Goal: Task Accomplishment & Management: Manage account settings

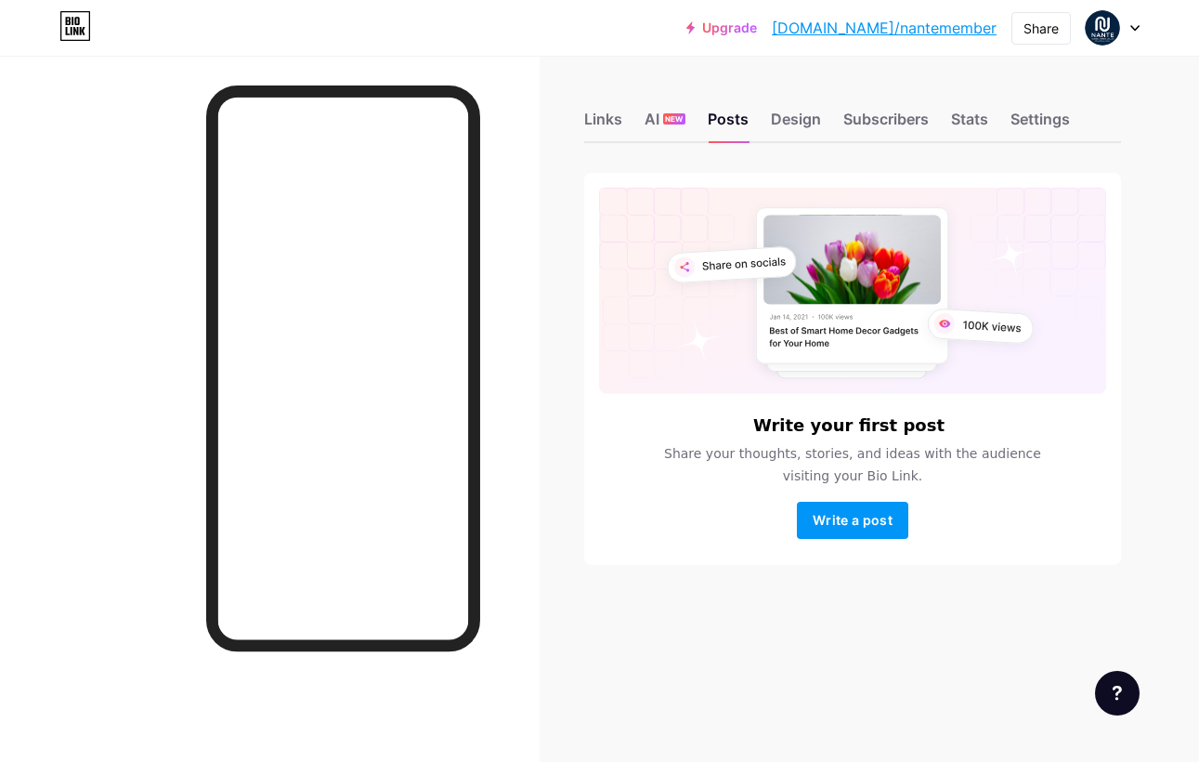
click at [881, 31] on link "[DOMAIN_NAME]/nantemember" at bounding box center [884, 28] width 225 height 22
click at [757, 29] on link "Upgrade" at bounding box center [722, 27] width 71 height 15
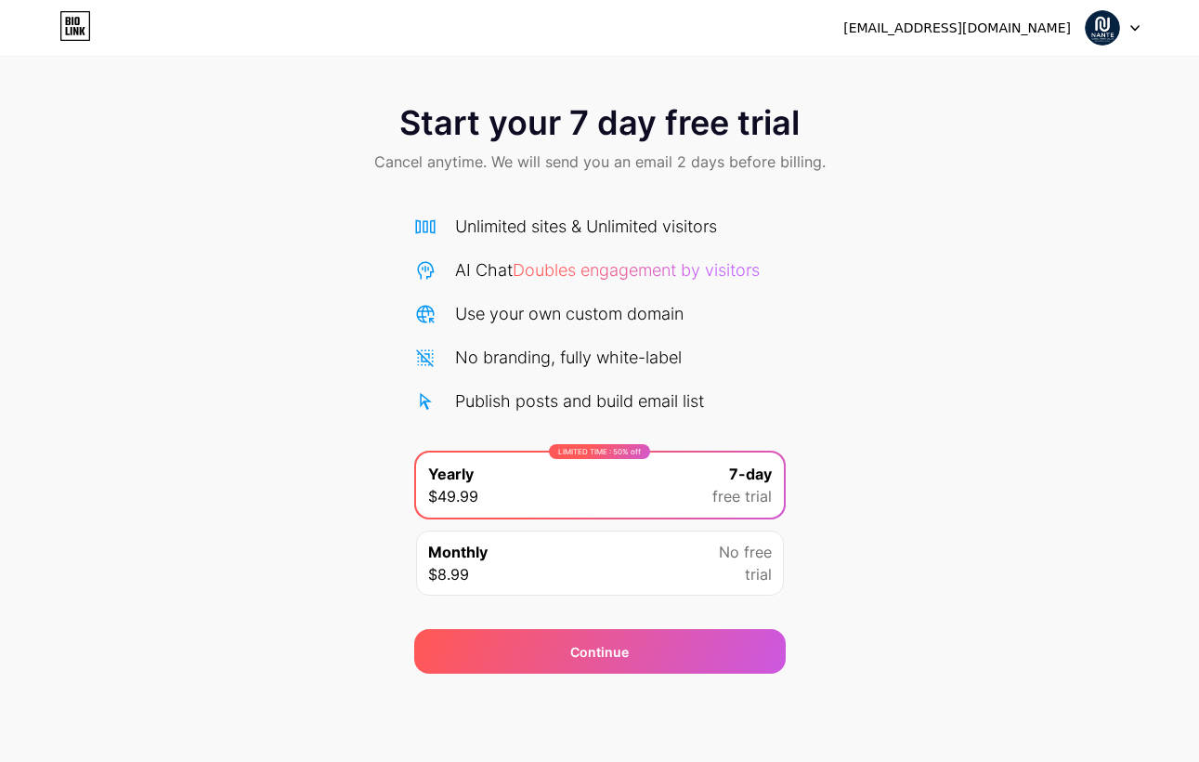
click at [971, 327] on div "Start your 7 day free trial Cancel anytime. We will send you an email 2 days be…" at bounding box center [599, 379] width 1199 height 588
click at [88, 31] on icon at bounding box center [75, 26] width 32 height 30
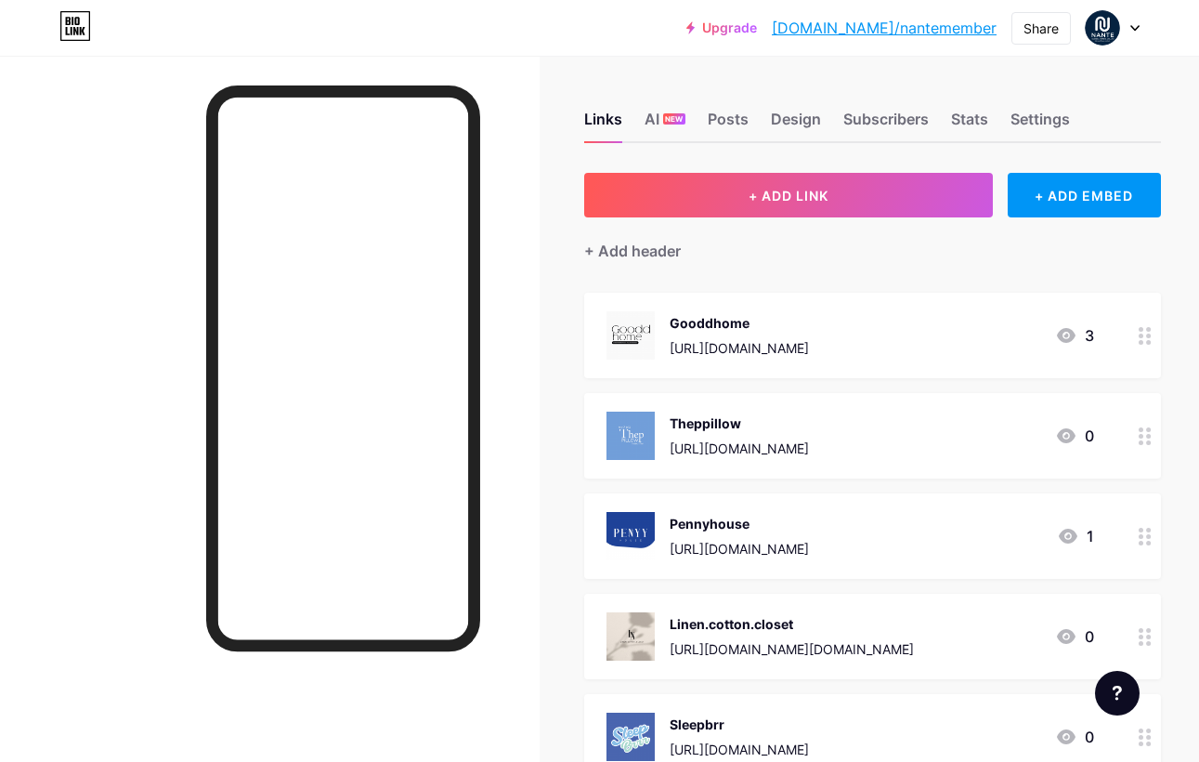
click at [901, 32] on link "bio.link/nantemember" at bounding box center [884, 28] width 225 height 22
click at [1043, 35] on div "Share" at bounding box center [1041, 29] width 35 height 20
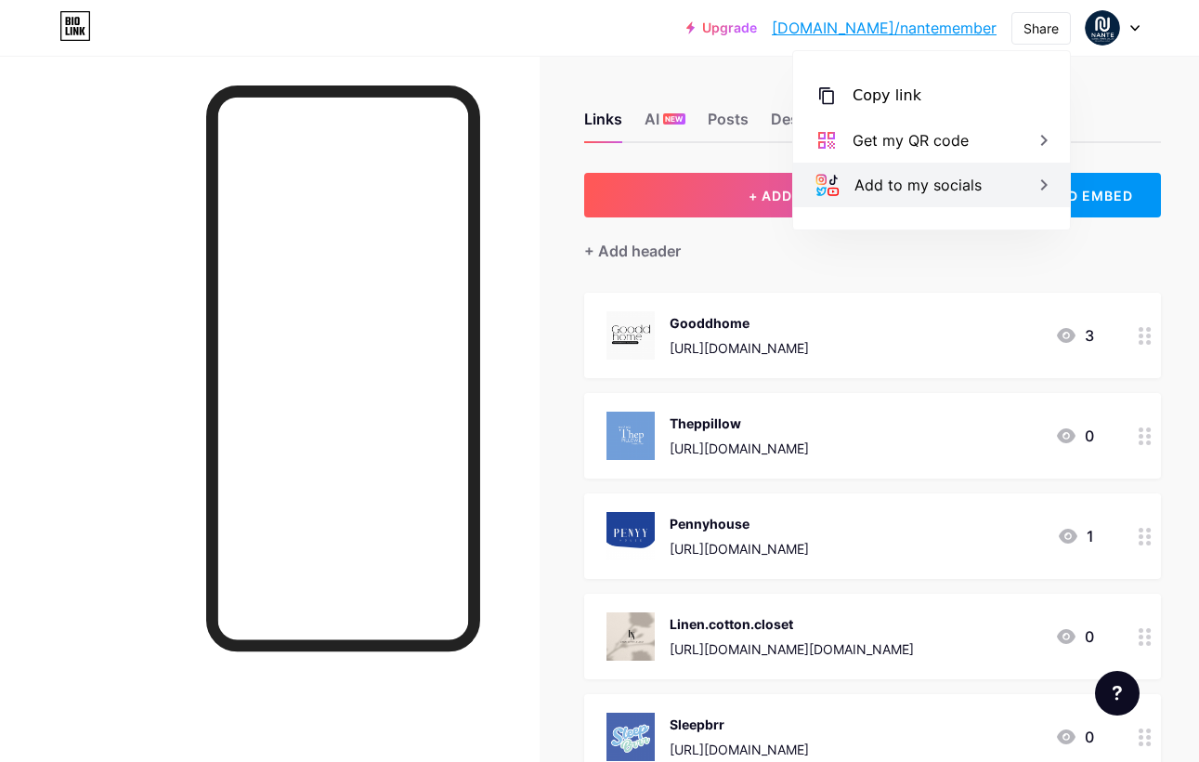
click at [981, 166] on div "Add to my socials" at bounding box center [931, 185] width 277 height 45
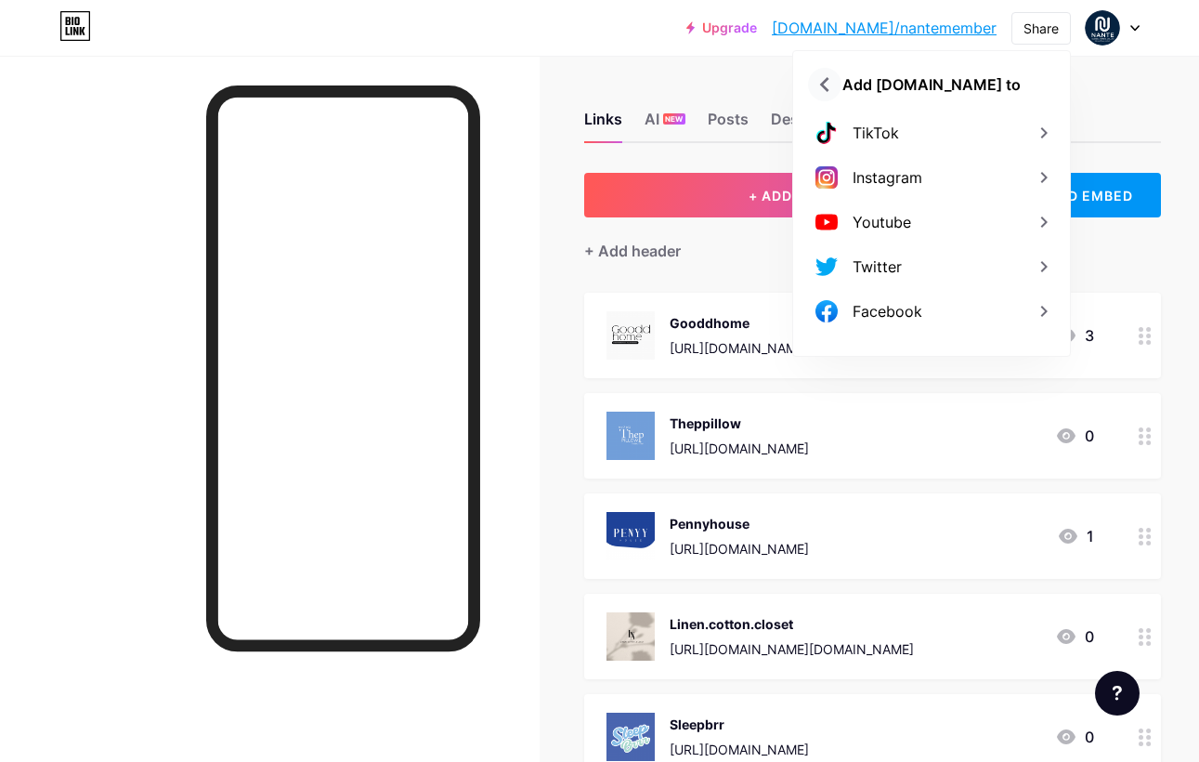
click at [820, 86] on icon at bounding box center [825, 85] width 30 height 30
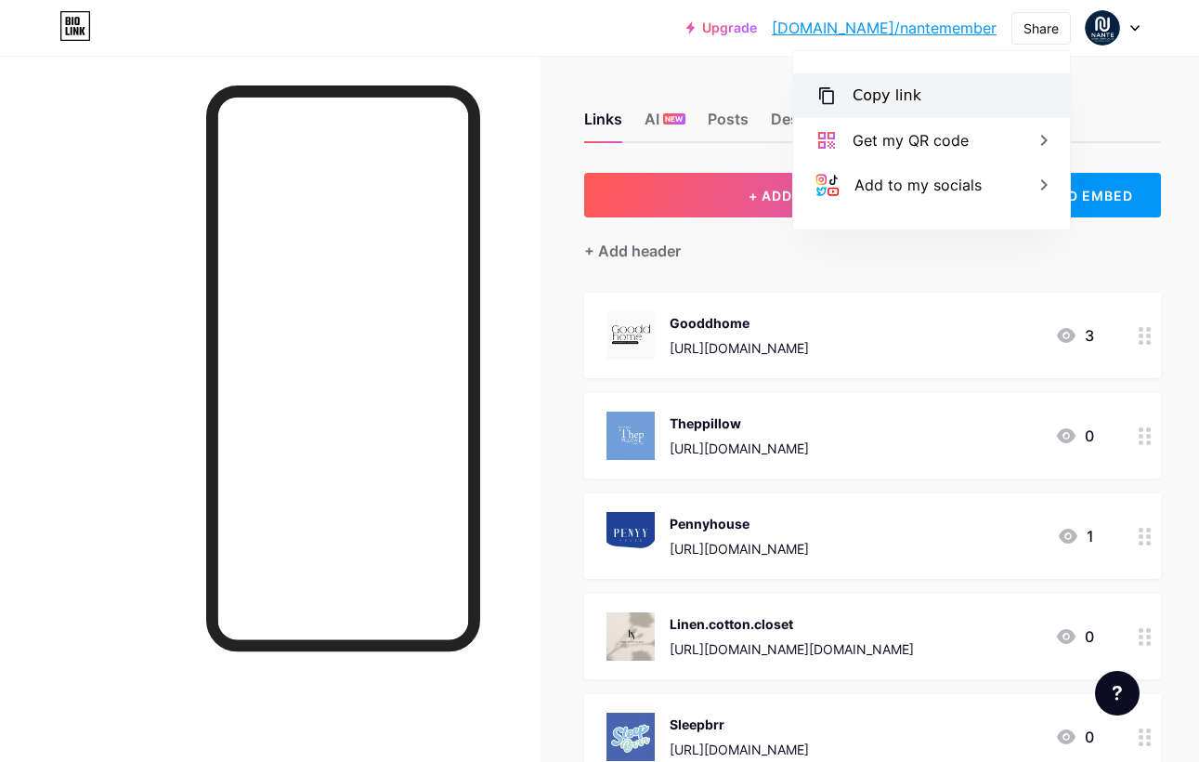
click at [901, 107] on div "Copy link" at bounding box center [931, 95] width 277 height 45
click at [917, 92] on div "Copied" at bounding box center [931, 95] width 277 height 45
click at [915, 25] on link "bio.link/nantemember" at bounding box center [884, 28] width 225 height 22
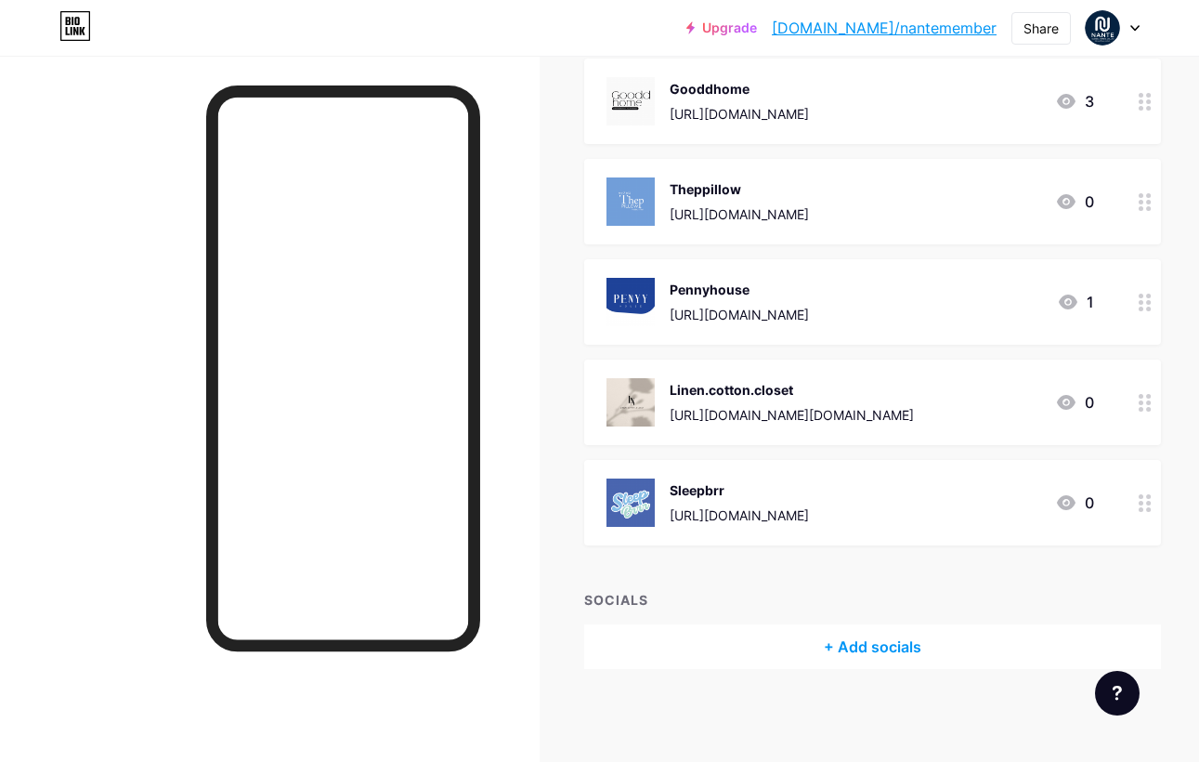
scroll to position [233, 0]
click at [869, 658] on div "+ Add socials" at bounding box center [872, 647] width 577 height 45
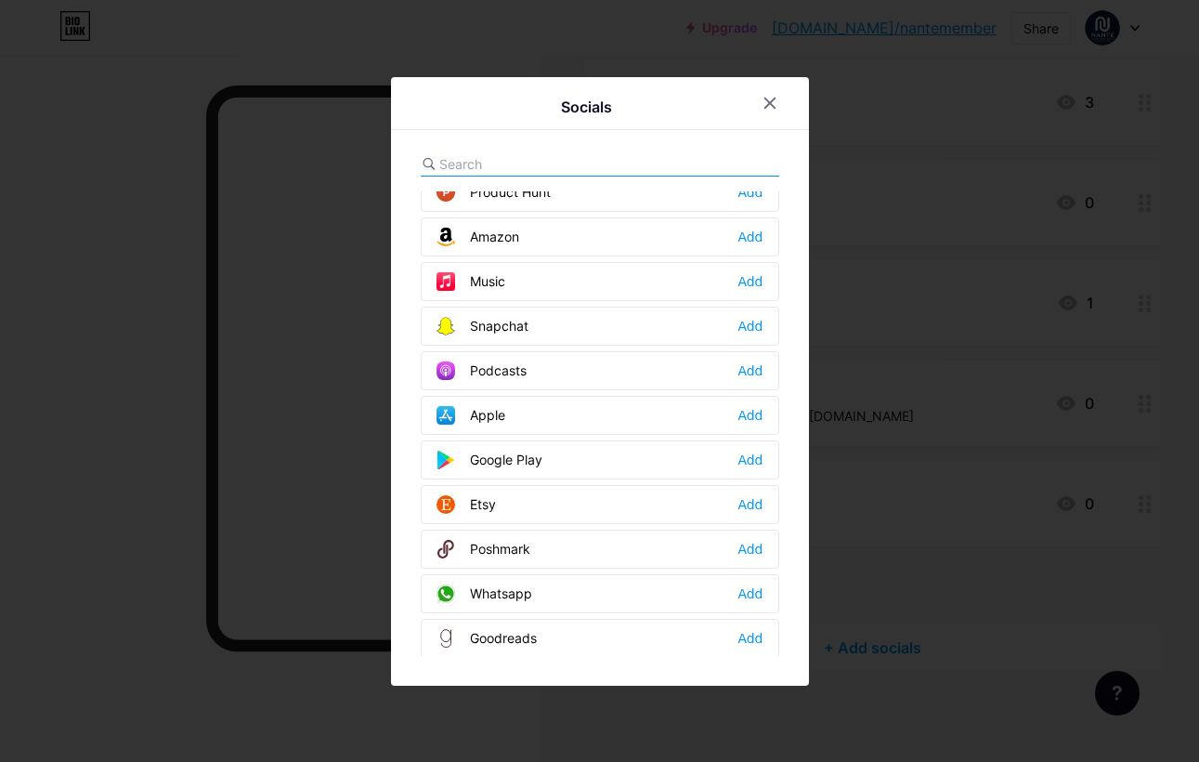
scroll to position [1232, 0]
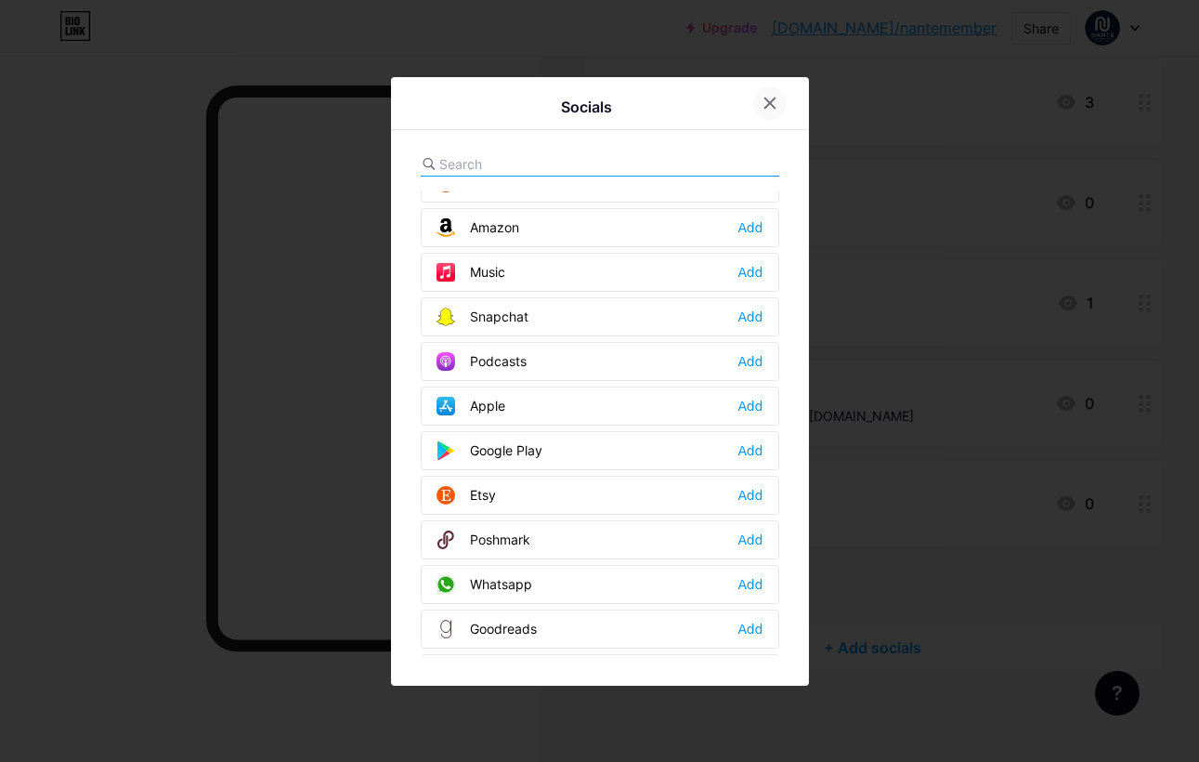
click at [770, 102] on icon at bounding box center [770, 103] width 10 height 10
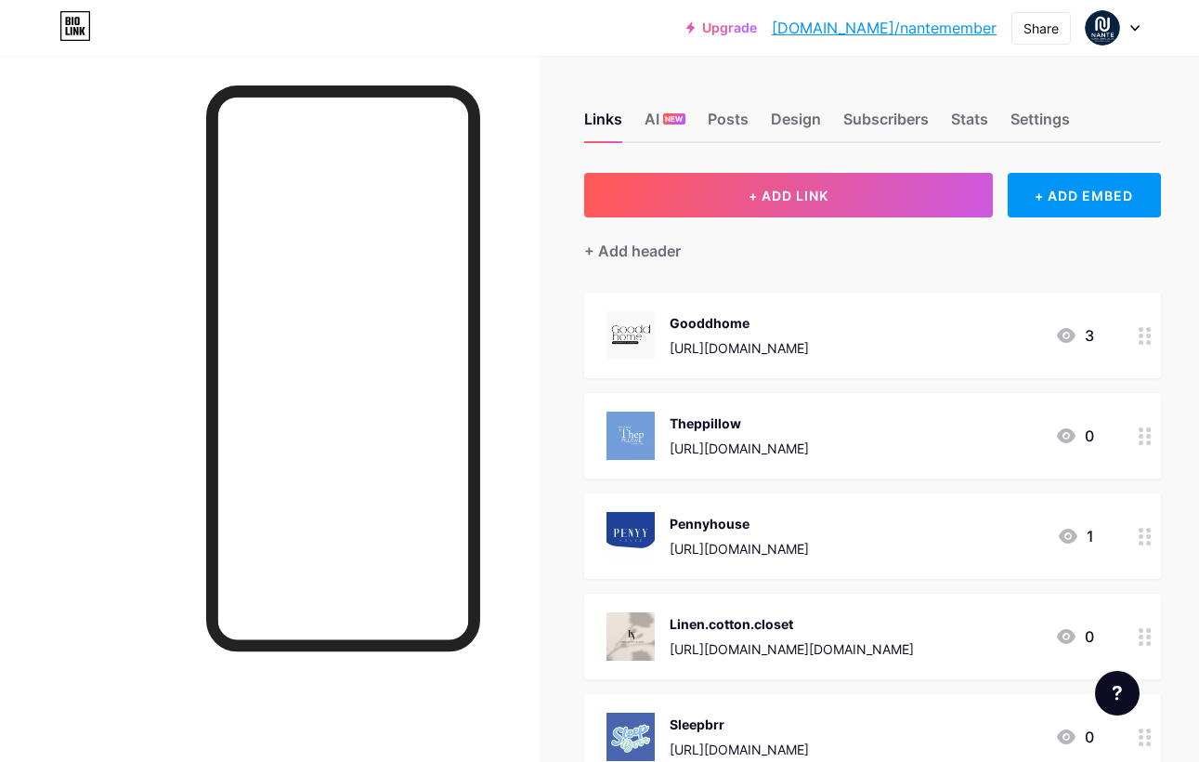
scroll to position [0, 0]
click at [1031, 118] on div "Settings" at bounding box center [1040, 124] width 59 height 33
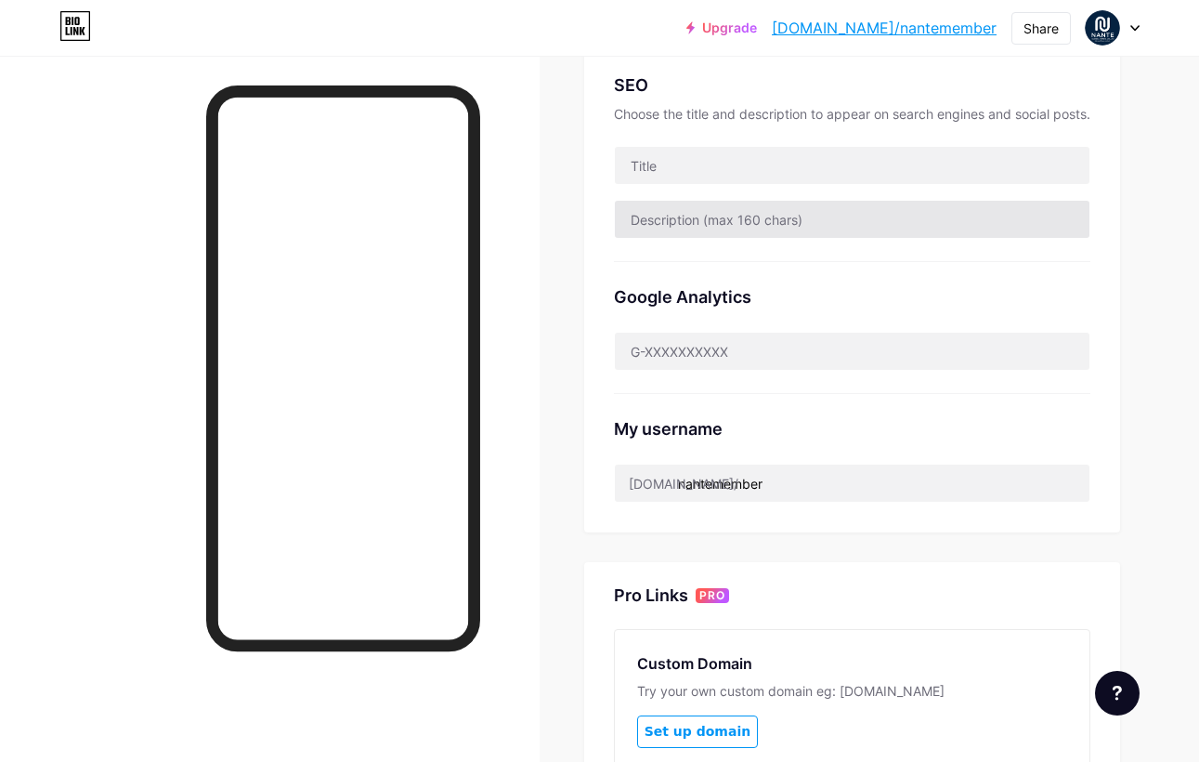
scroll to position [518, 0]
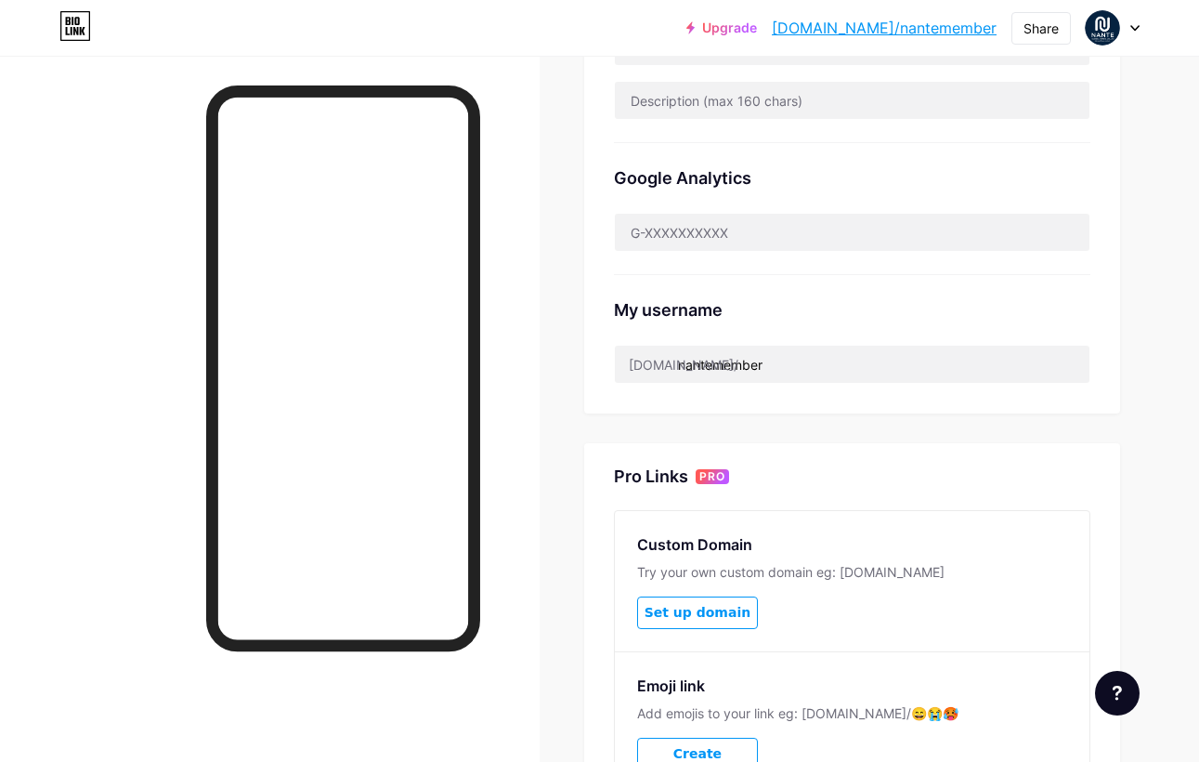
click at [859, 361] on div "nantemember" at bounding box center [852, 364] width 477 height 39
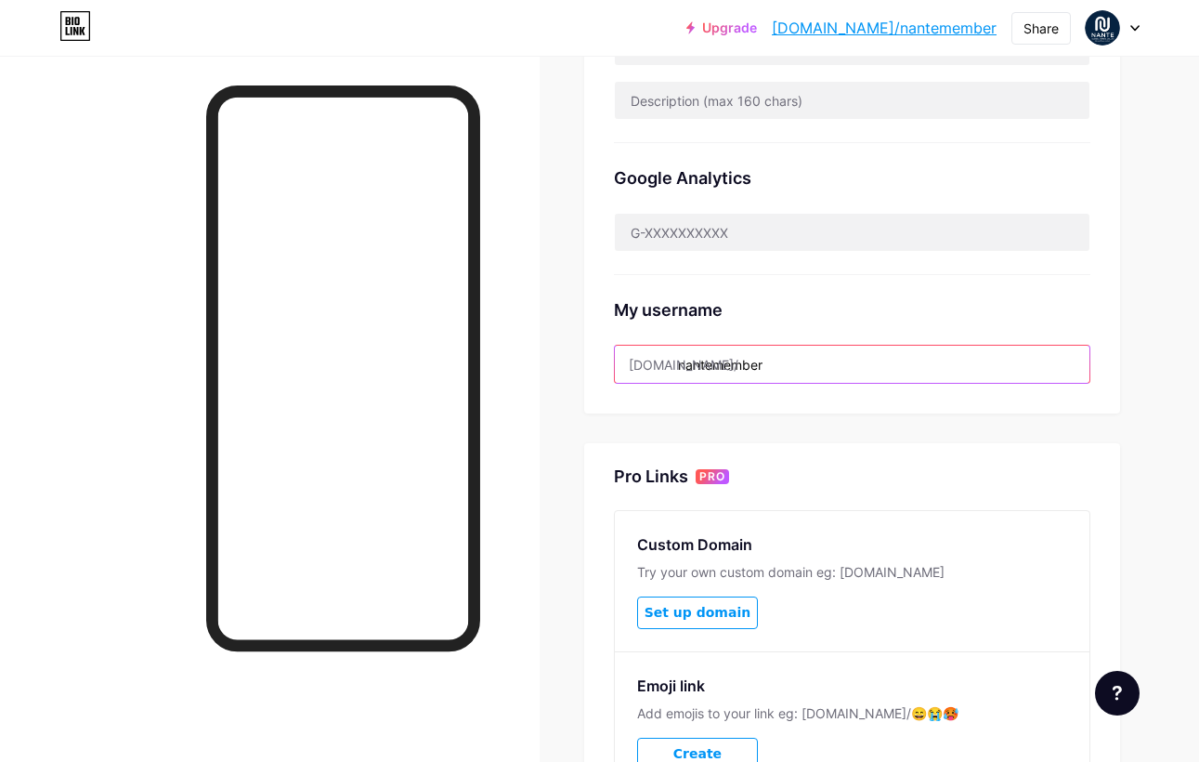
click at [858, 369] on input "nantemember" at bounding box center [852, 364] width 475 height 37
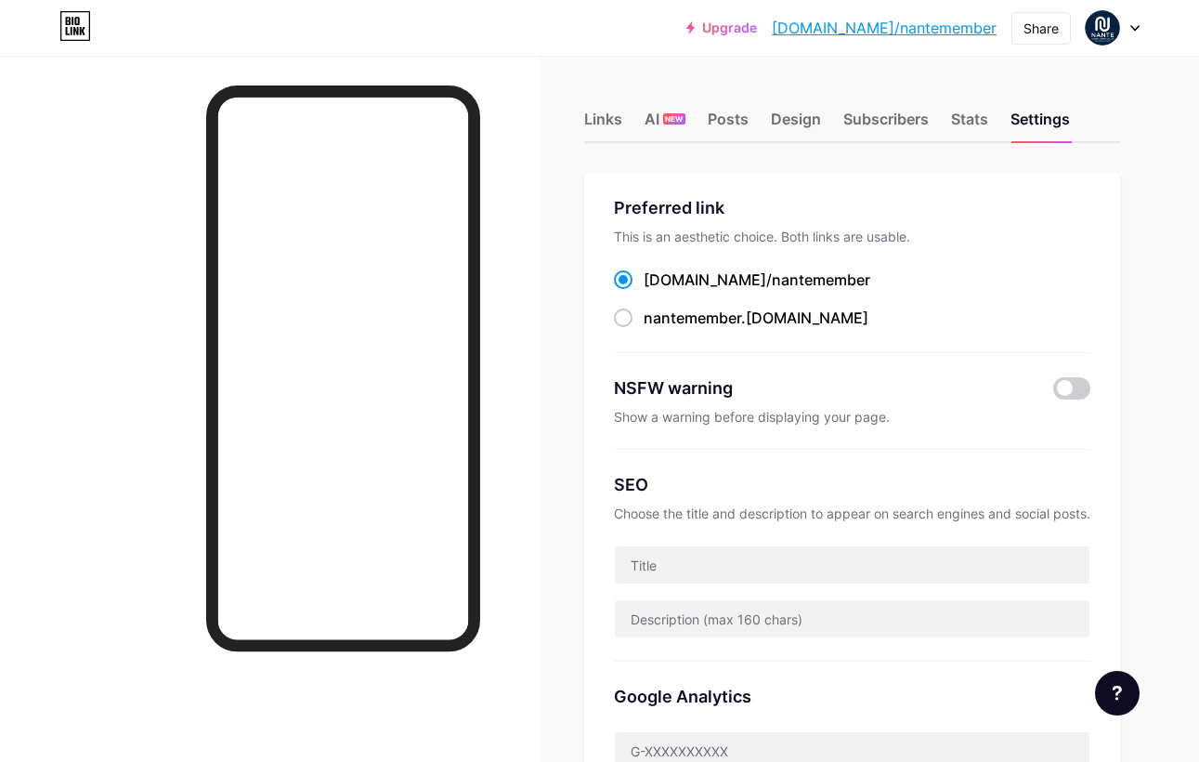
scroll to position [0, 0]
click at [669, 119] on span "NEW" at bounding box center [674, 118] width 18 height 11
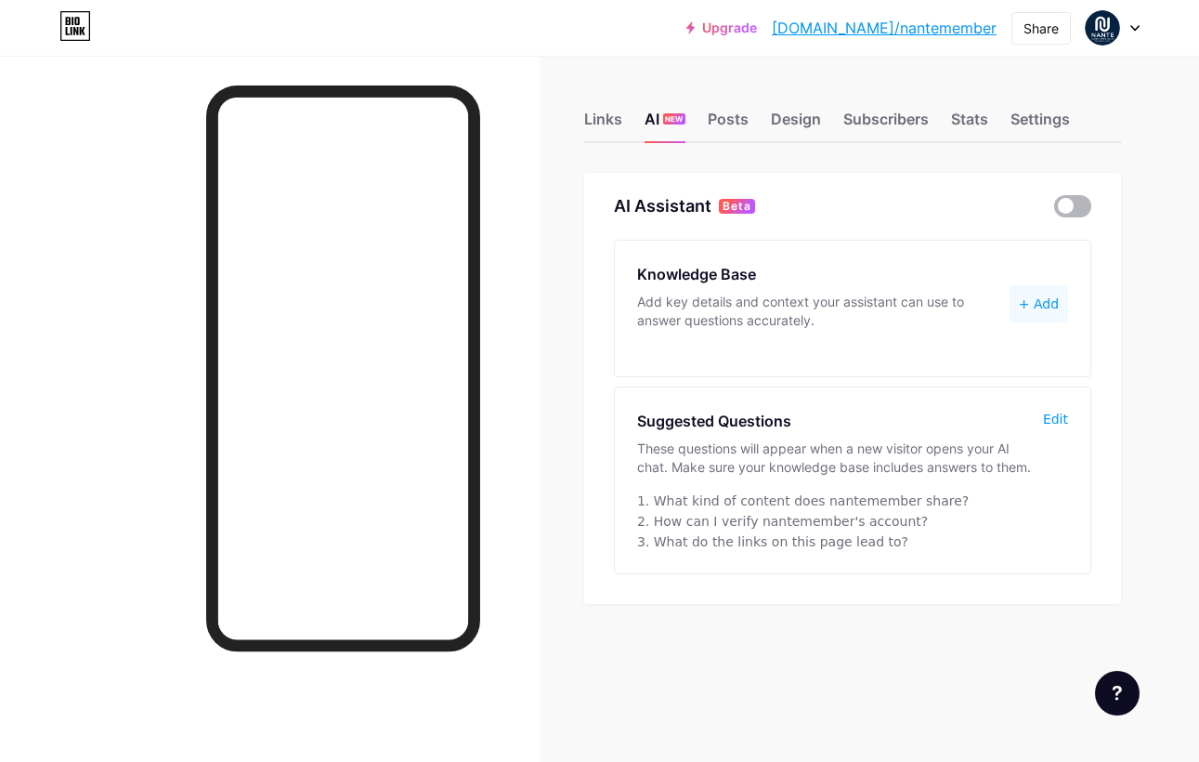
click at [1070, 202] on span at bounding box center [1073, 206] width 37 height 22
click at [1055, 211] on input "checkbox" at bounding box center [1055, 211] width 0 height 0
click at [1070, 202] on span at bounding box center [1073, 206] width 37 height 22
click at [1055, 211] on input "checkbox" at bounding box center [1055, 211] width 0 height 0
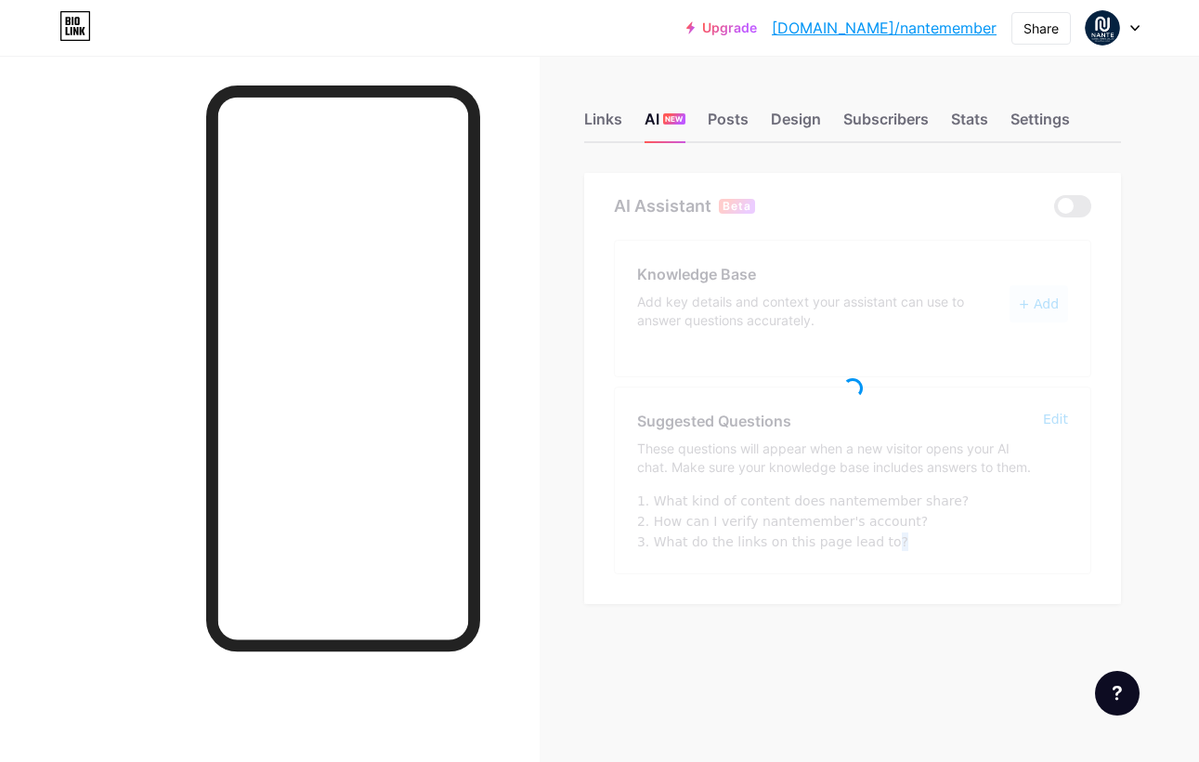
click at [1070, 202] on div at bounding box center [852, 388] width 537 height 431
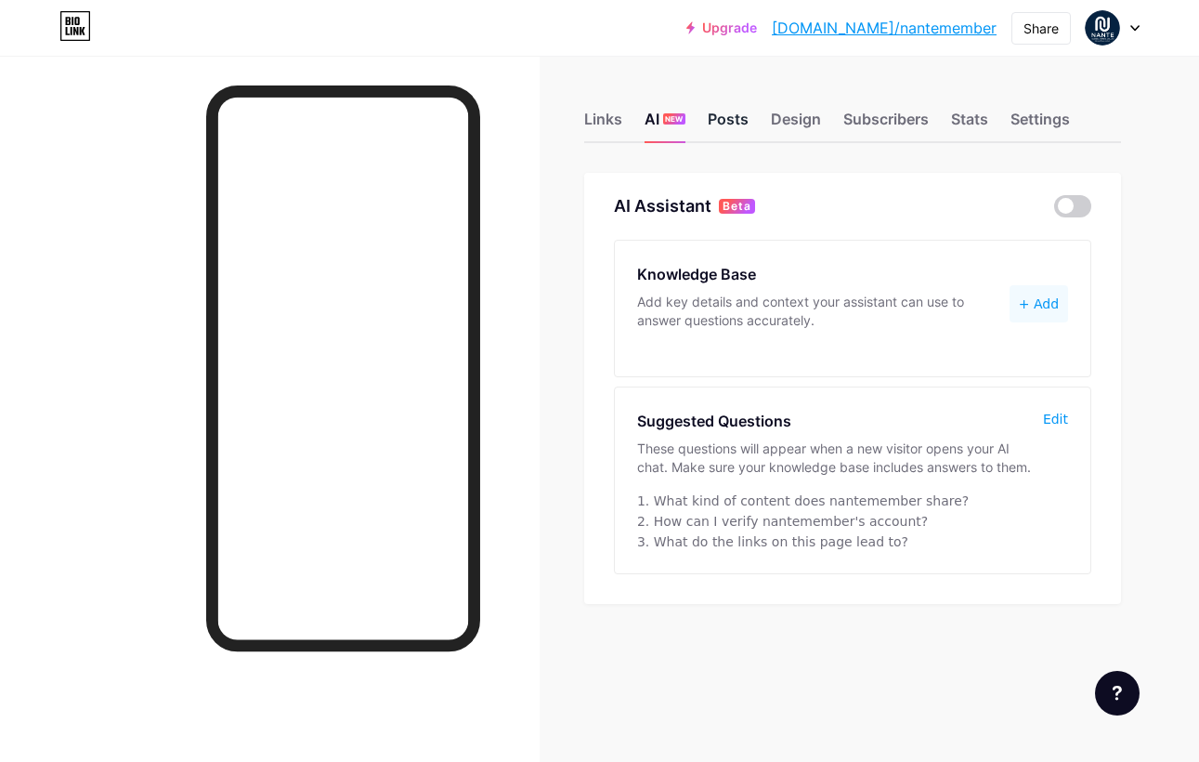
click at [729, 111] on div "Posts" at bounding box center [728, 124] width 41 height 33
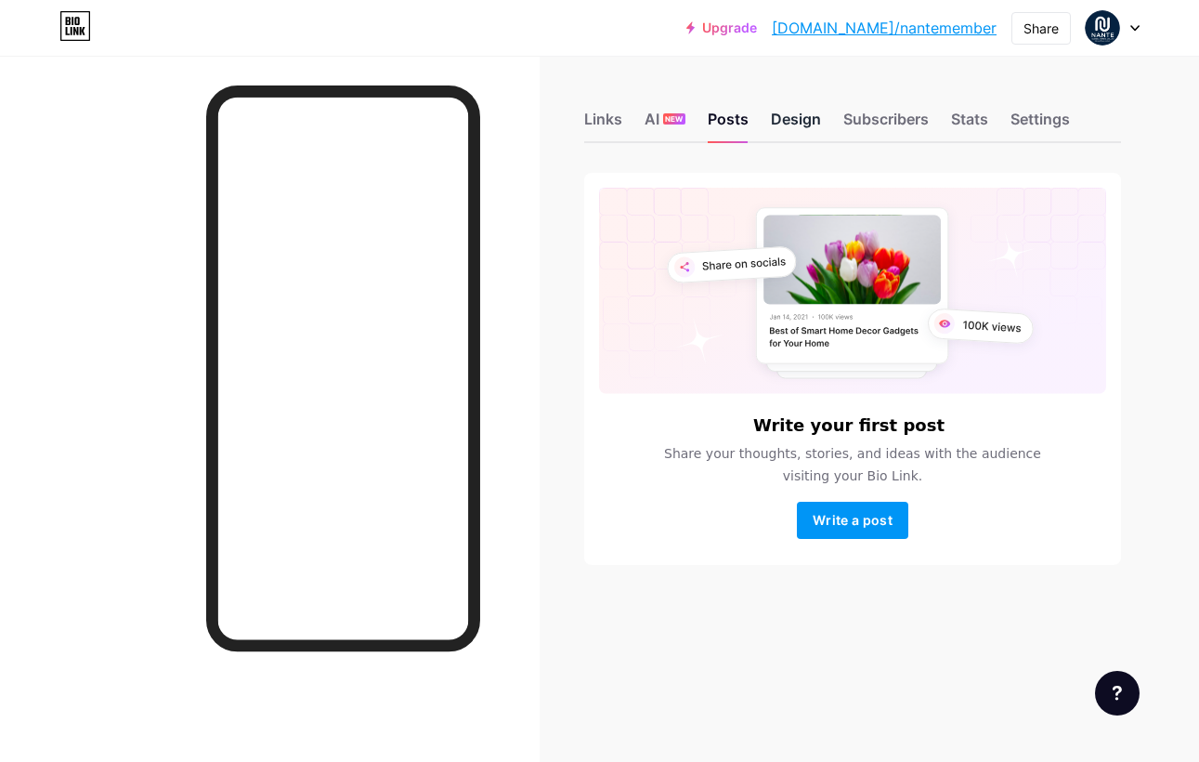
click at [775, 108] on div "Design" at bounding box center [796, 124] width 50 height 33
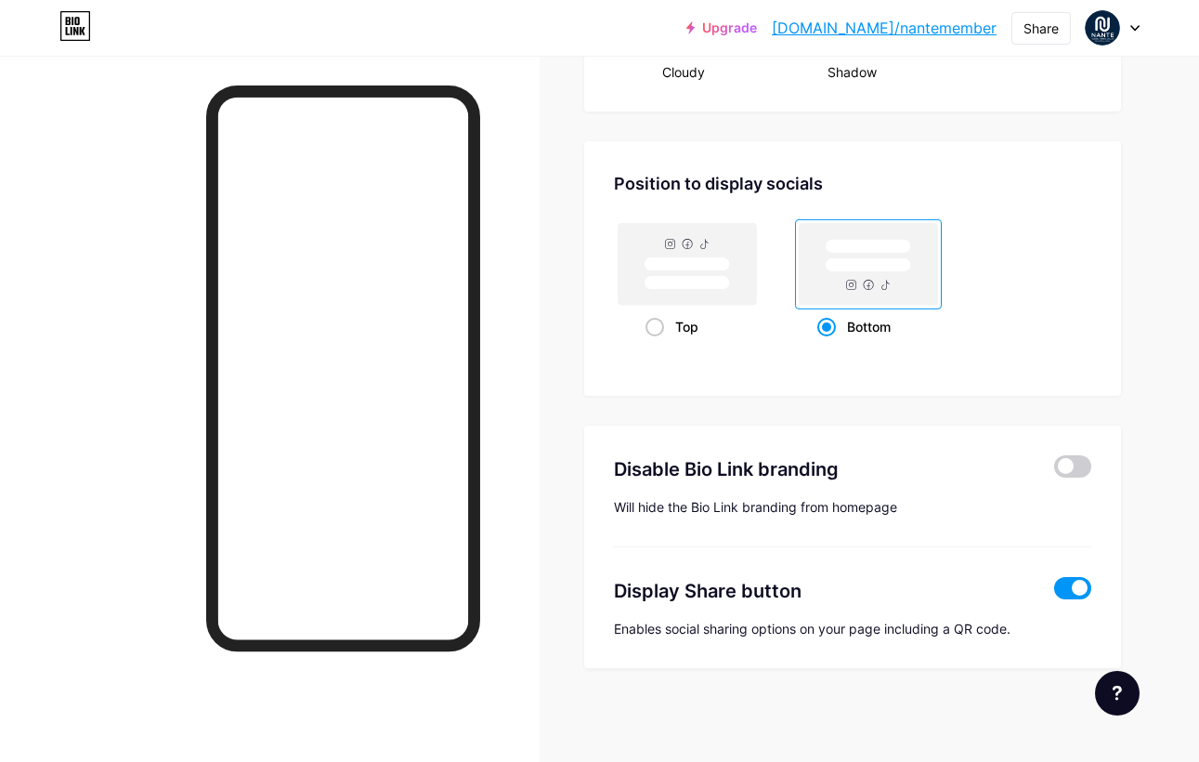
scroll to position [2400, 0]
click at [693, 333] on div "Top" at bounding box center [687, 326] width 83 height 34
click at [658, 344] on input "Top" at bounding box center [652, 350] width 12 height 12
radio input "true"
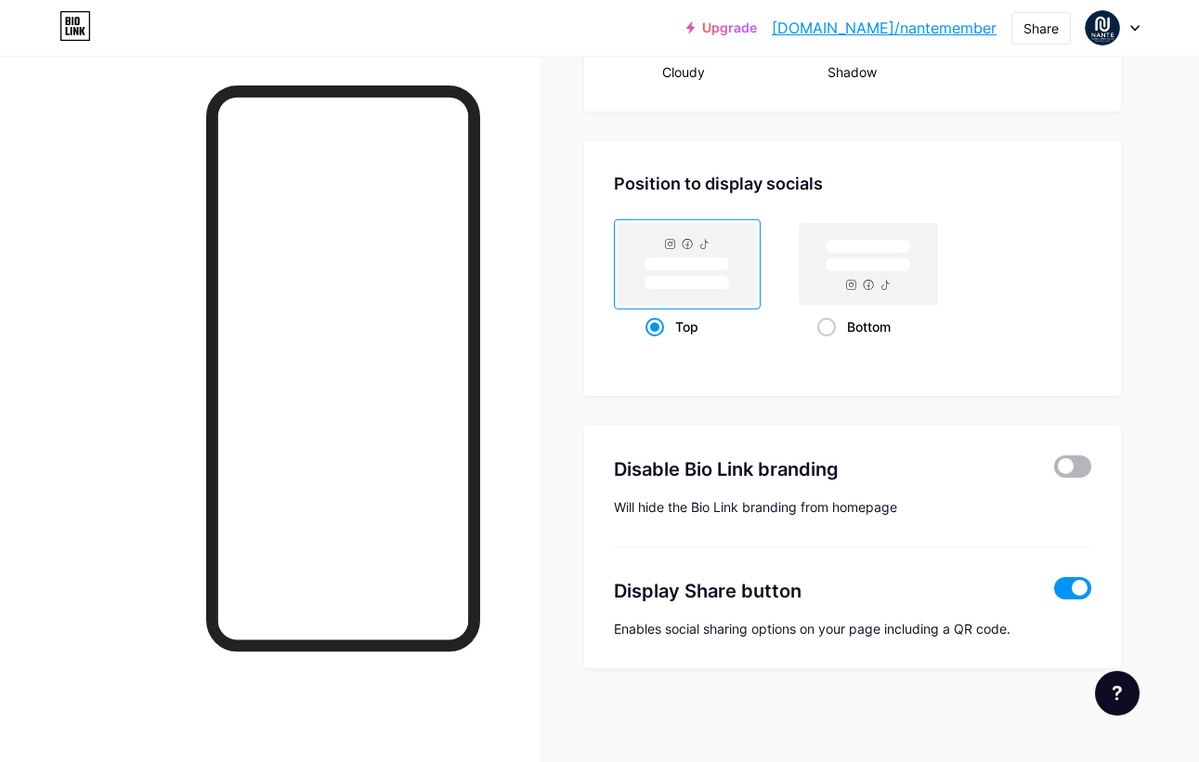
click at [1071, 462] on span at bounding box center [1073, 466] width 37 height 22
click at [1055, 471] on input "checkbox" at bounding box center [1055, 471] width 0 height 0
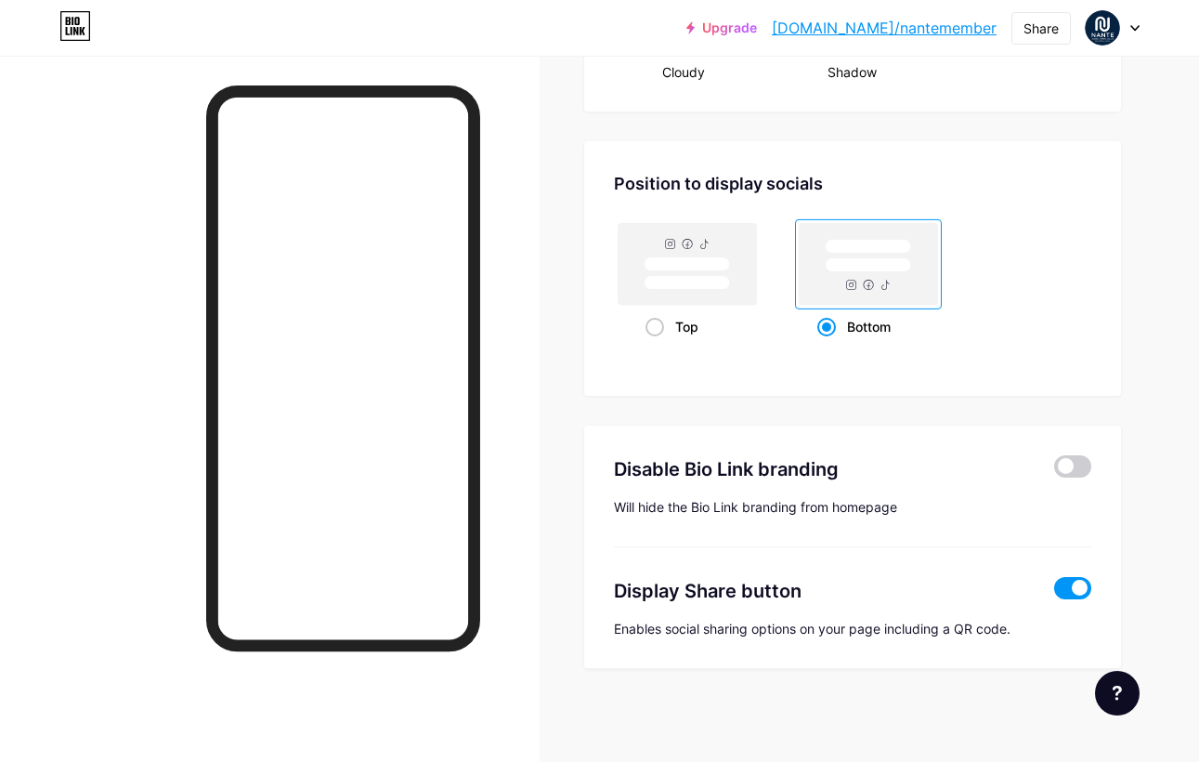
scroll to position [2400, 0]
click at [1069, 594] on span at bounding box center [1073, 588] width 37 height 22
click at [1055, 593] on input "checkbox" at bounding box center [1055, 593] width 0 height 0
click at [1069, 594] on span at bounding box center [1073, 588] width 37 height 22
click at [1055, 593] on input "checkbox" at bounding box center [1055, 593] width 0 height 0
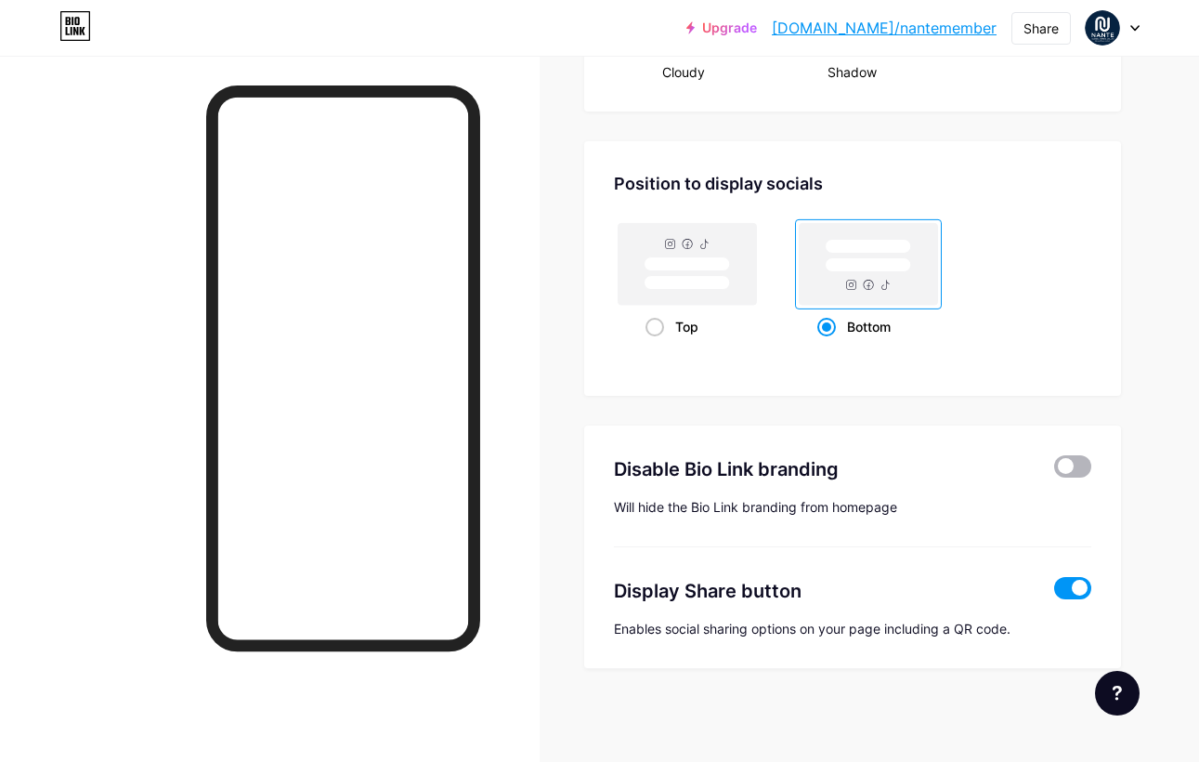
click at [1065, 462] on span at bounding box center [1073, 466] width 37 height 22
click at [1055, 471] on input "checkbox" at bounding box center [1055, 471] width 0 height 0
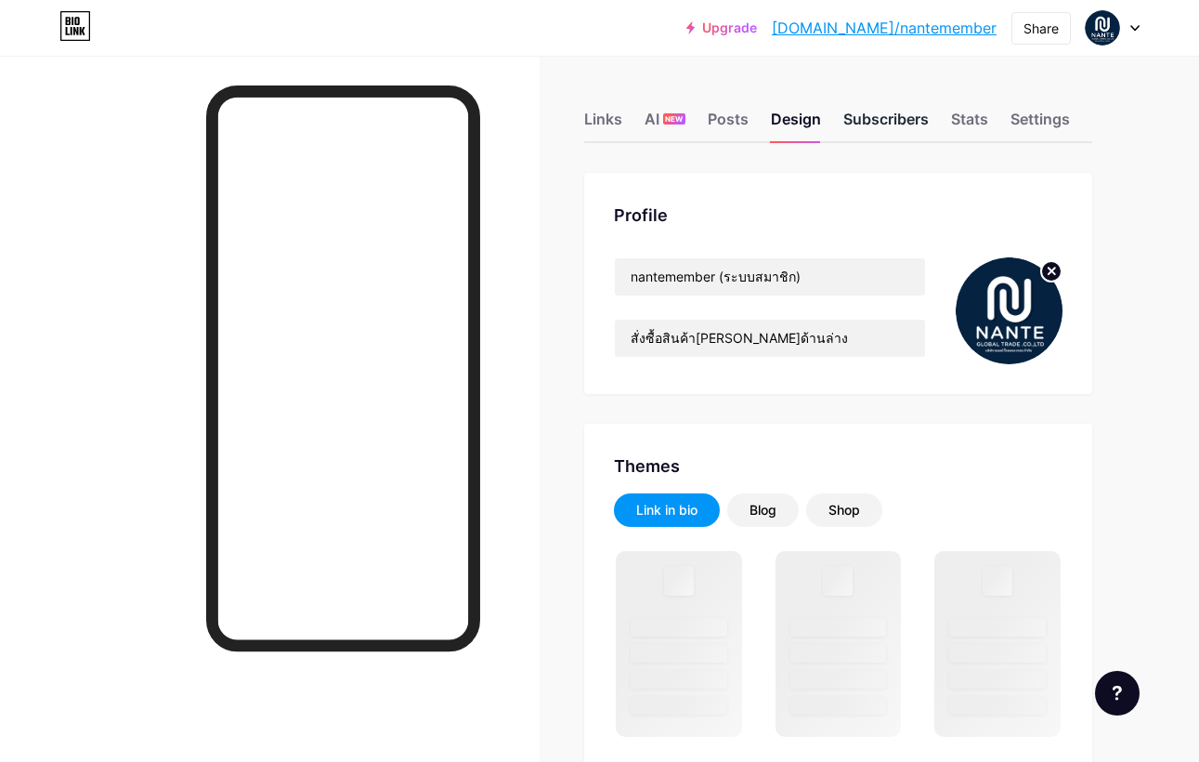
click at [909, 130] on div "Subscribers" at bounding box center [886, 124] width 85 height 33
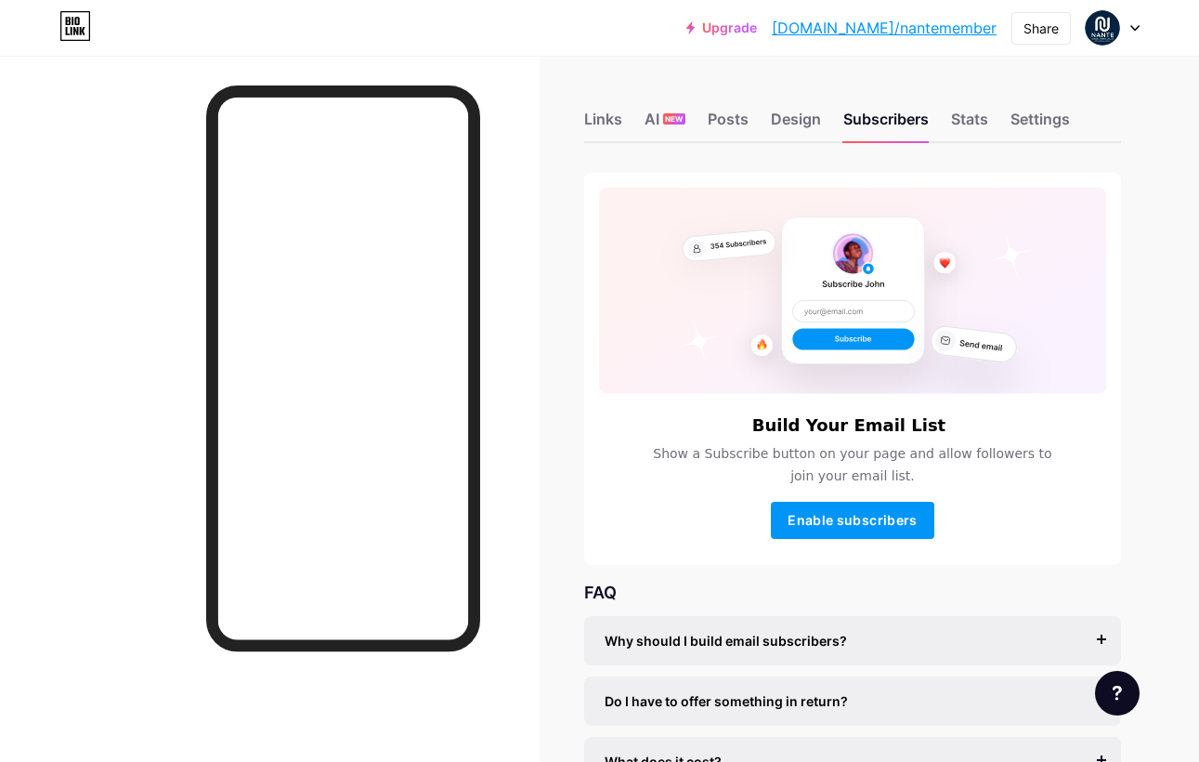
click at [950, 121] on div "Links AI NEW Posts Design Subscribers Stats Settings" at bounding box center [852, 110] width 537 height 65
click at [967, 126] on div "Stats" at bounding box center [969, 124] width 37 height 33
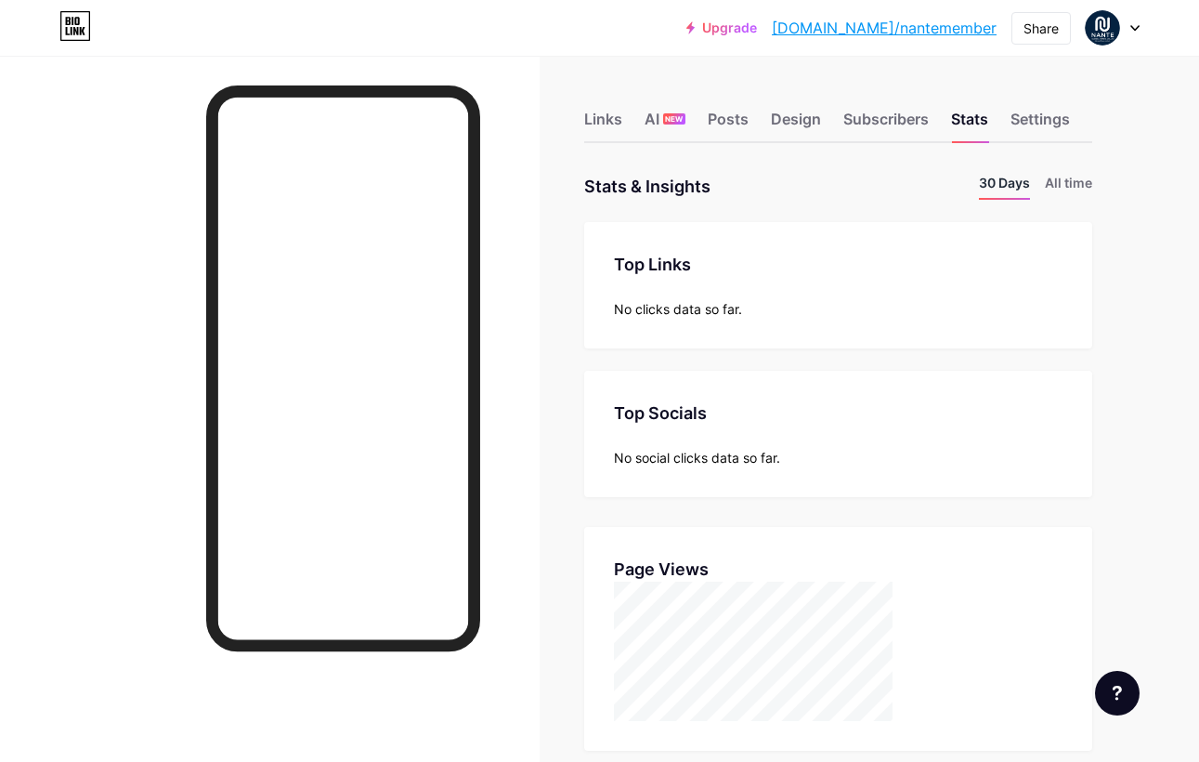
click at [1004, 190] on li "30 Days" at bounding box center [1004, 186] width 51 height 27
click at [1049, 181] on li "All time" at bounding box center [1068, 186] width 47 height 27
click at [1031, 108] on div "Settings" at bounding box center [1040, 124] width 59 height 33
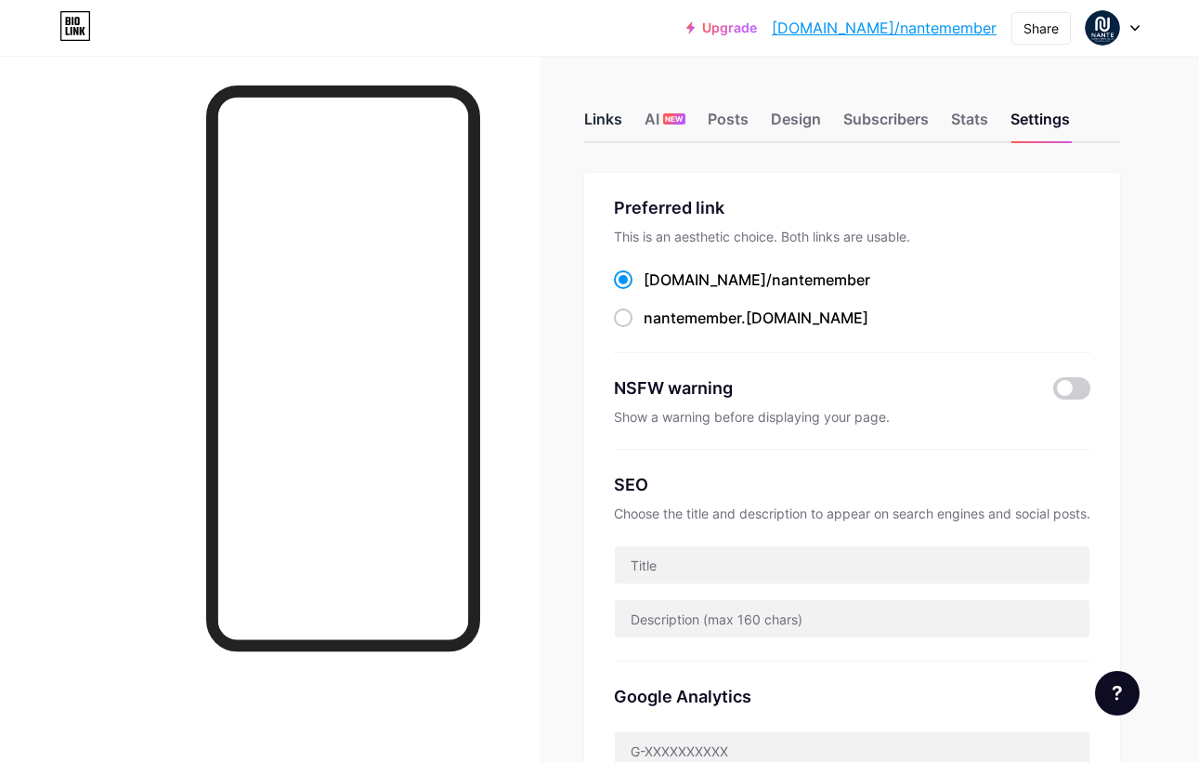
click at [605, 118] on div "Links" at bounding box center [603, 124] width 38 height 33
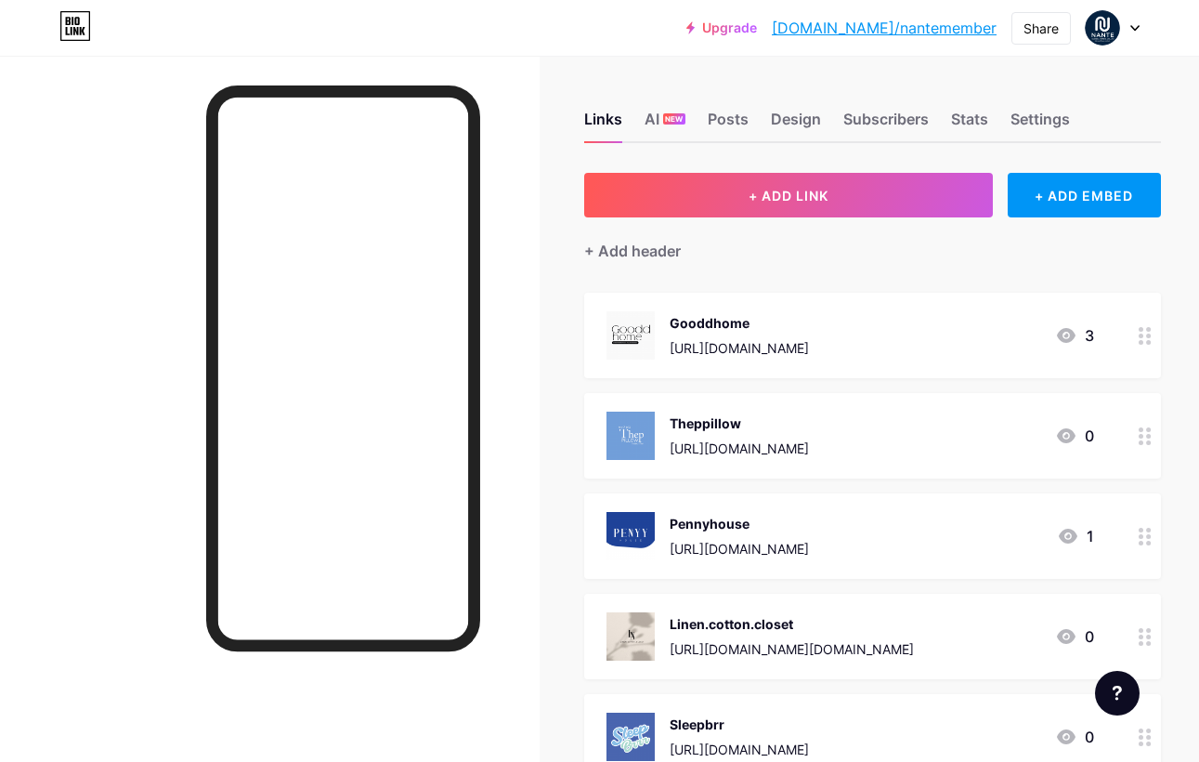
click at [944, 354] on div "Gooddhome https://openlink.co/gooddhhome 3" at bounding box center [851, 335] width 488 height 48
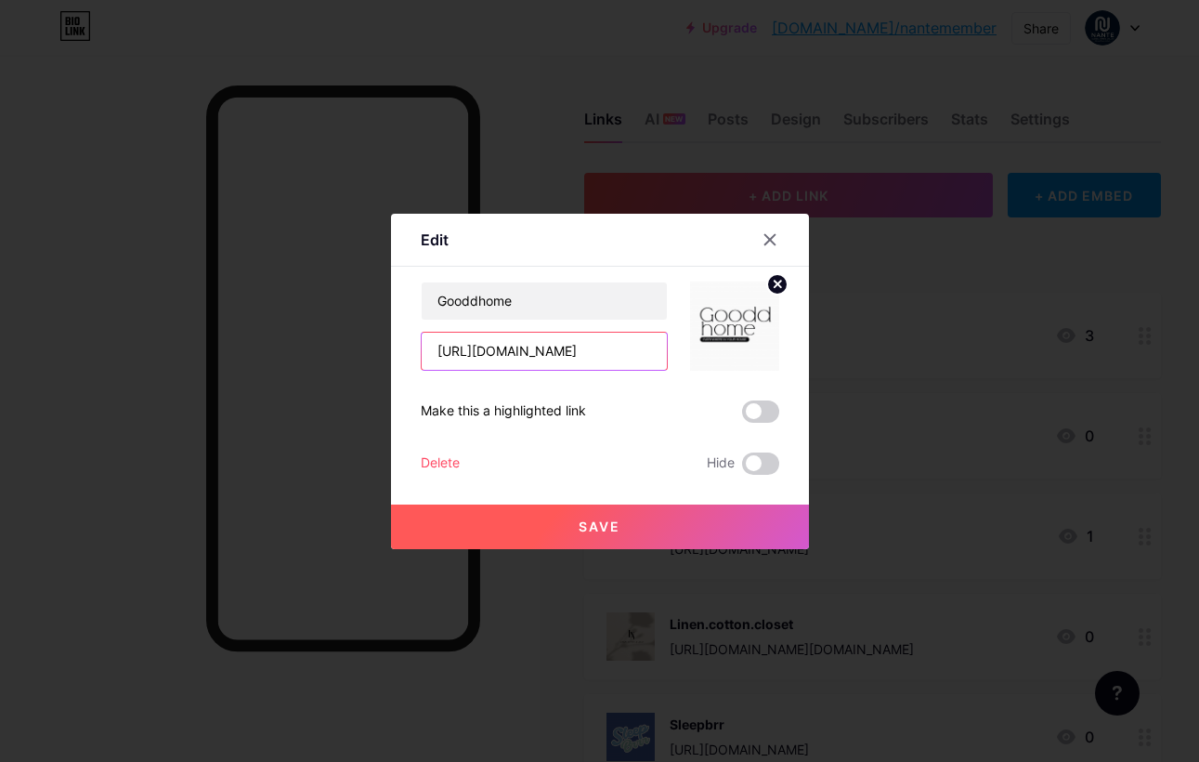
click at [622, 364] on input "https://openlink.co/gooddhhome" at bounding box center [544, 351] width 245 height 37
click at [771, 238] on icon at bounding box center [770, 239] width 10 height 10
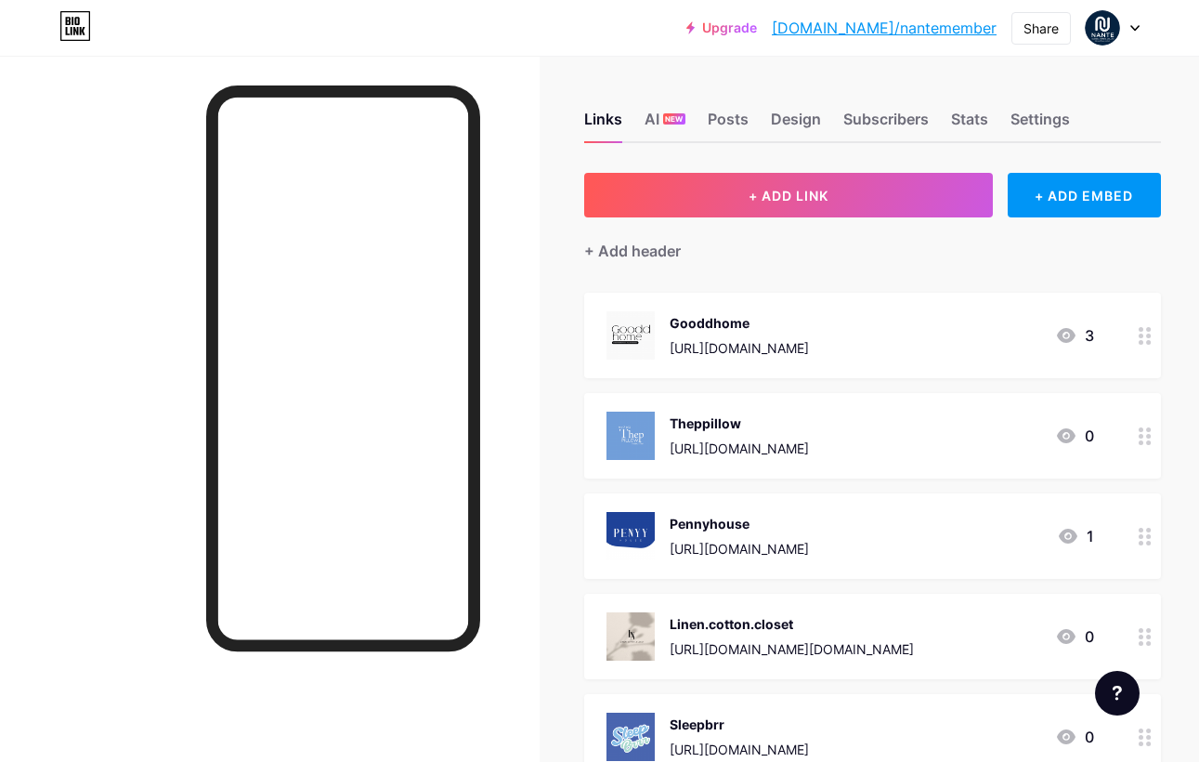
click at [906, 431] on div "Theppillow https://openlink.co/theppillow 0" at bounding box center [851, 436] width 488 height 48
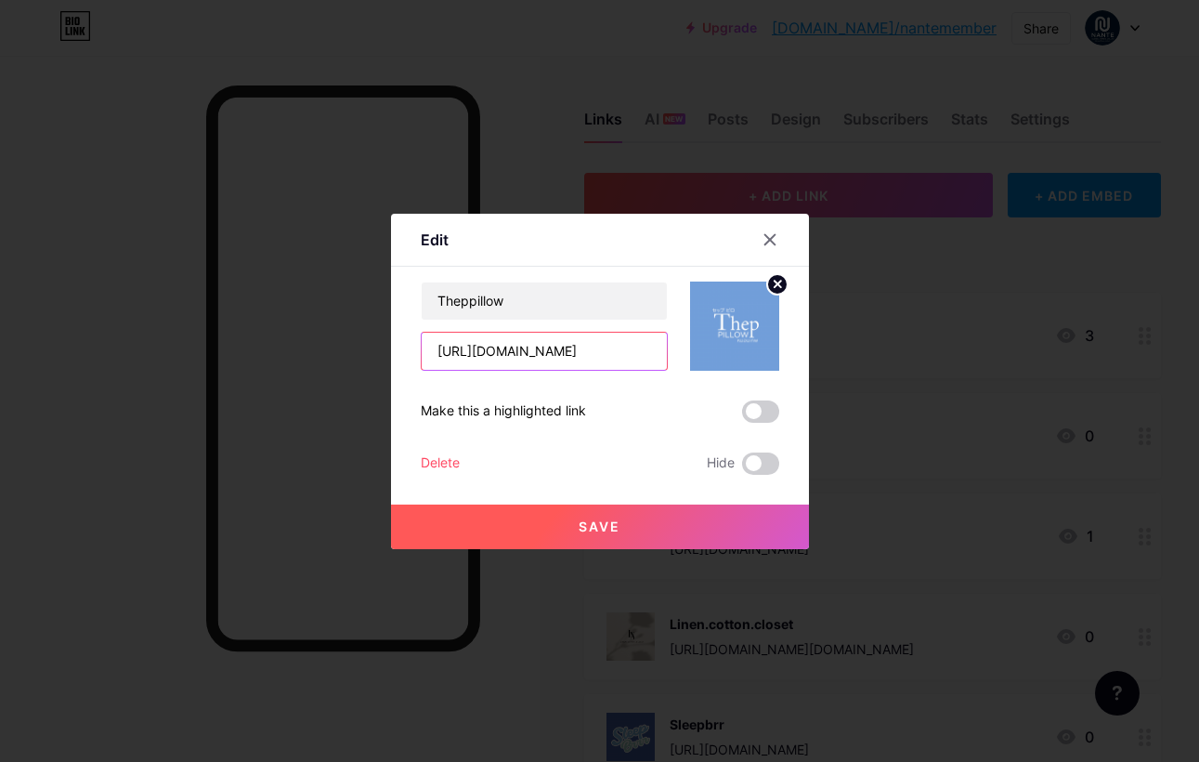
click at [595, 359] on input "https://openlink.co/theppillow" at bounding box center [544, 351] width 245 height 37
click at [593, 359] on input "https://openlink.co/theppillow" at bounding box center [544, 351] width 245 height 37
click at [775, 242] on icon at bounding box center [770, 239] width 15 height 15
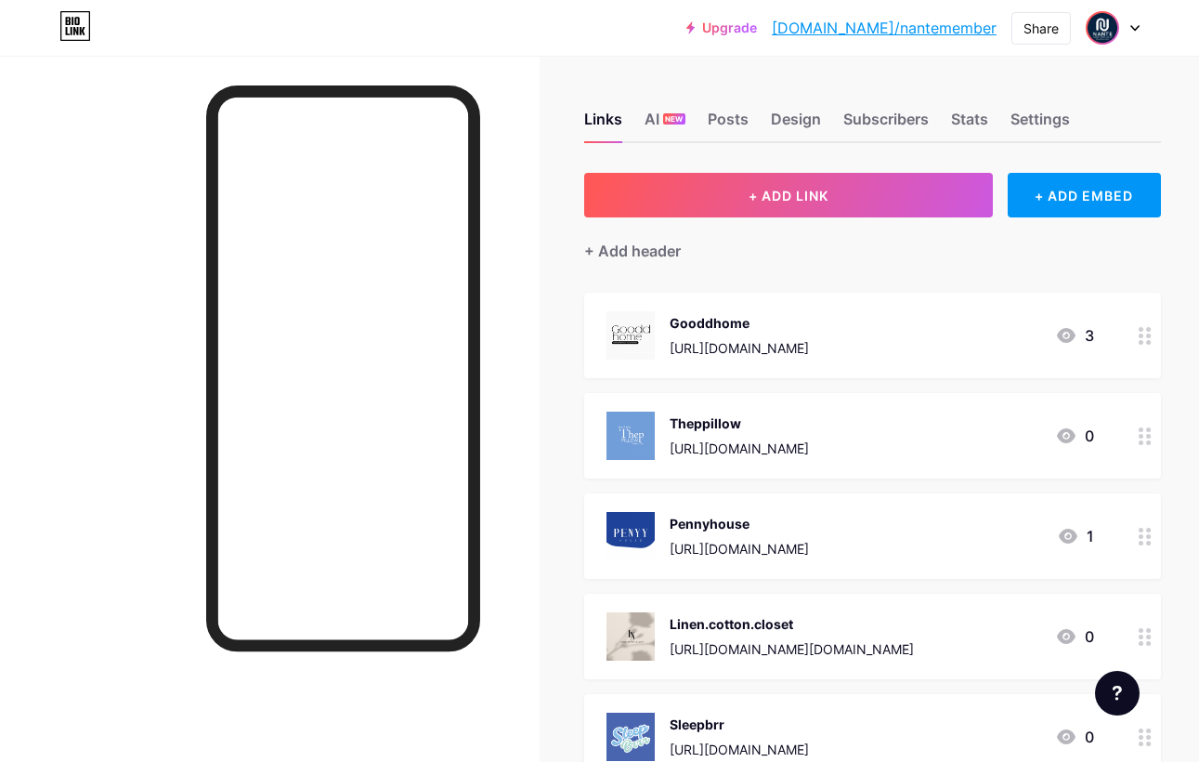
click at [1101, 26] on img at bounding box center [1103, 28] width 30 height 30
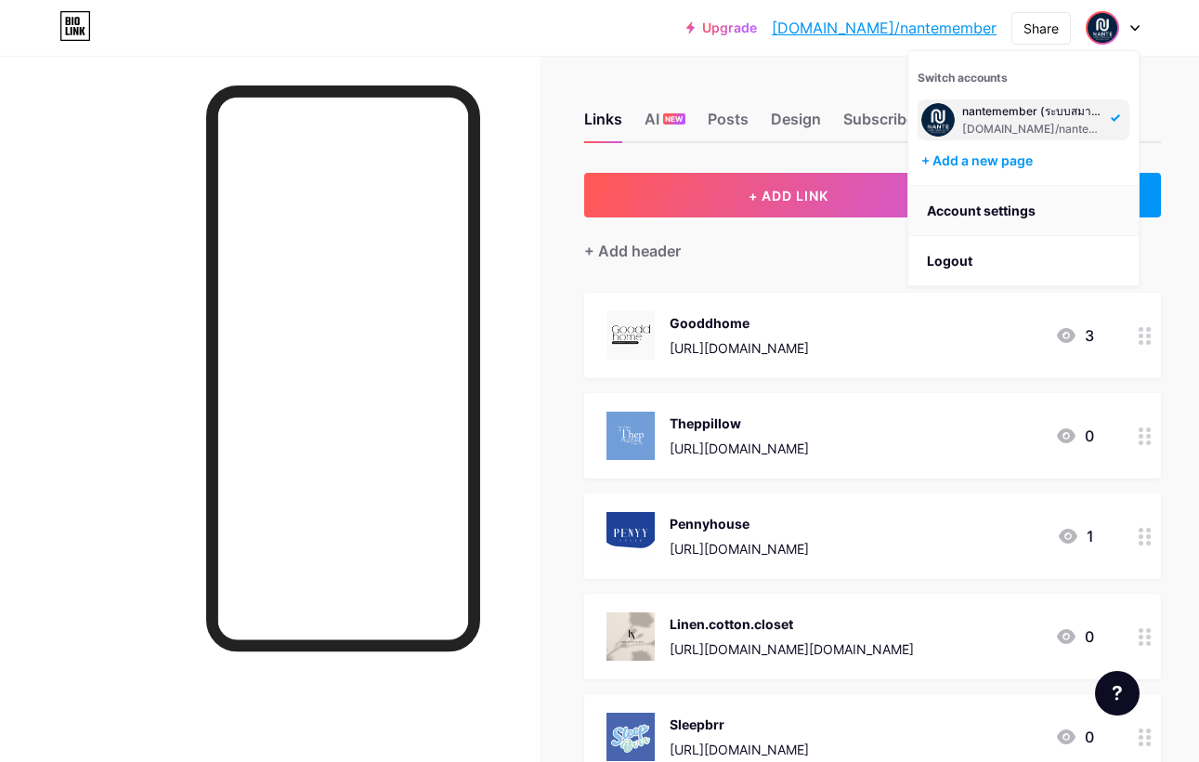
click at [1039, 203] on link "Account settings" at bounding box center [1024, 211] width 230 height 50
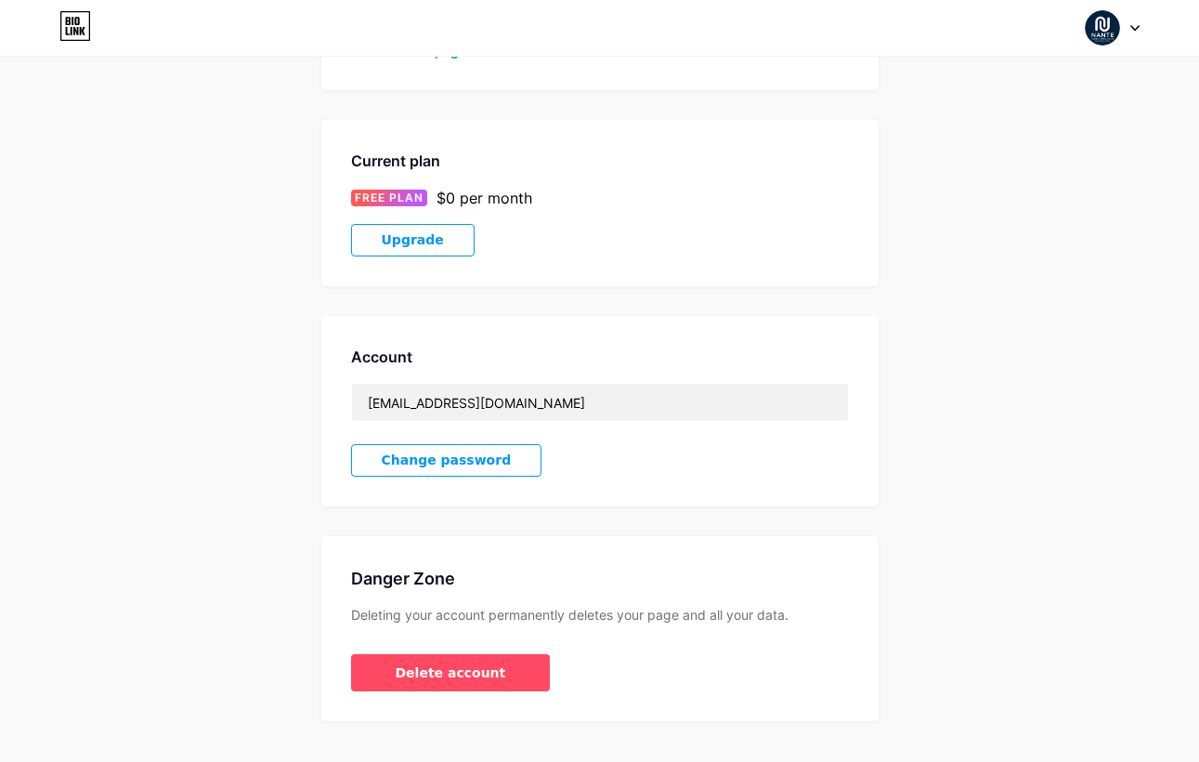
scroll to position [245, 0]
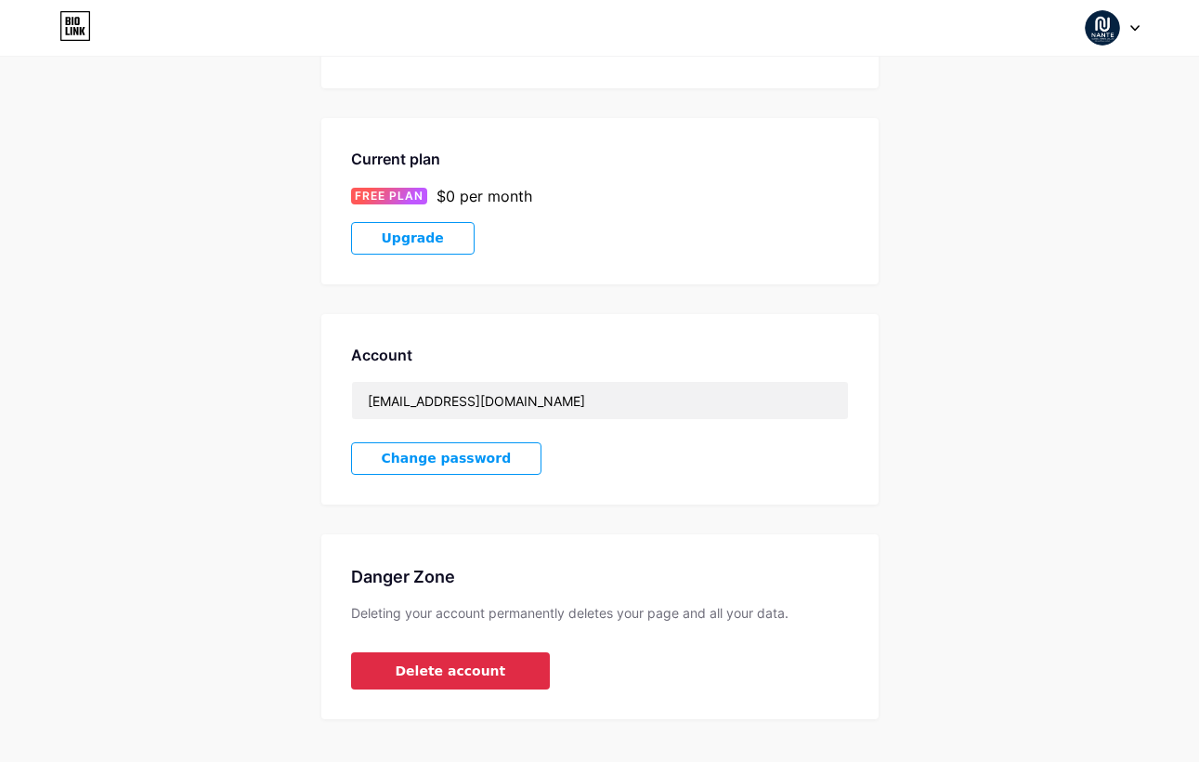
click at [494, 662] on button "Delete account" at bounding box center [451, 670] width 200 height 37
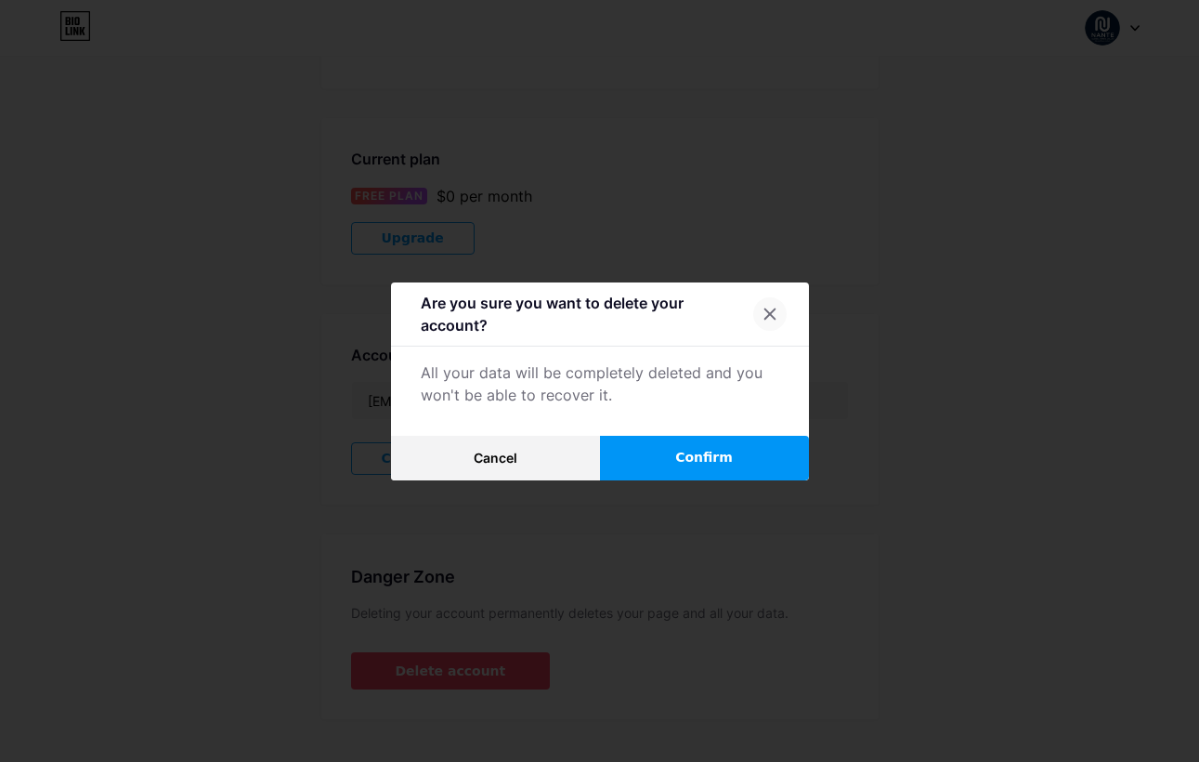
click at [773, 304] on div at bounding box center [769, 313] width 33 height 33
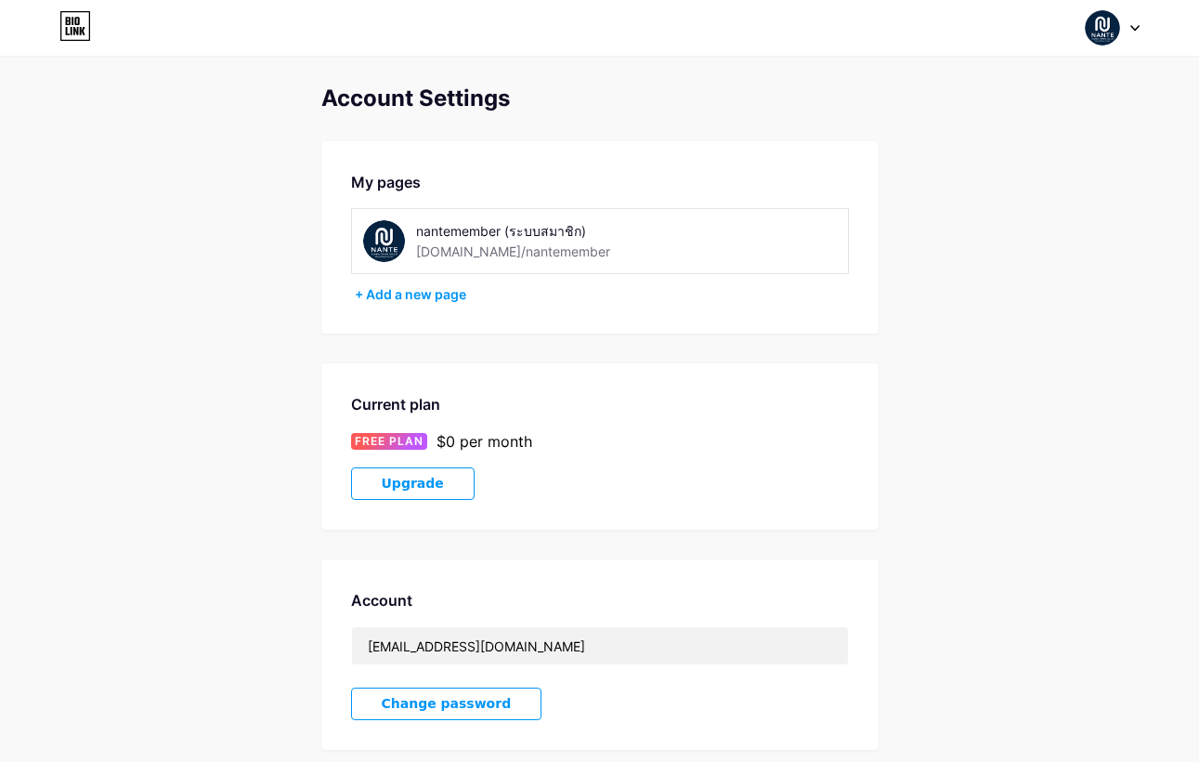
scroll to position [0, 0]
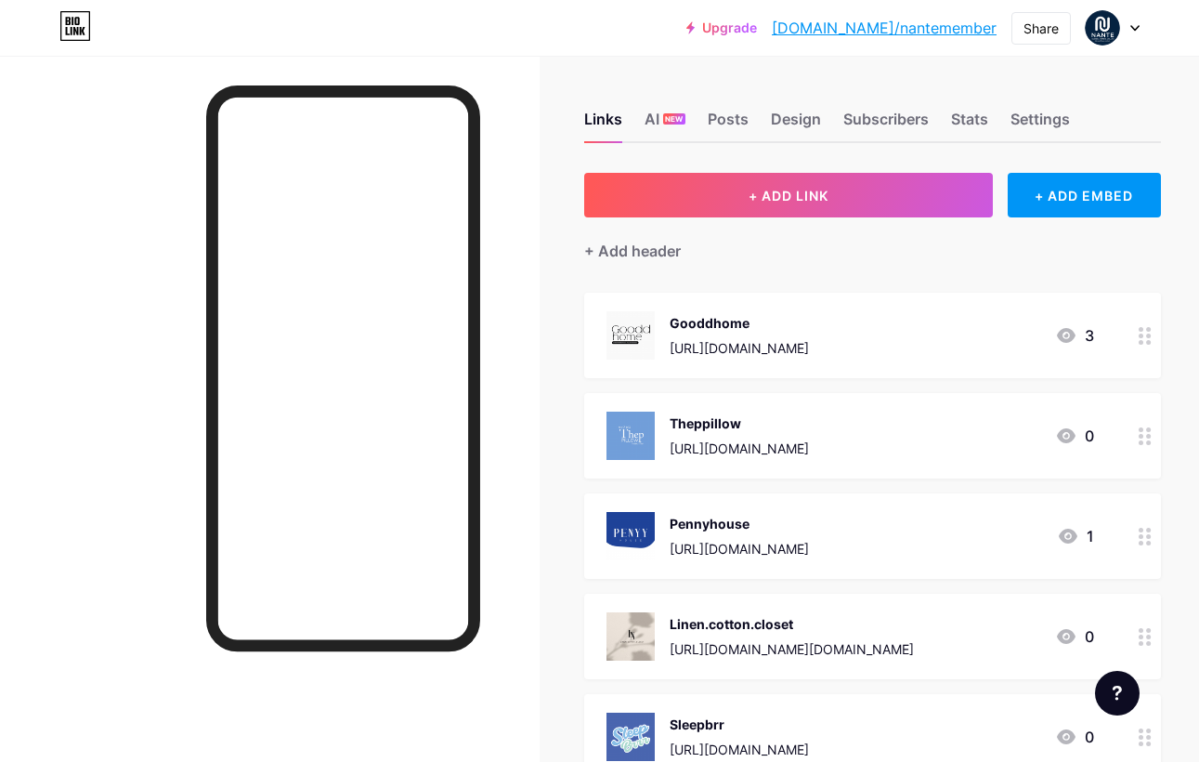
click at [771, 531] on div "Pennyhouse" at bounding box center [739, 524] width 139 height 20
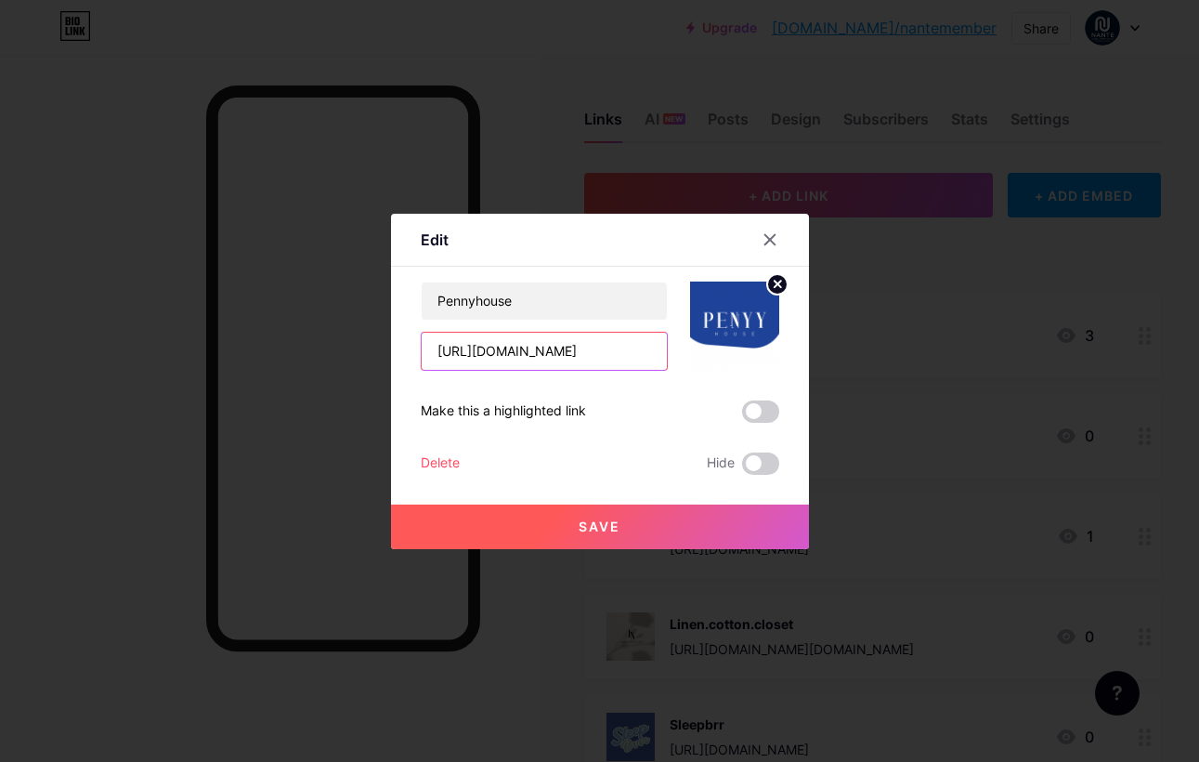
click at [580, 347] on input "https://openlink.co/dealer" at bounding box center [544, 351] width 245 height 37
click at [765, 244] on icon at bounding box center [770, 239] width 10 height 10
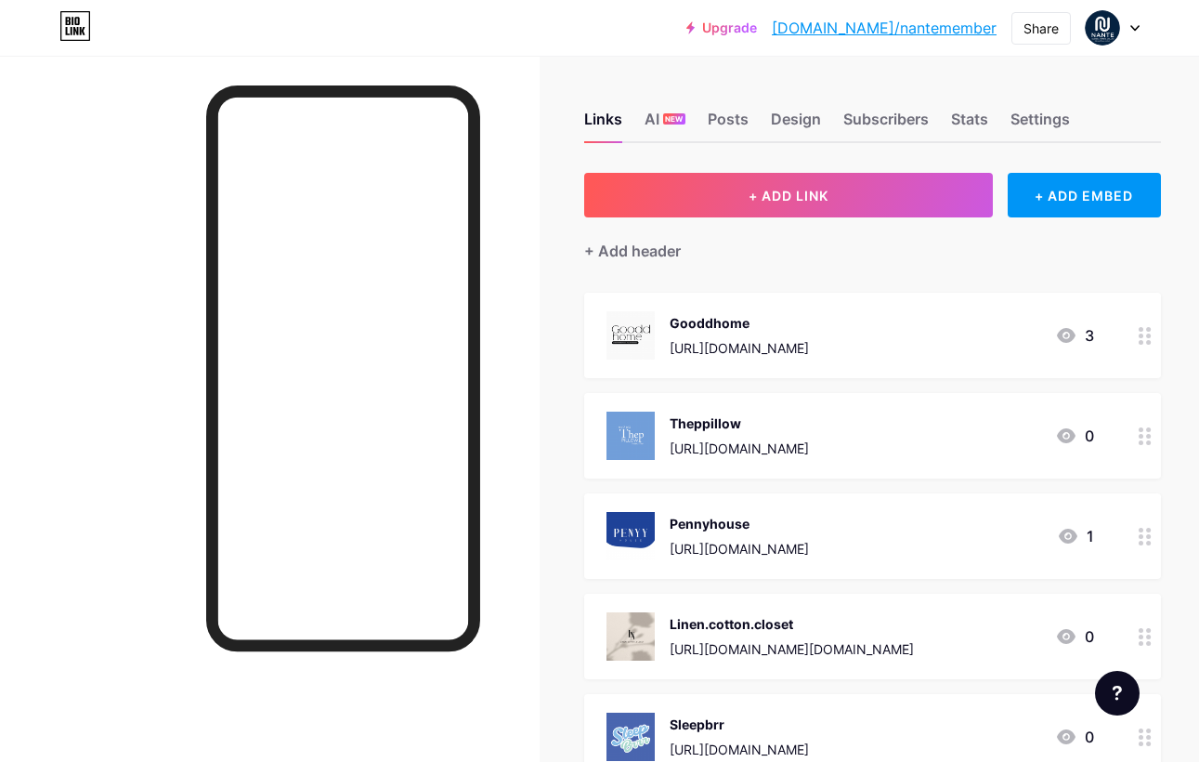
click at [809, 444] on div "https://openlink.co/theppillow" at bounding box center [739, 449] width 139 height 20
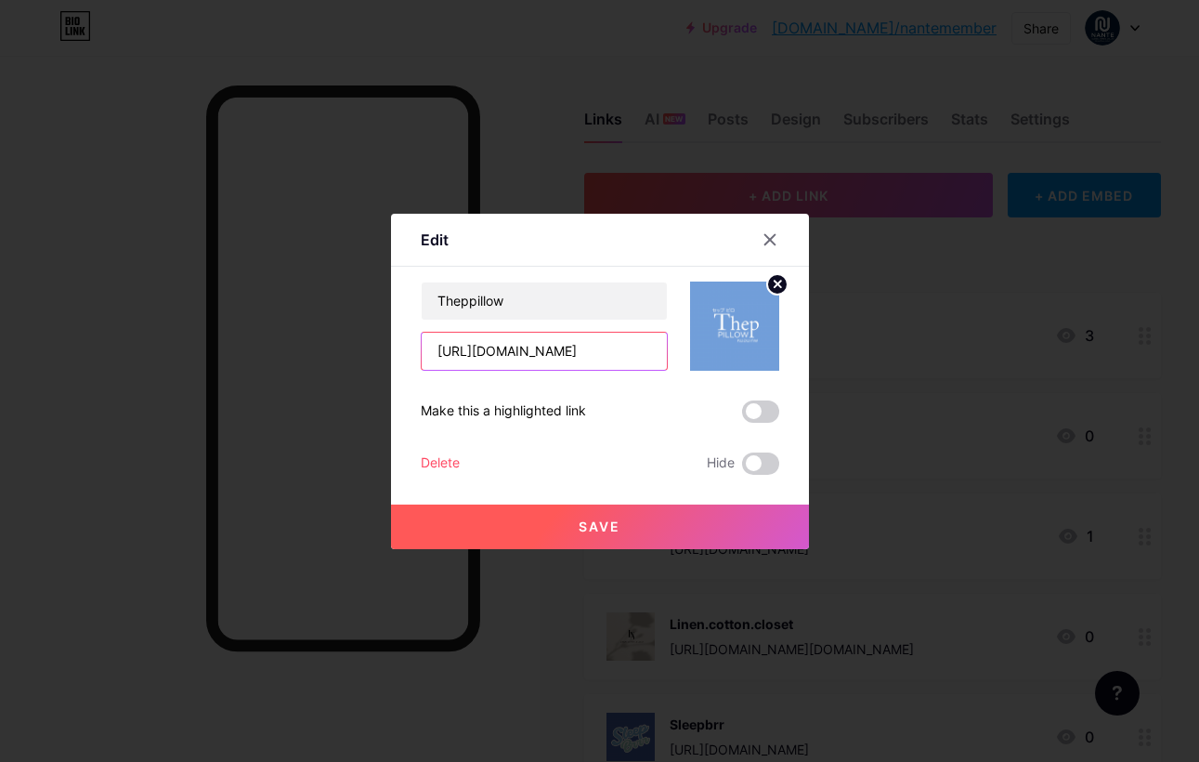
click at [613, 344] on input "https://openlink.co/theppillow" at bounding box center [544, 351] width 245 height 37
click at [774, 244] on icon at bounding box center [770, 239] width 10 height 10
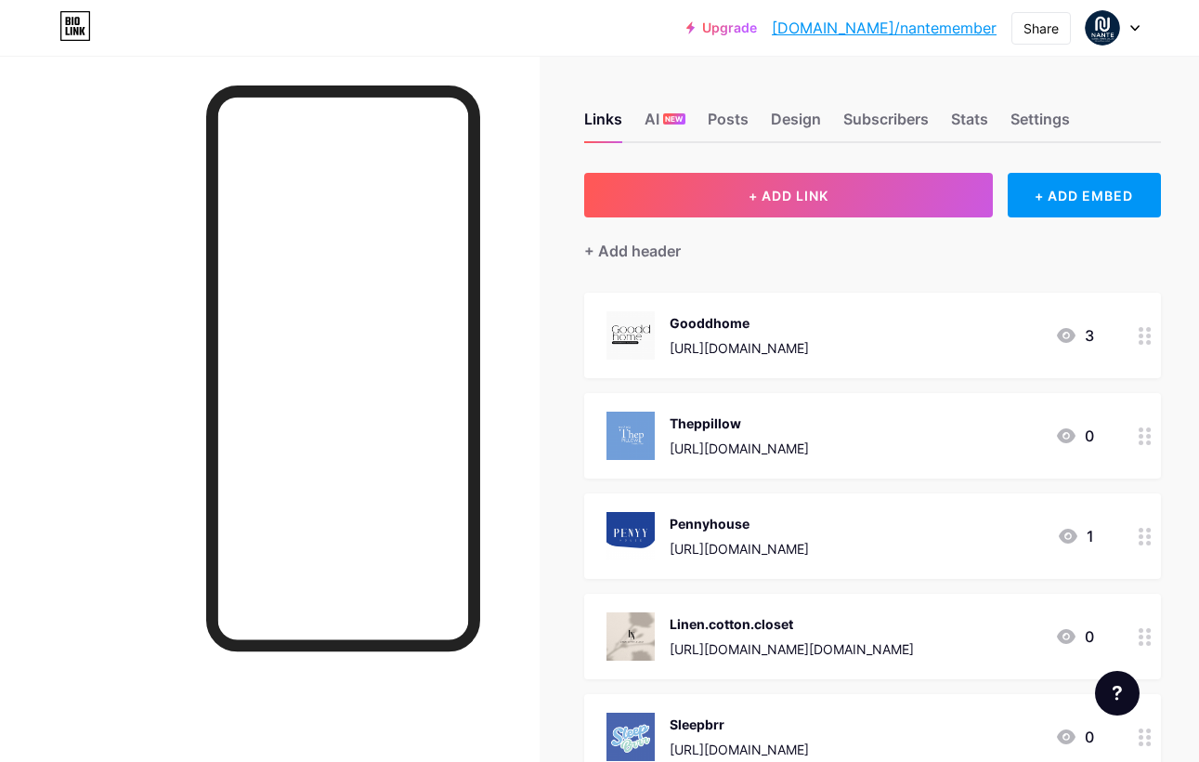
click at [781, 624] on div "Linen.cotton.closet" at bounding box center [792, 624] width 244 height 20
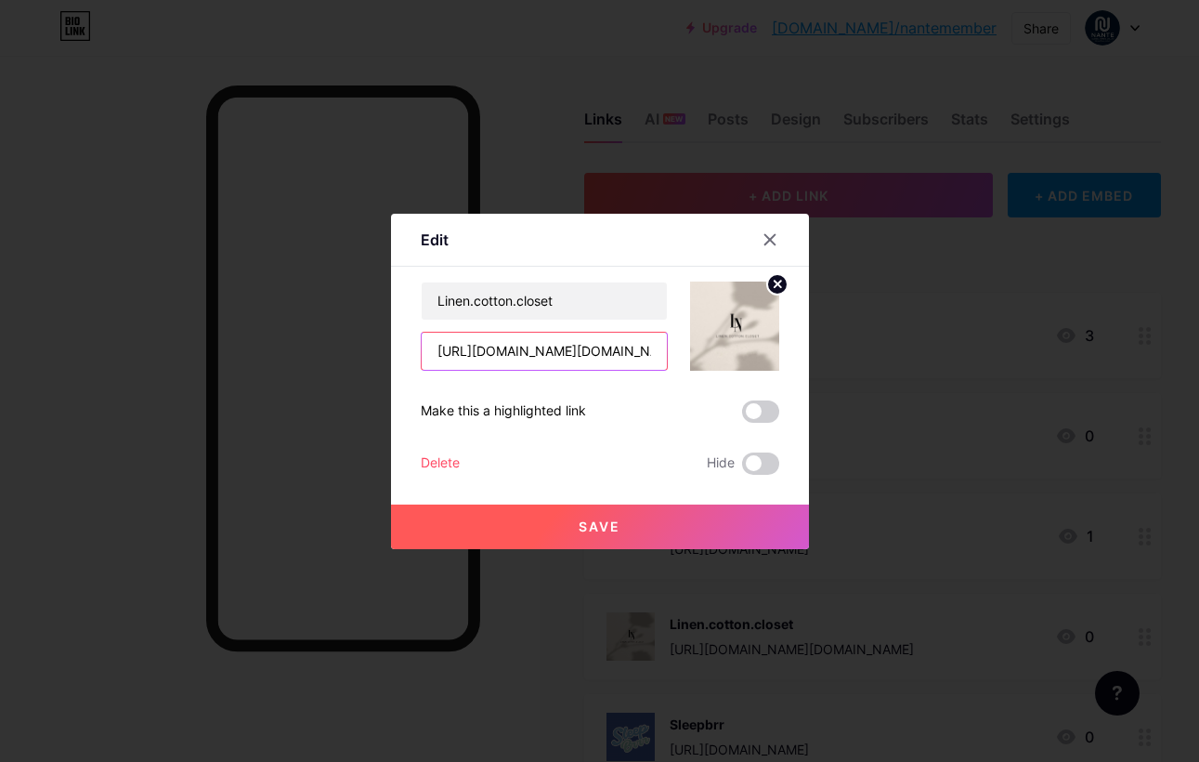
click at [561, 348] on input "https://www.facebook.com/linen.cotton.closet" at bounding box center [544, 351] width 245 height 37
click at [765, 234] on icon at bounding box center [770, 239] width 10 height 10
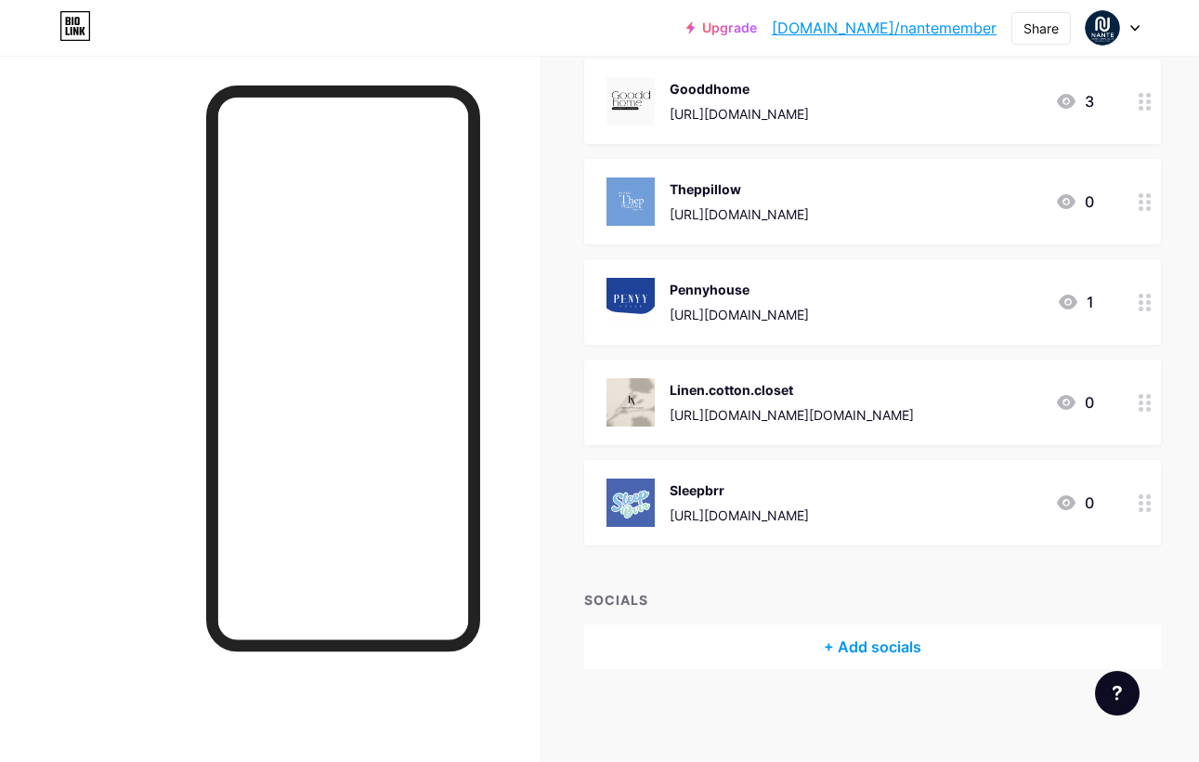
click at [768, 541] on div "Sleepbrr https://lin.ee/NGpKJWo 0" at bounding box center [872, 502] width 577 height 85
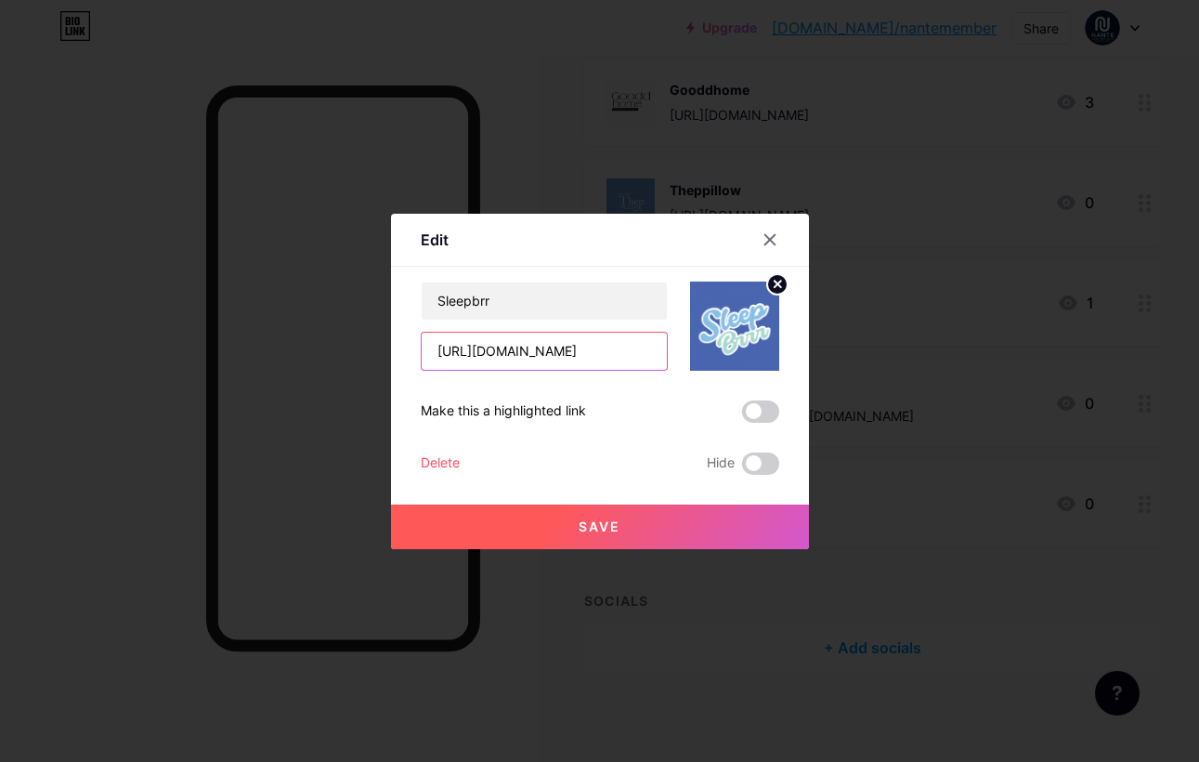
click at [538, 348] on input "https://lin.ee/NGpKJWo" at bounding box center [544, 351] width 245 height 37
click at [692, 518] on button "Save" at bounding box center [600, 526] width 418 height 45
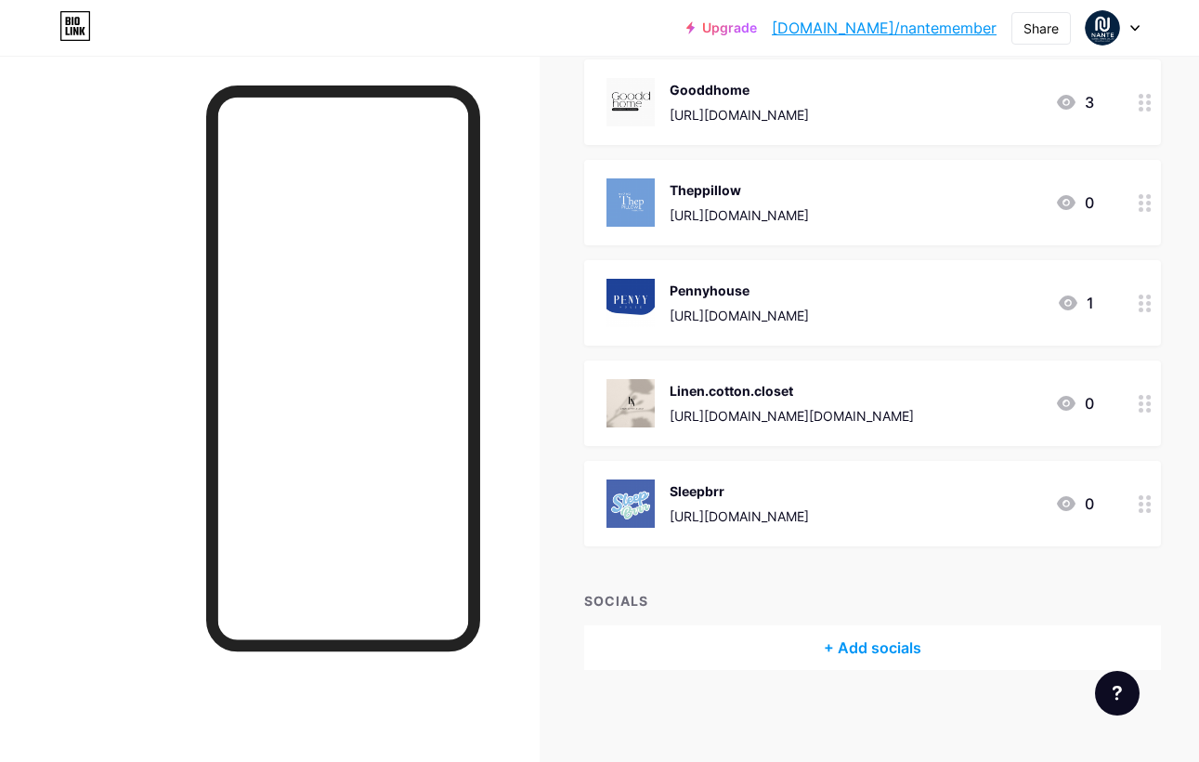
click at [757, 33] on link "Upgrade" at bounding box center [722, 27] width 71 height 15
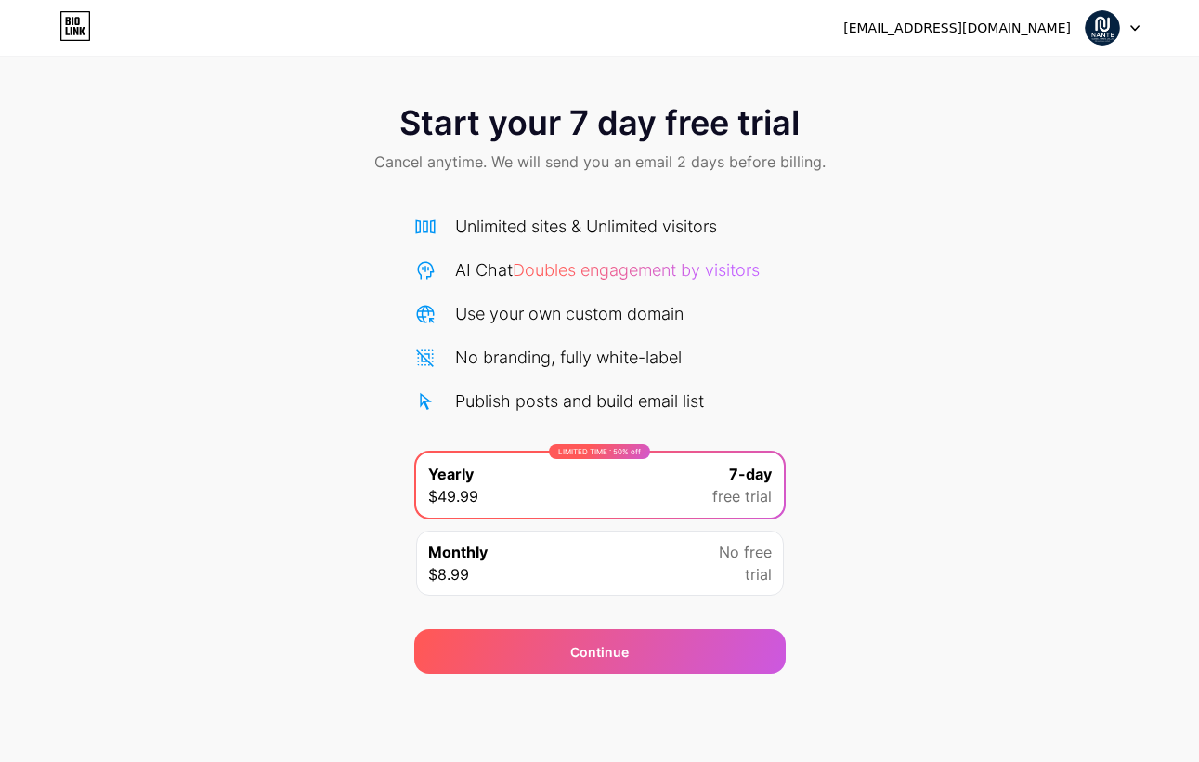
click at [82, 21] on icon at bounding box center [75, 26] width 32 height 30
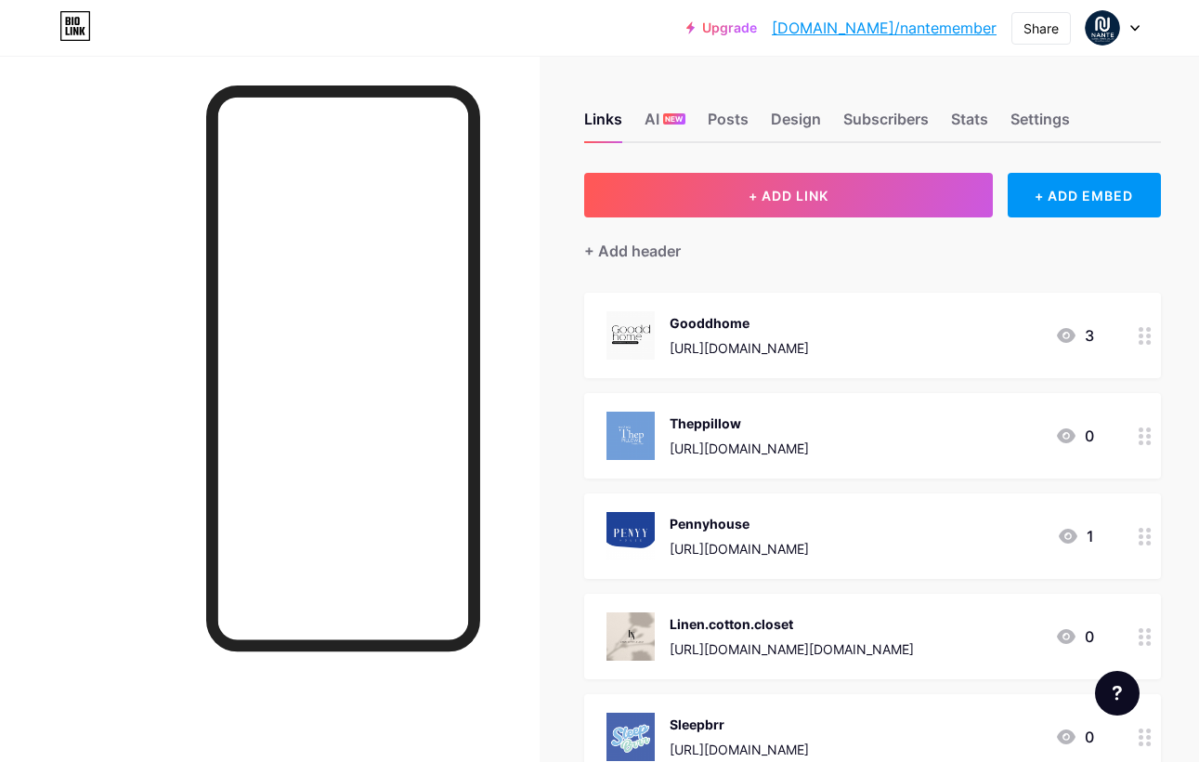
click at [1129, 35] on div at bounding box center [1113, 27] width 54 height 33
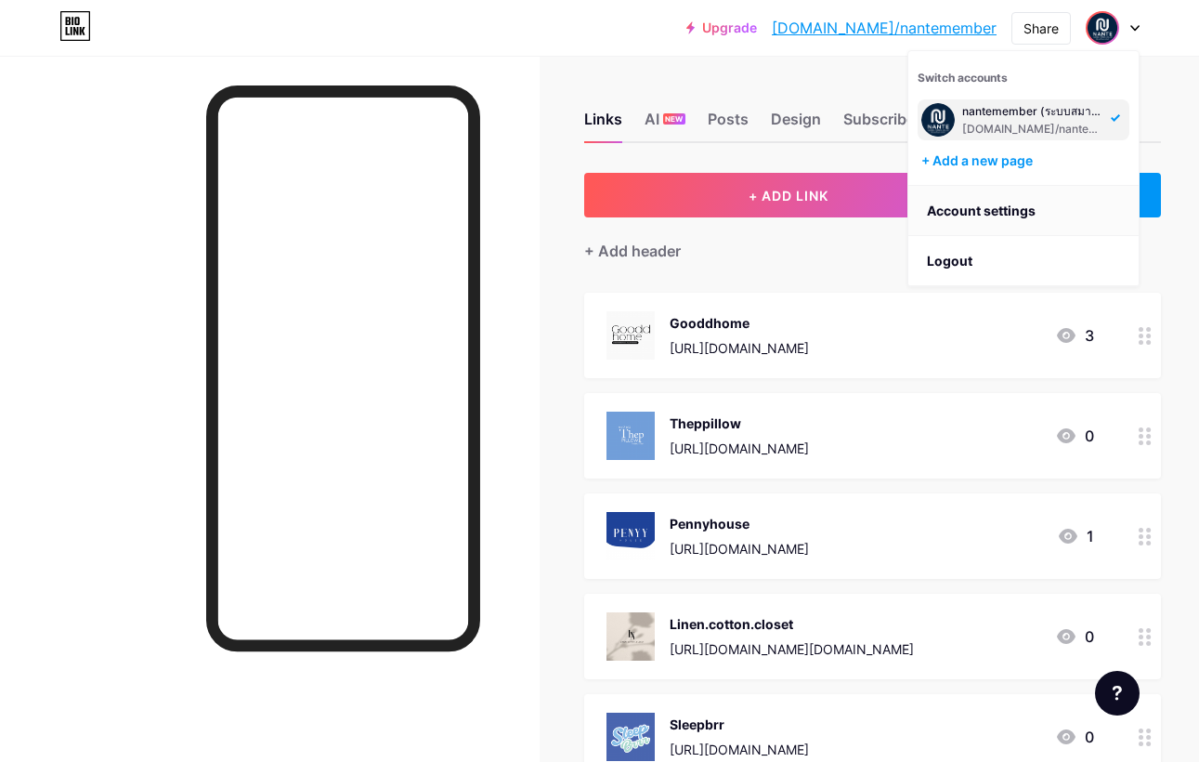
click at [991, 210] on link "Account settings" at bounding box center [1024, 211] width 230 height 50
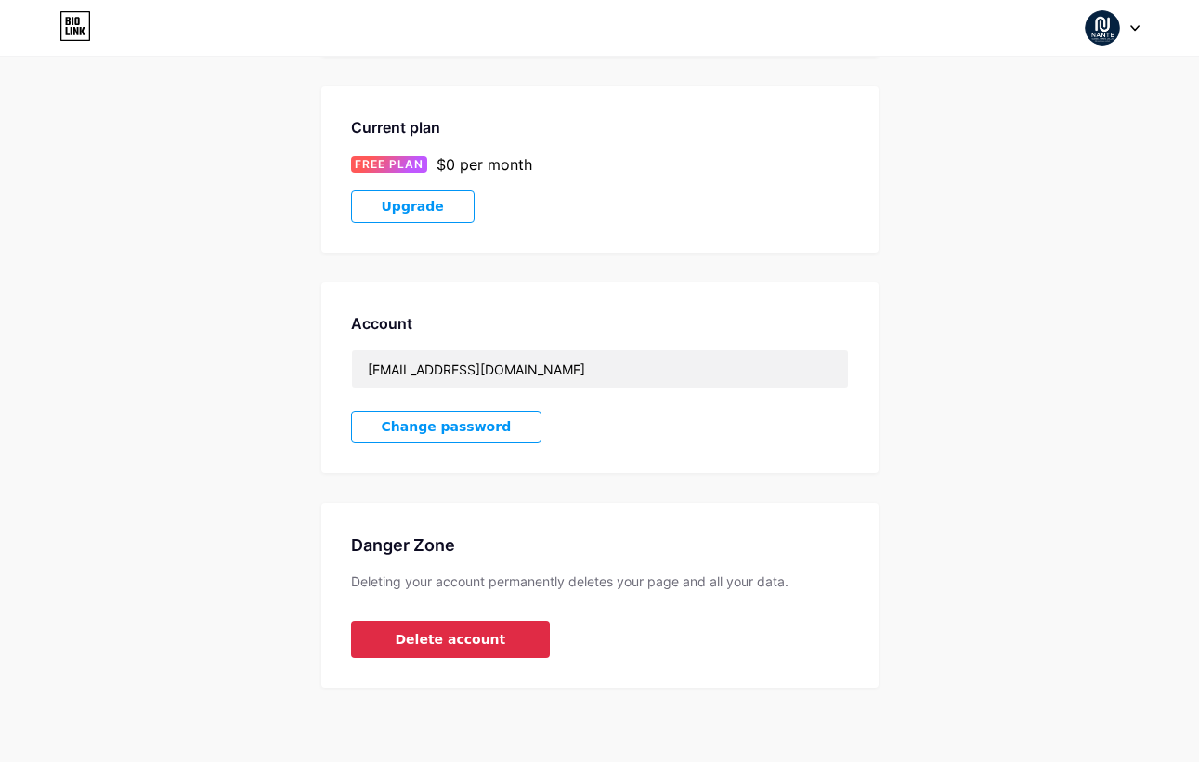
scroll to position [277, 0]
click at [448, 644] on span "Delete account" at bounding box center [451, 640] width 111 height 20
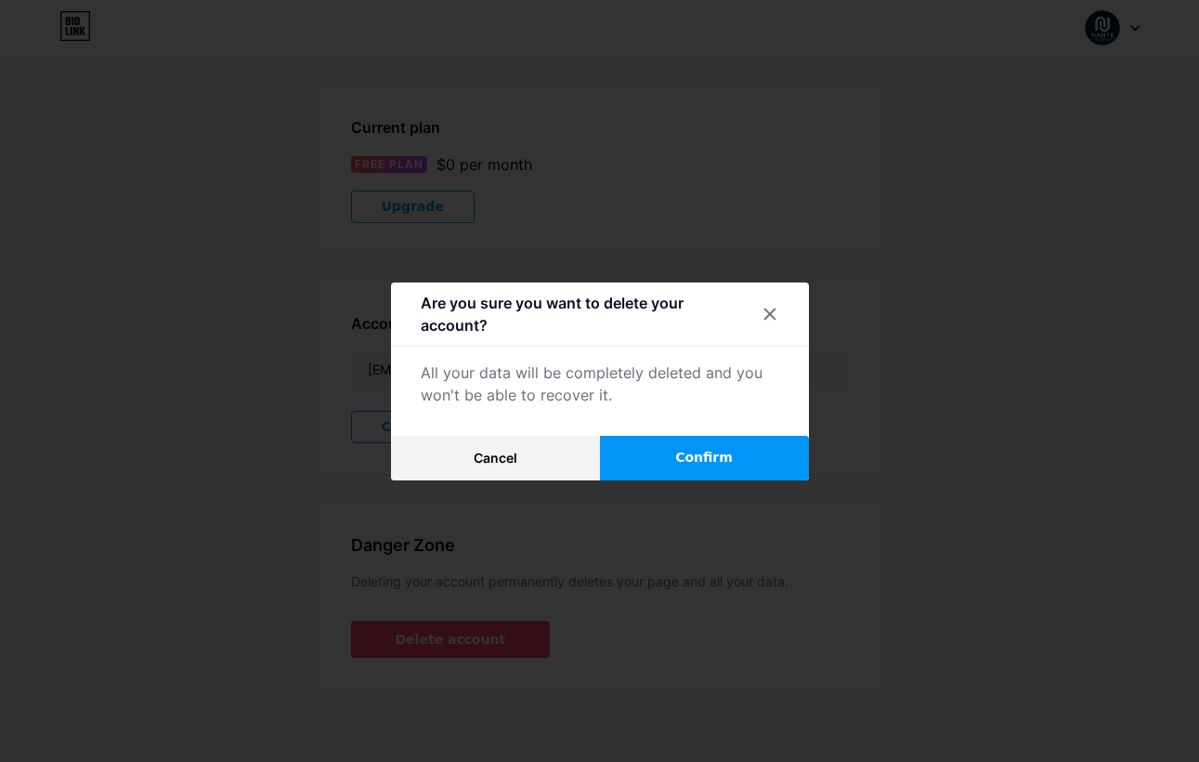
click at [661, 453] on button "Confirm" at bounding box center [704, 458] width 209 height 45
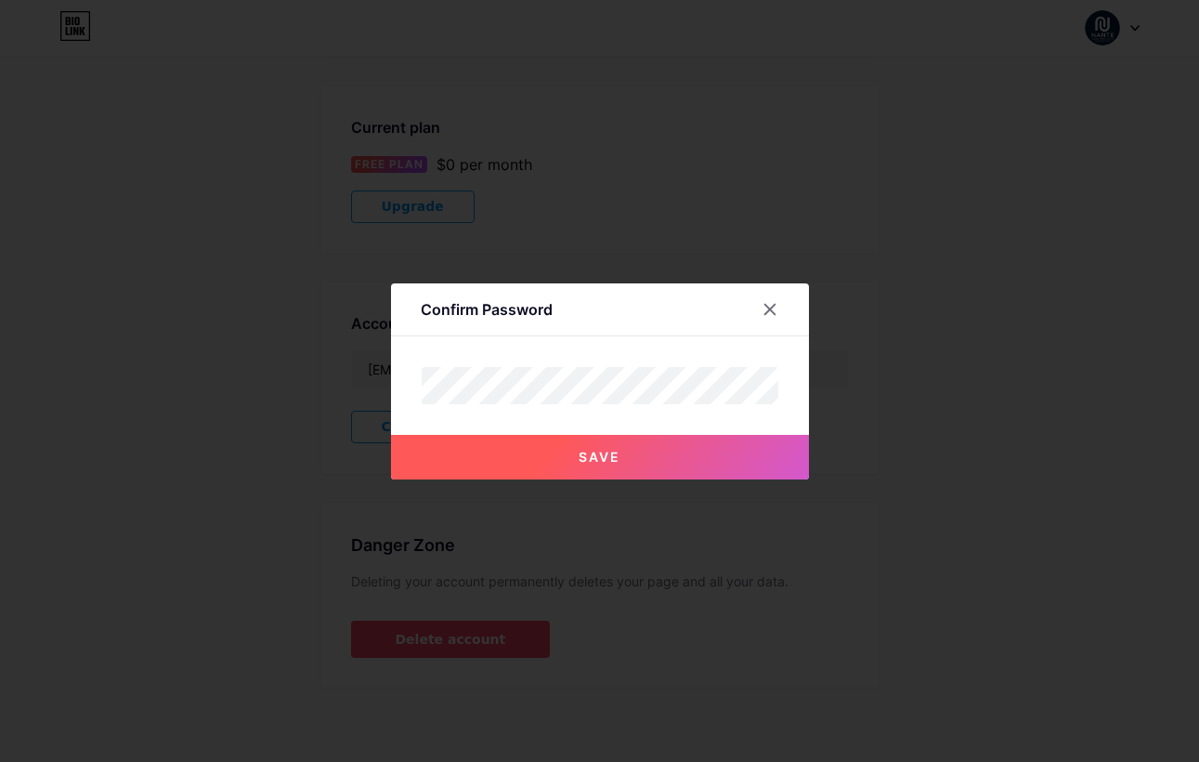
click at [600, 468] on button "Save" at bounding box center [600, 457] width 418 height 45
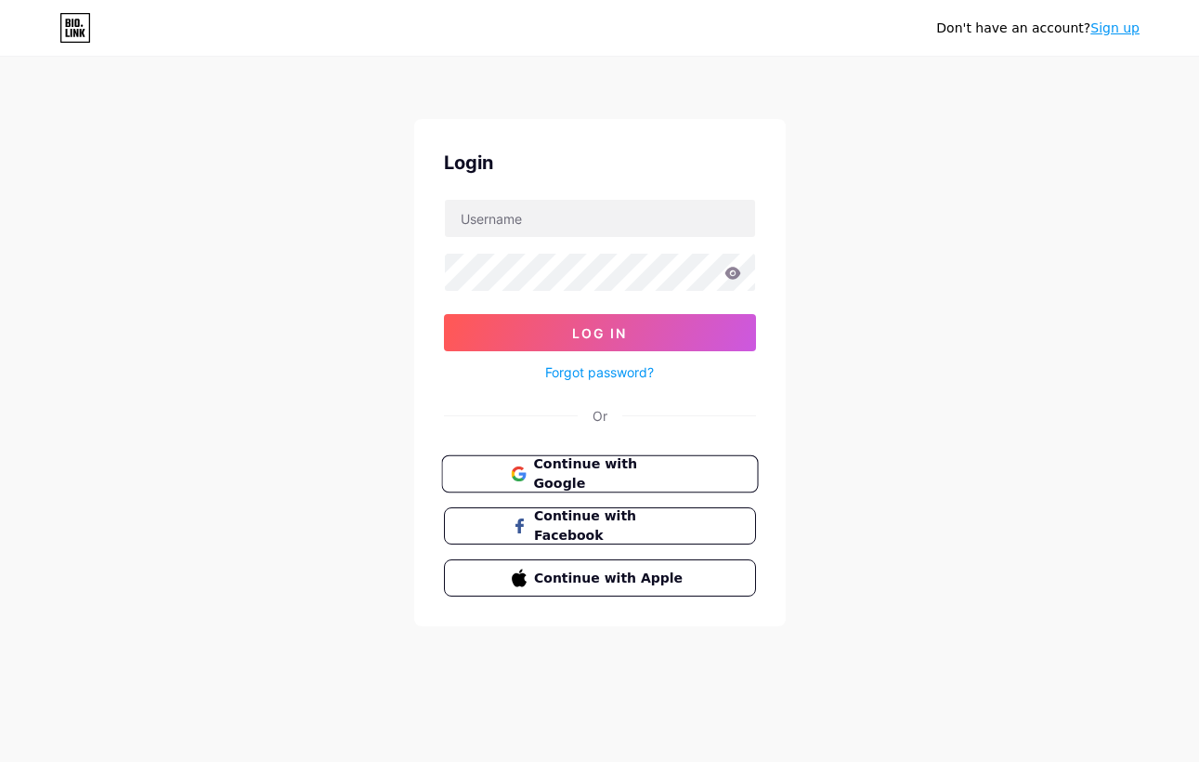
click at [618, 474] on span "Continue with Google" at bounding box center [610, 474] width 155 height 40
click at [578, 229] on input "text" at bounding box center [600, 218] width 310 height 37
type input "nantemember"
click at [581, 326] on span "Log In" at bounding box center [599, 333] width 55 height 16
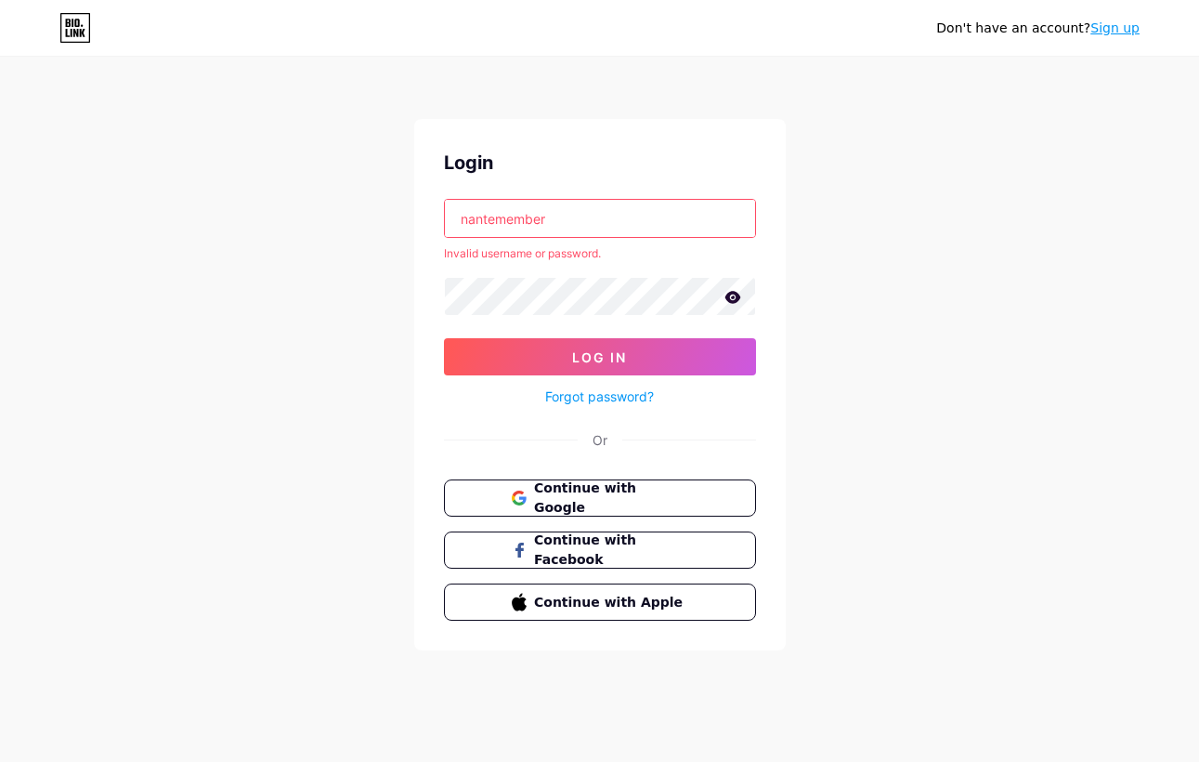
click at [625, 225] on input "nantemember" at bounding box center [600, 218] width 310 height 37
click at [1104, 23] on link "Sign up" at bounding box center [1115, 27] width 49 height 15
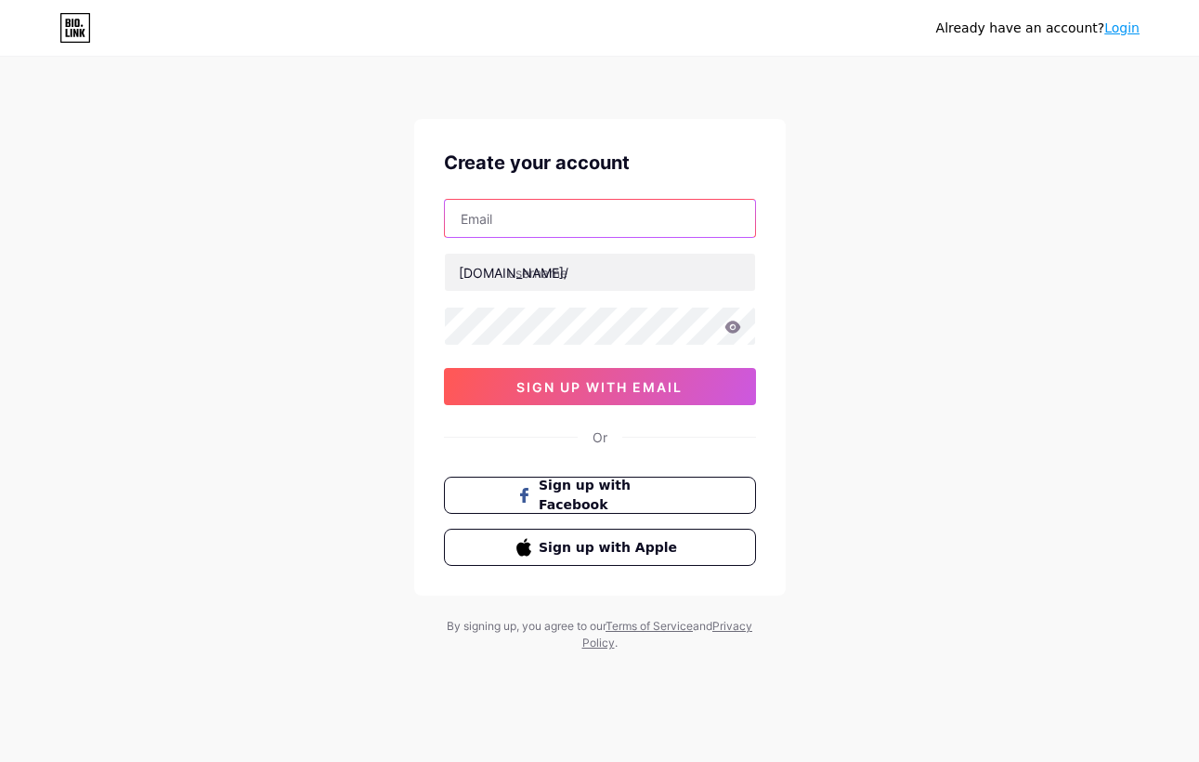
click at [542, 226] on input "text" at bounding box center [600, 218] width 310 height 37
paste input "[EMAIL_ADDRESS][DOMAIN_NAME]"
type input "[EMAIL_ADDRESS][DOMAIN_NAME]"
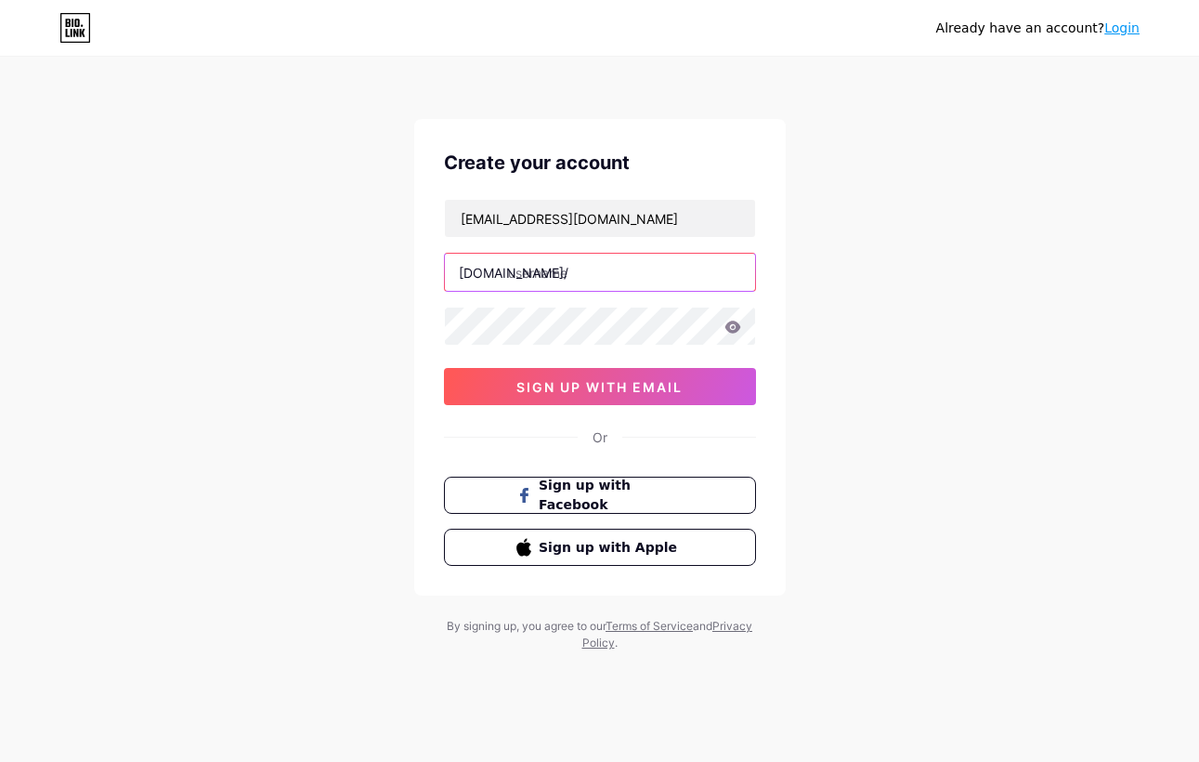
click at [548, 275] on input "text" at bounding box center [600, 272] width 310 height 37
type input "nantemember"
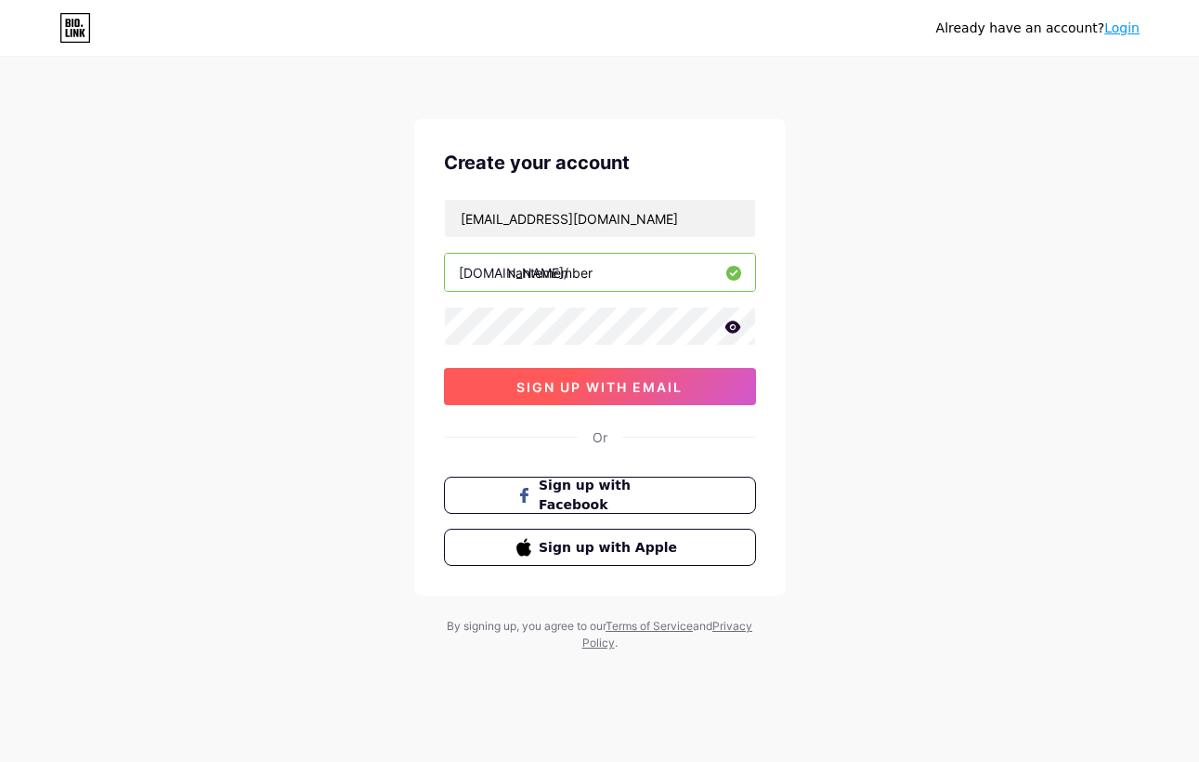
click at [547, 389] on span "sign up with email" at bounding box center [600, 387] width 166 height 16
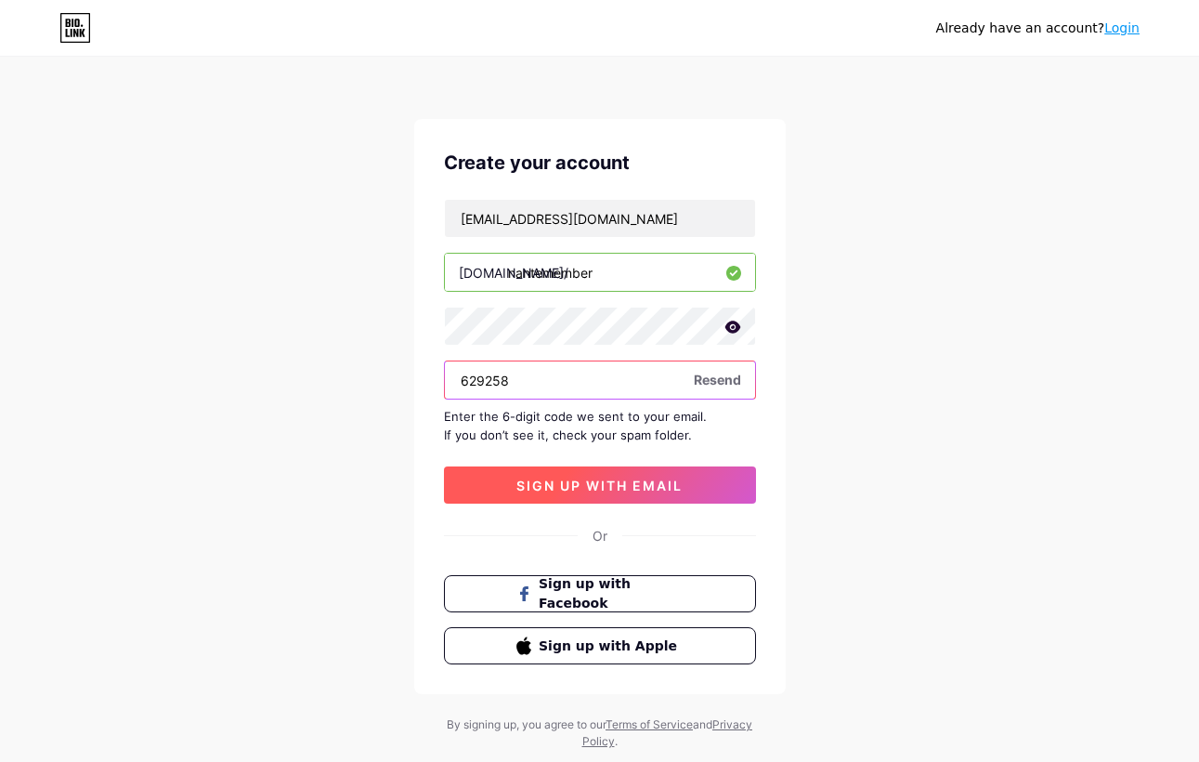
type input "629258"
click at [517, 488] on span "sign up with email" at bounding box center [600, 486] width 166 height 16
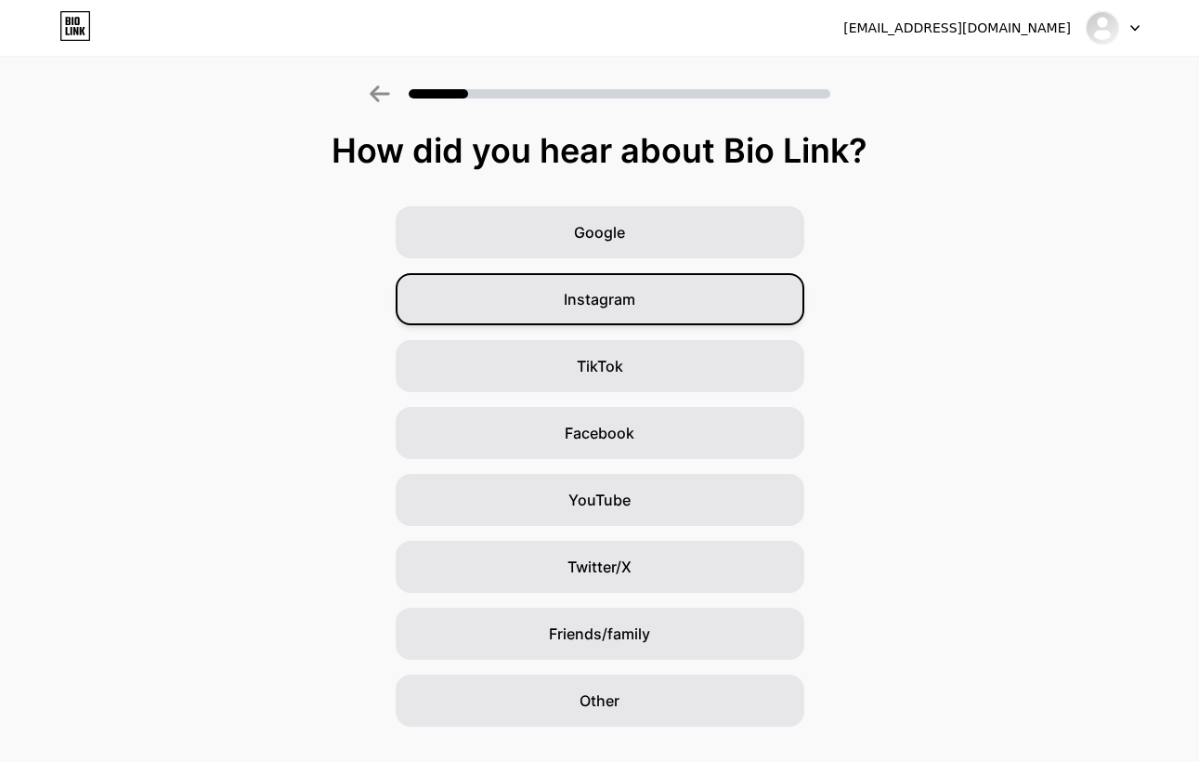
click at [724, 302] on div "Instagram" at bounding box center [600, 299] width 409 height 52
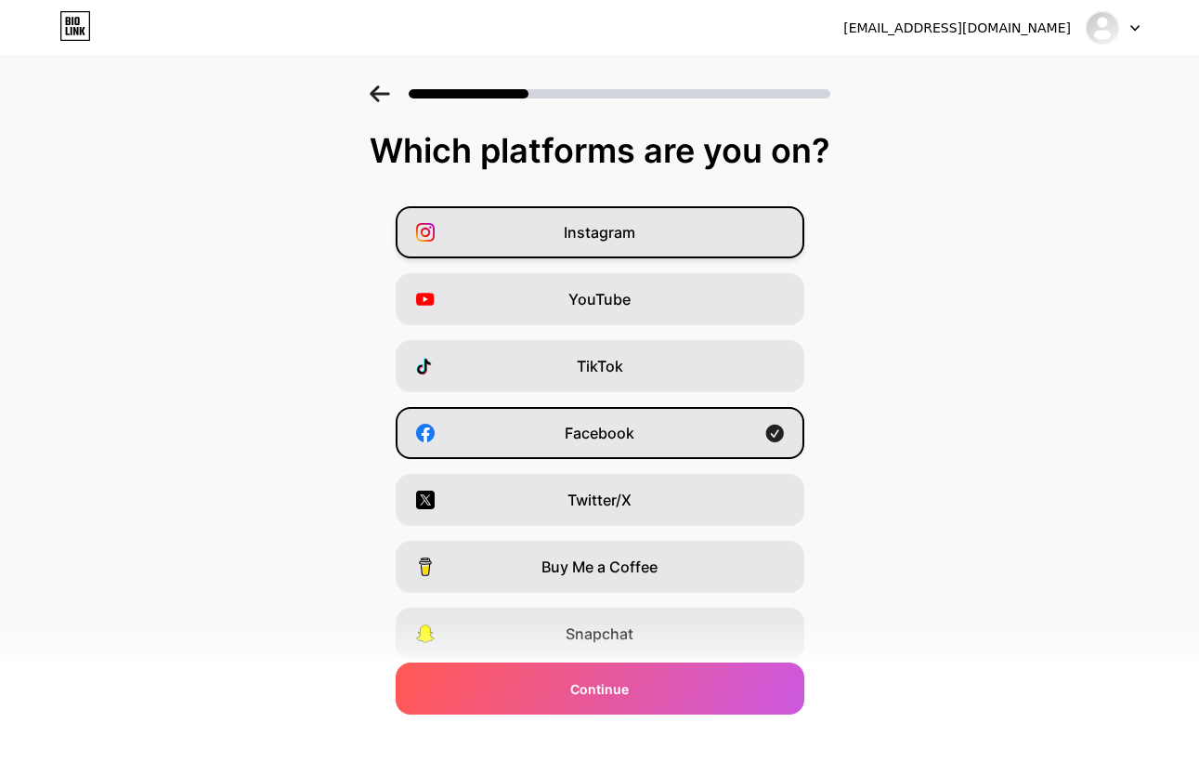
click at [708, 237] on div "Instagram" at bounding box center [600, 232] width 409 height 52
click at [672, 368] on div "TikTok" at bounding box center [600, 366] width 409 height 52
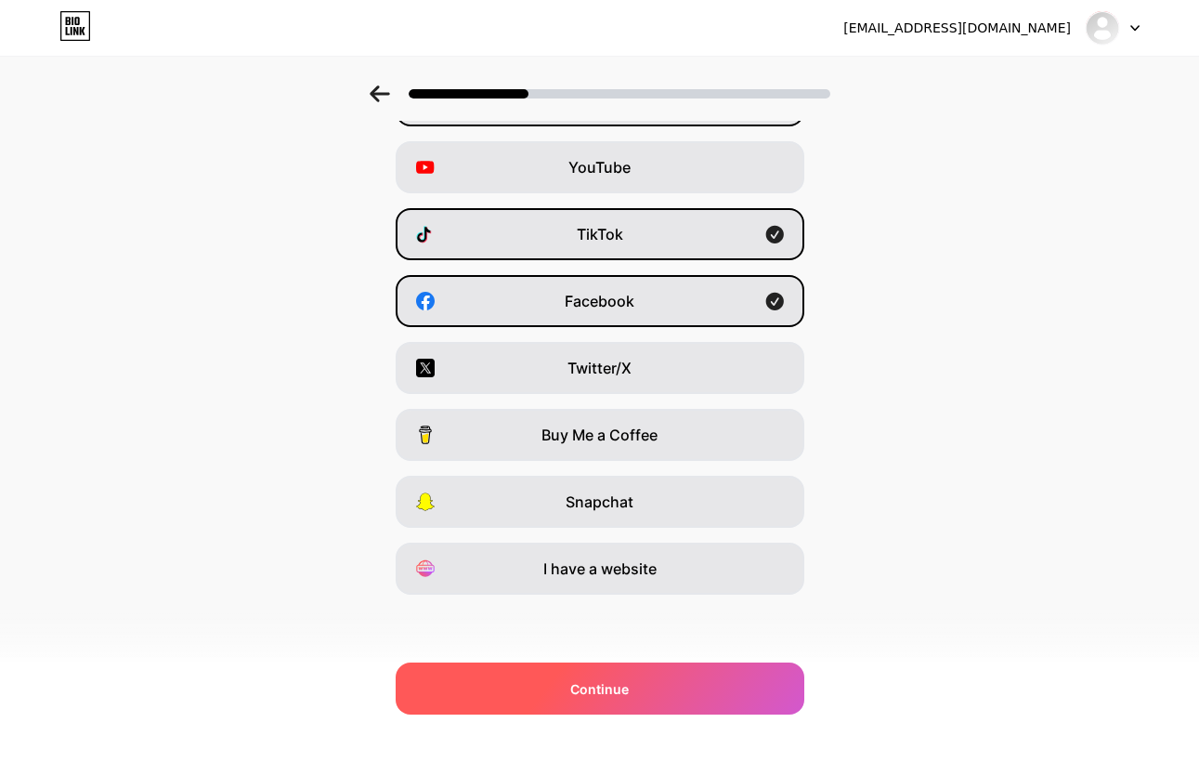
scroll to position [132, 0]
click at [648, 688] on div "Continue" at bounding box center [600, 688] width 409 height 52
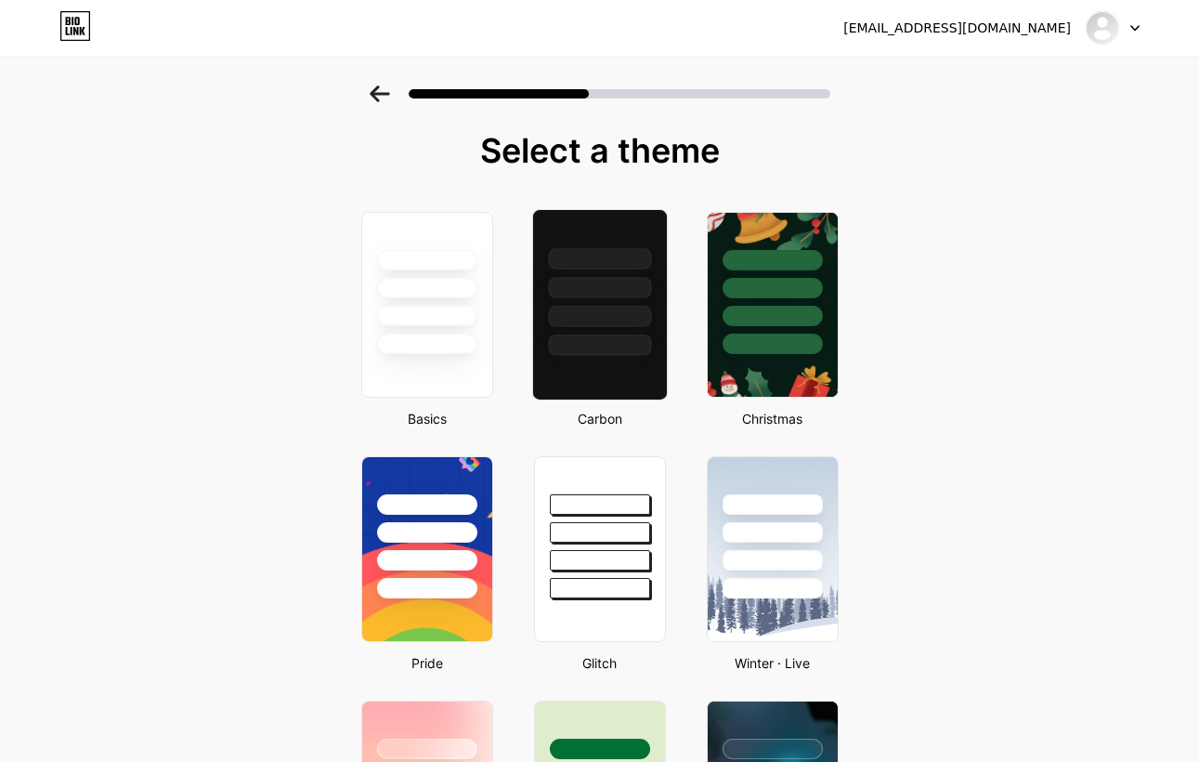
scroll to position [0, 0]
click at [459, 370] on div at bounding box center [427, 304] width 136 height 191
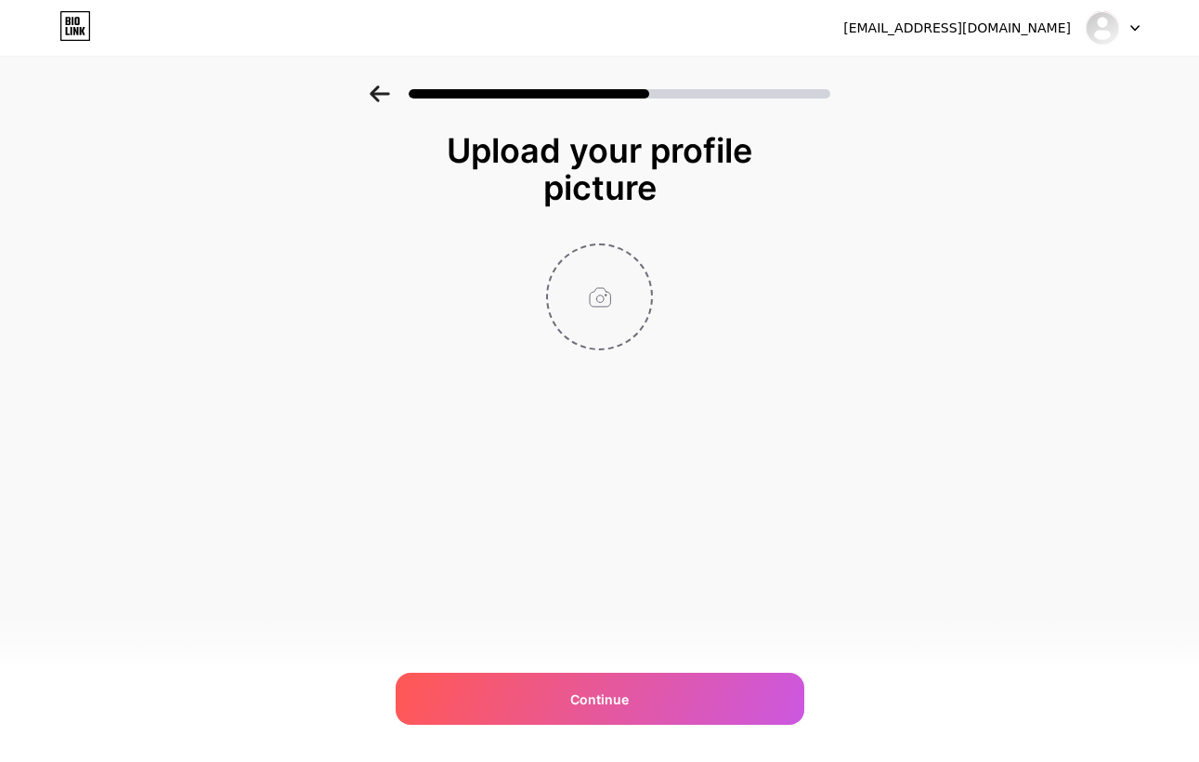
click at [596, 302] on input "file" at bounding box center [599, 296] width 103 height 103
type input "C:\fakepath\LOGO-NANTE.JPEG"
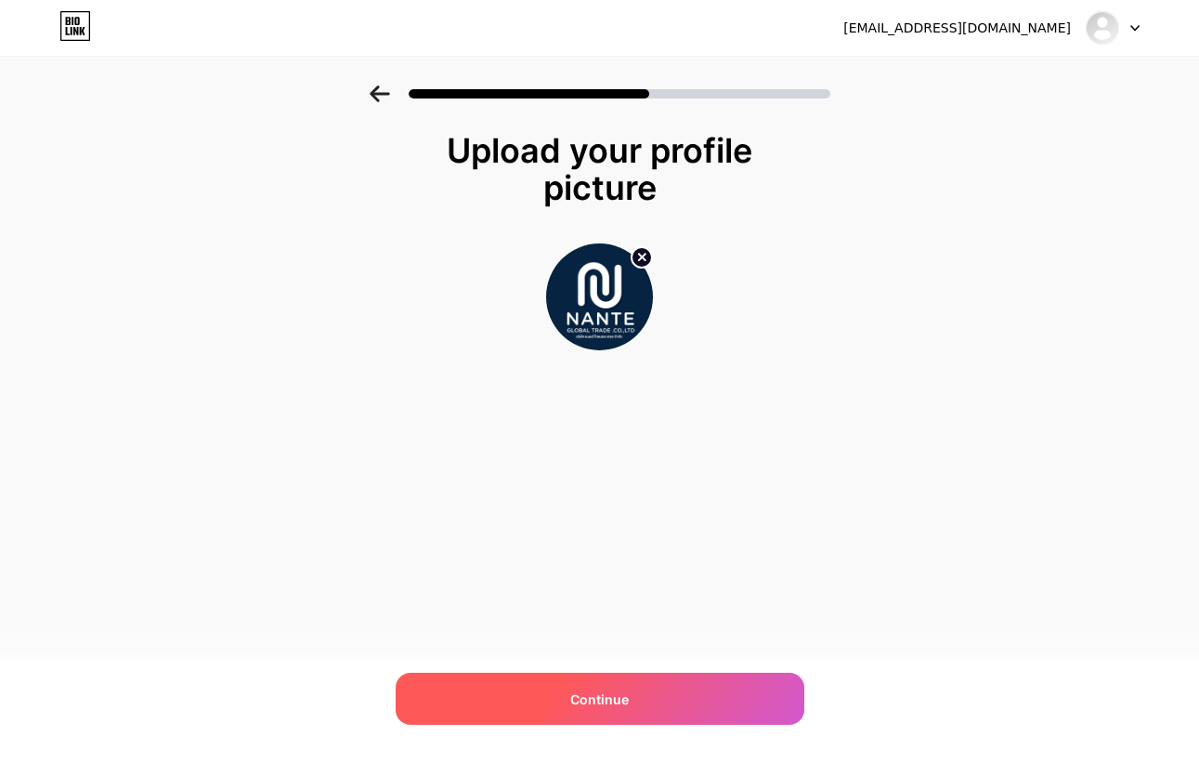
click at [758, 700] on div "Continue" at bounding box center [600, 699] width 409 height 52
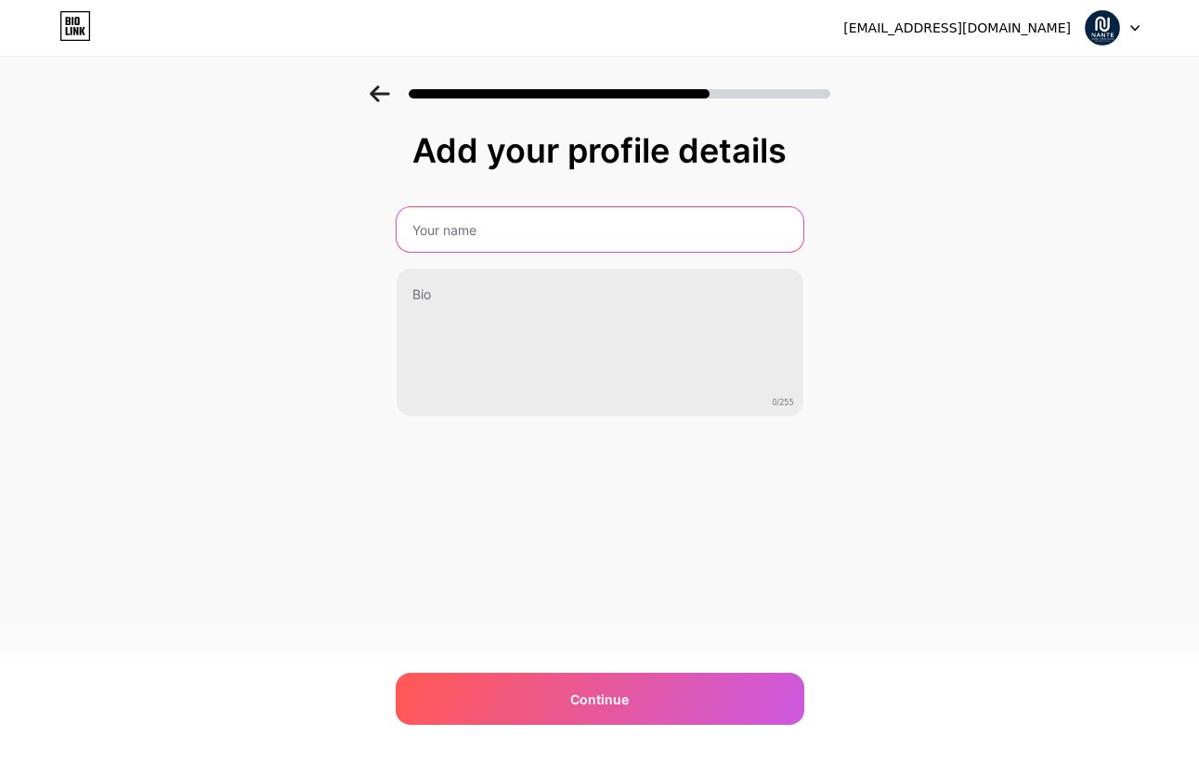
click at [607, 232] on input "text" at bounding box center [600, 229] width 407 height 45
type input "nantemember"
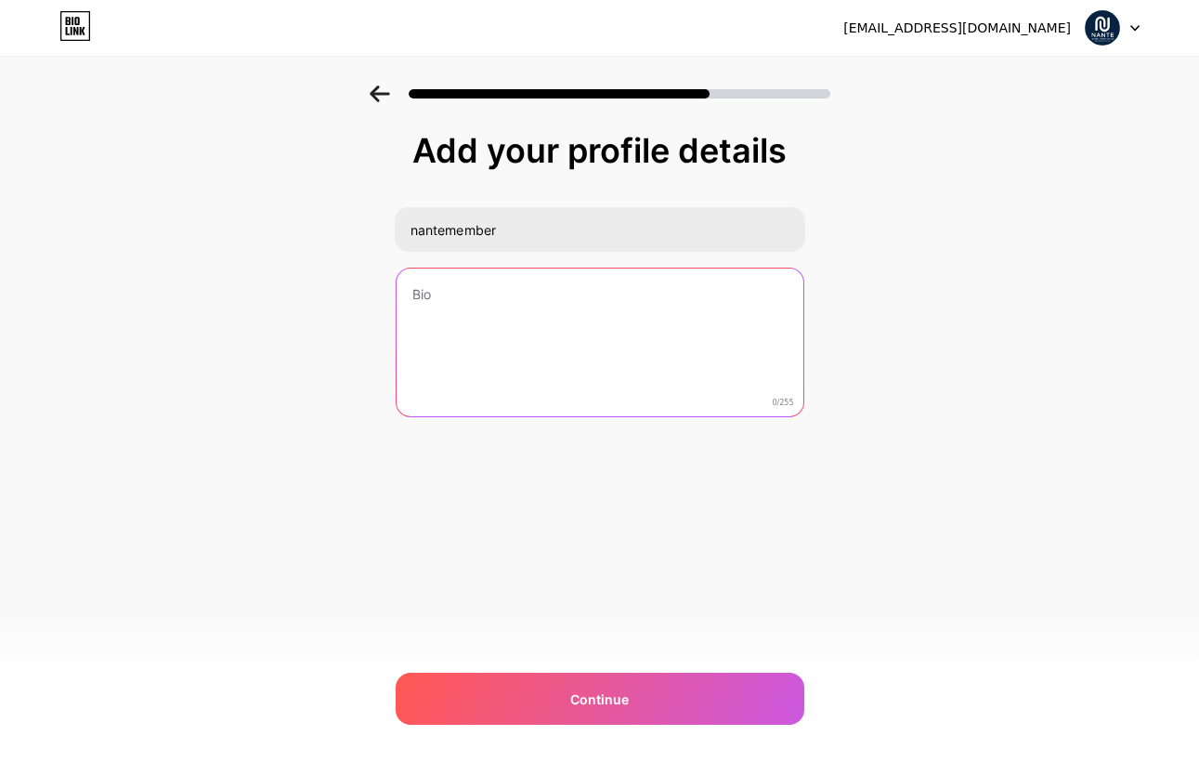
click at [543, 299] on textarea at bounding box center [600, 344] width 407 height 150
type textarea "p"
drag, startPoint x: 411, startPoint y: 292, endPoint x: 659, endPoint y: 293, distance: 248.1
click at [659, 293] on textarea "ยินดีตอนรับเข้าสู้ระบบสมาชิกของเราคะ" at bounding box center [599, 343] width 411 height 151
type textarea "ยินดีตอนรับเข้าสู้ระบบสมาชิกของเราคะ"
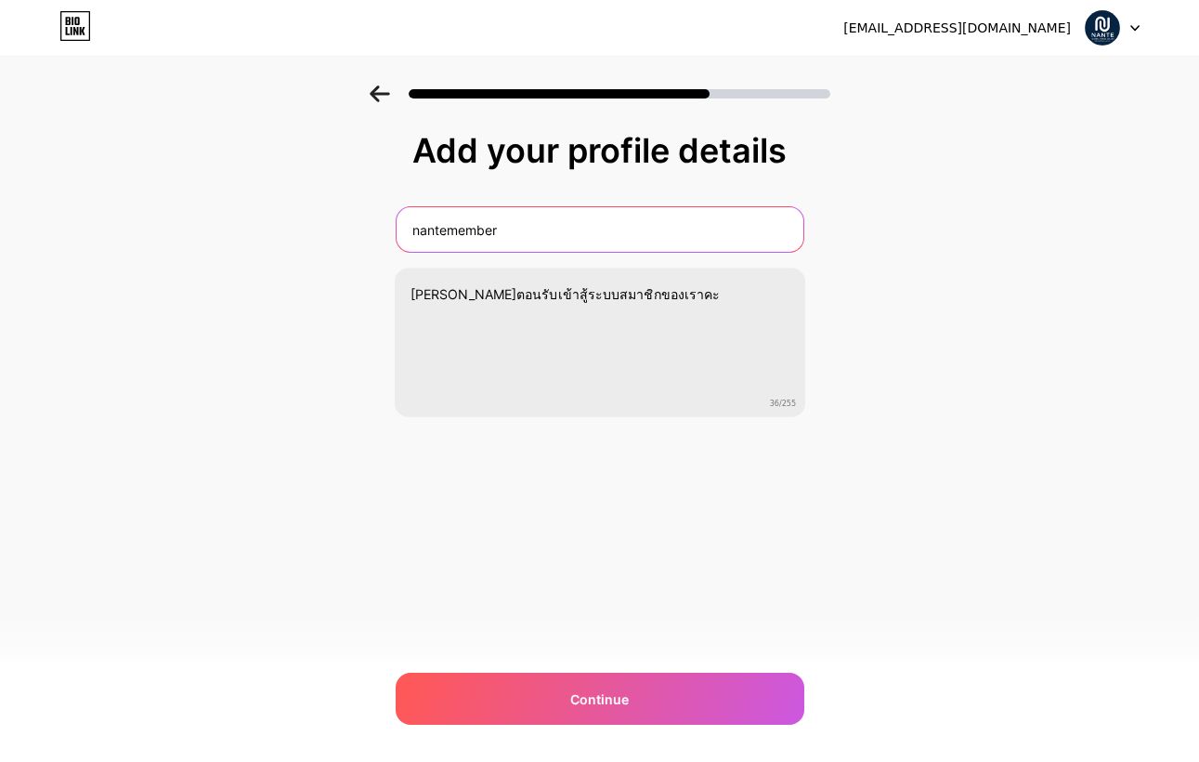
click at [580, 225] on input "nantemember" at bounding box center [600, 229] width 407 height 45
type input "nantemember(ระบบสมาชิก)"
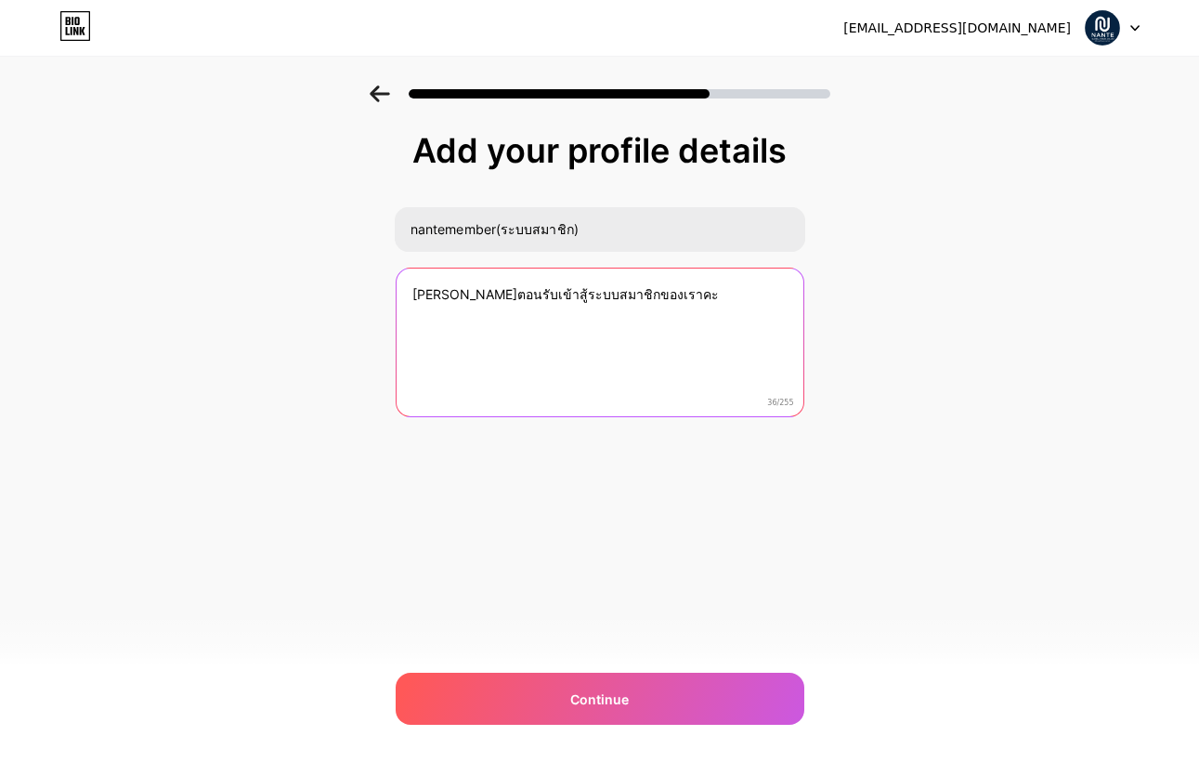
click at [521, 298] on textarea "ยินดีตอนรับเข้าสู้ระบบสมาชิกของเราคะ" at bounding box center [600, 344] width 407 height 150
click at [521, 298] on textarea "ยินดีตอนรับเข้าสู้ระบบสมาชิกของเราคะ" at bounding box center [599, 343] width 411 height 151
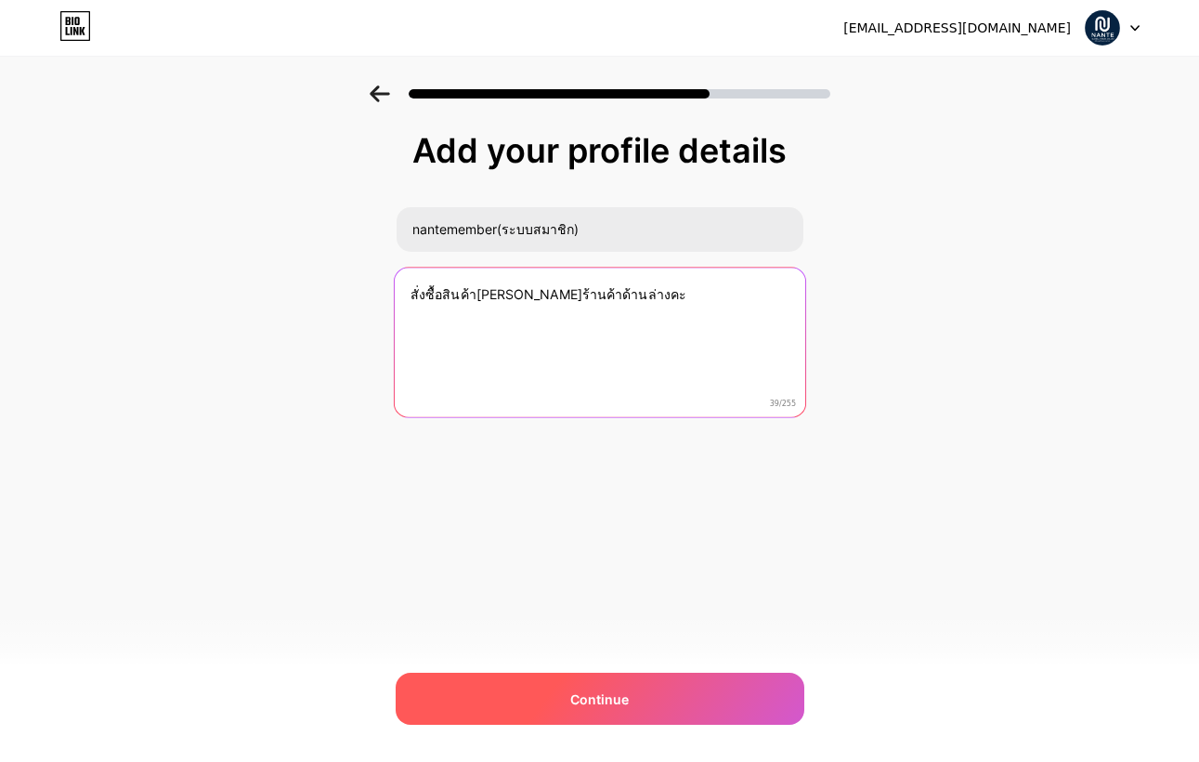
type textarea "สั่งซื้อสินค้าที่ลิงค์ร้านค้าด้านล่างคะ"
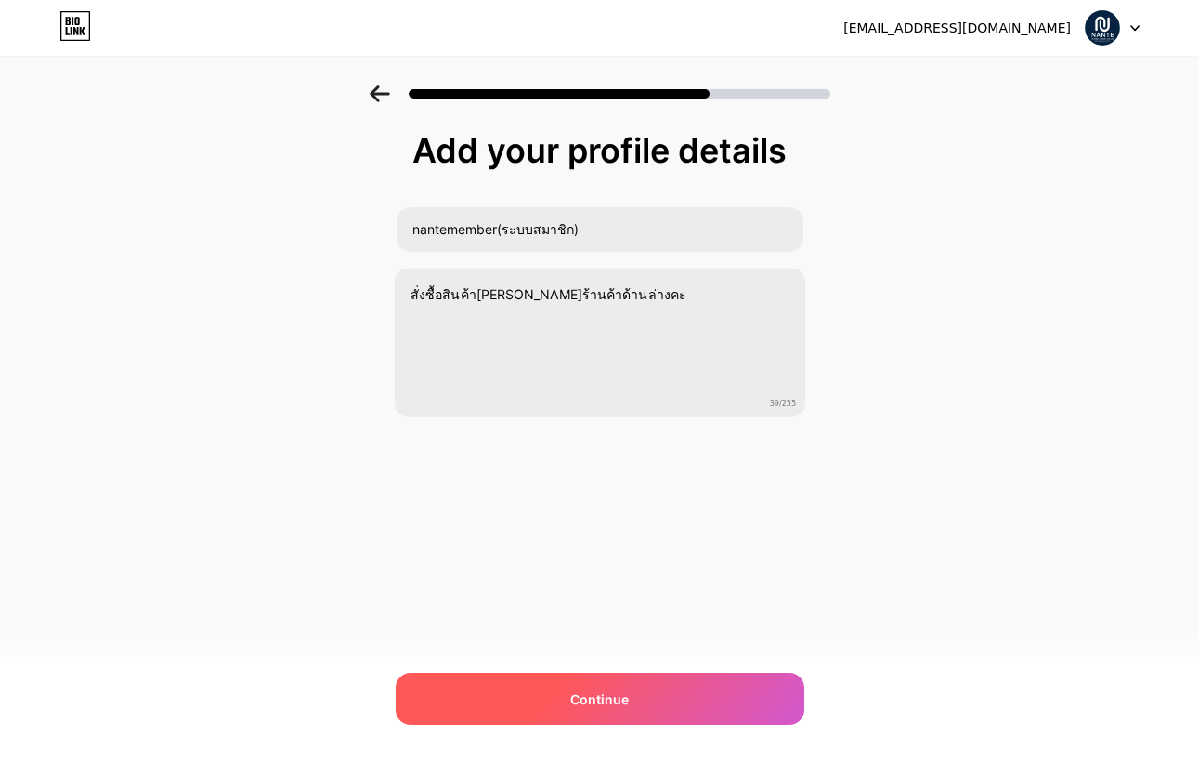
click at [752, 718] on div "Continue" at bounding box center [600, 699] width 409 height 52
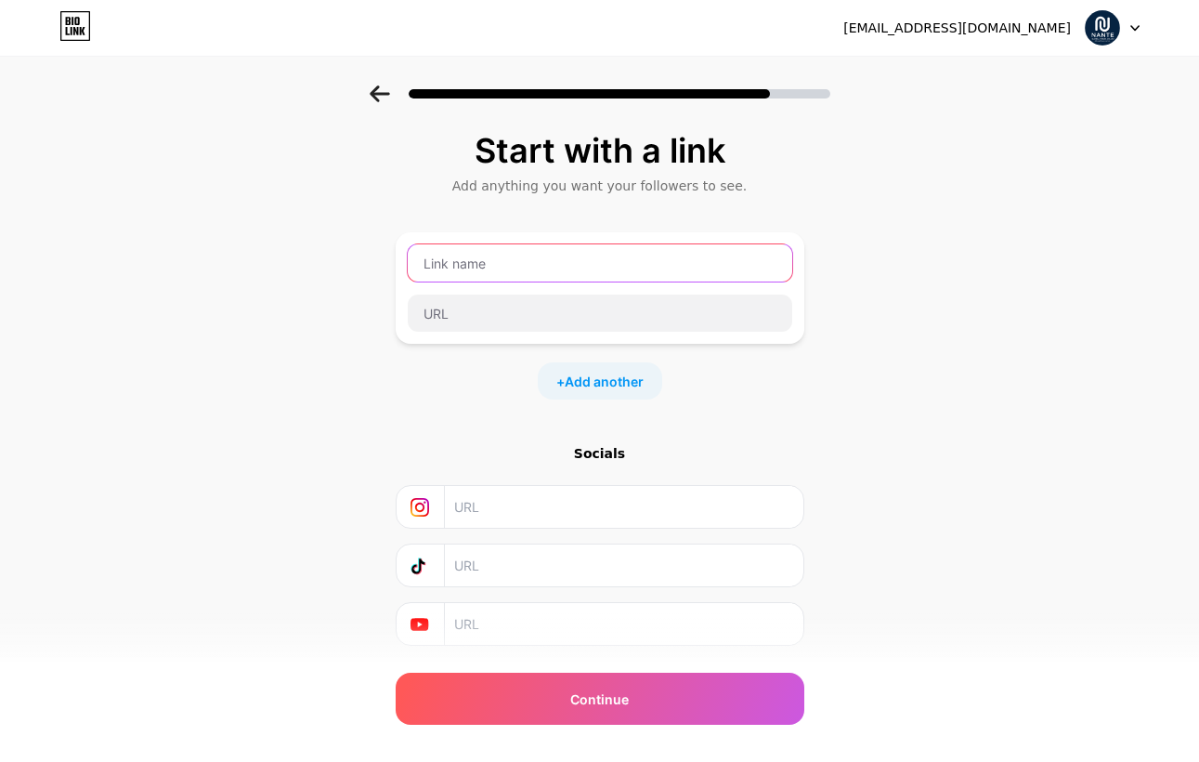
click at [710, 248] on input "text" at bounding box center [600, 262] width 385 height 37
type input "ฌ"
type input "Gooddhome"
click at [634, 339] on div "Gooddhome" at bounding box center [600, 287] width 409 height 111
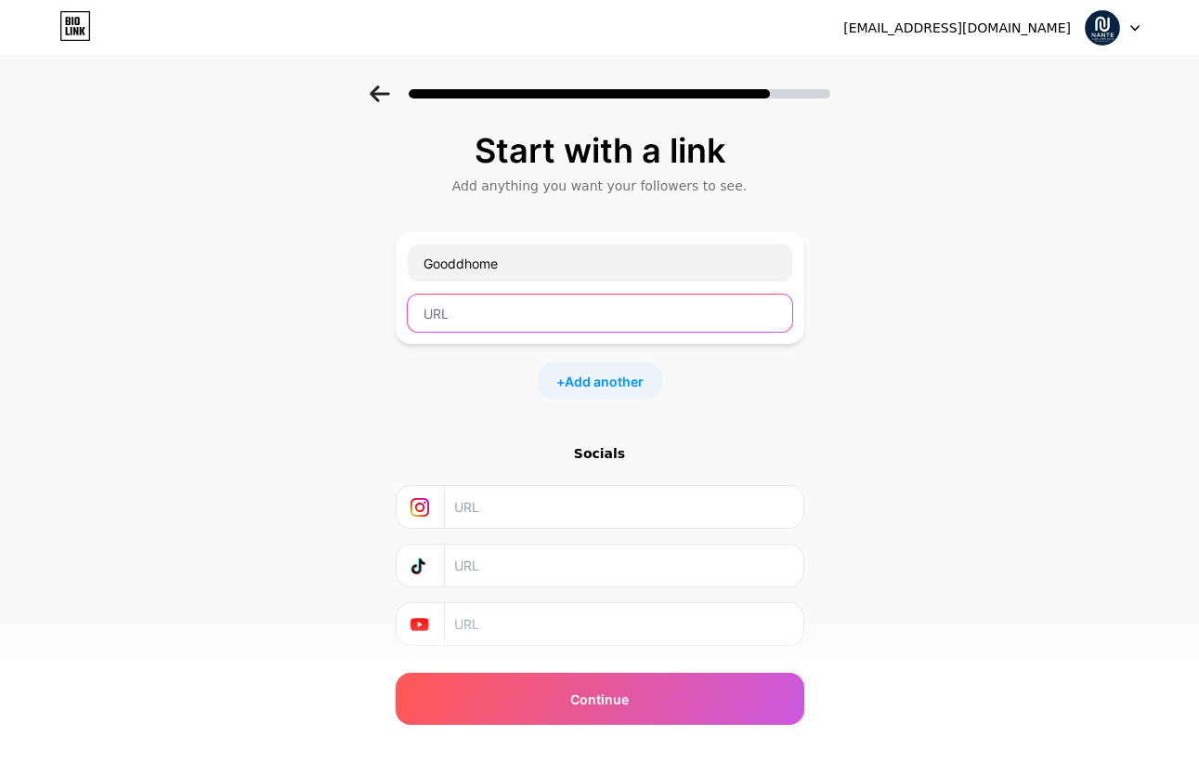
click at [634, 310] on input "text" at bounding box center [600, 313] width 385 height 37
paste input "https://openlink.co/gooddhhome"
type input "https://openlink.co/gooddhhome"
click at [743, 375] on div "+ Add another" at bounding box center [600, 380] width 409 height 37
click at [621, 390] on span "Add another" at bounding box center [604, 382] width 79 height 20
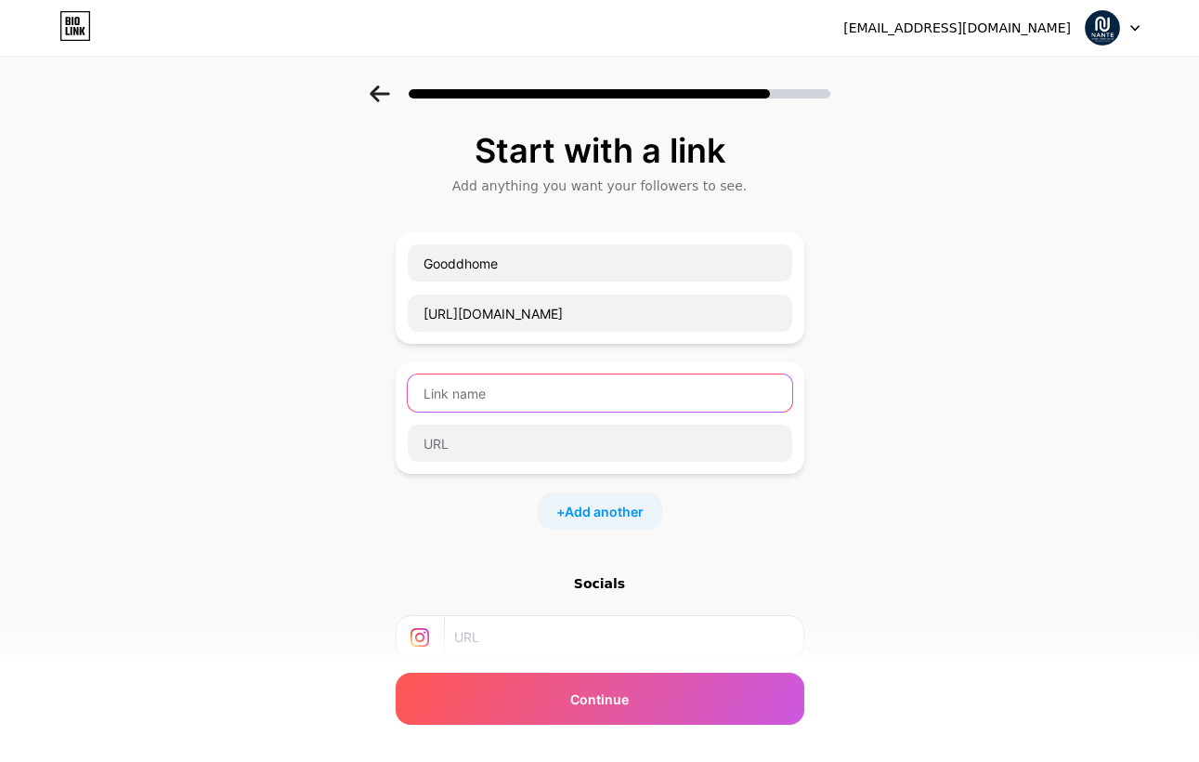
click at [587, 393] on input "text" at bounding box center [600, 392] width 385 height 37
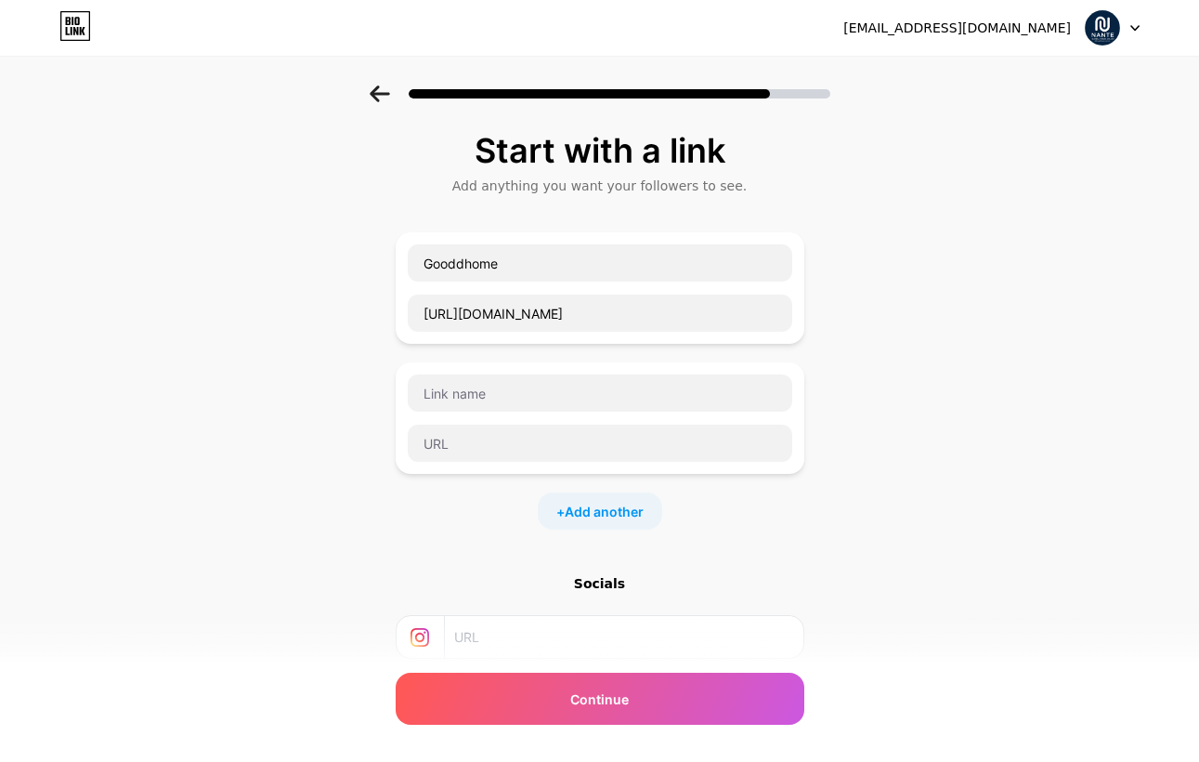
click at [845, 343] on div "Start with a link Add anything you want your followers to see. Gooddhome https:…" at bounding box center [599, 476] width 1199 height 783
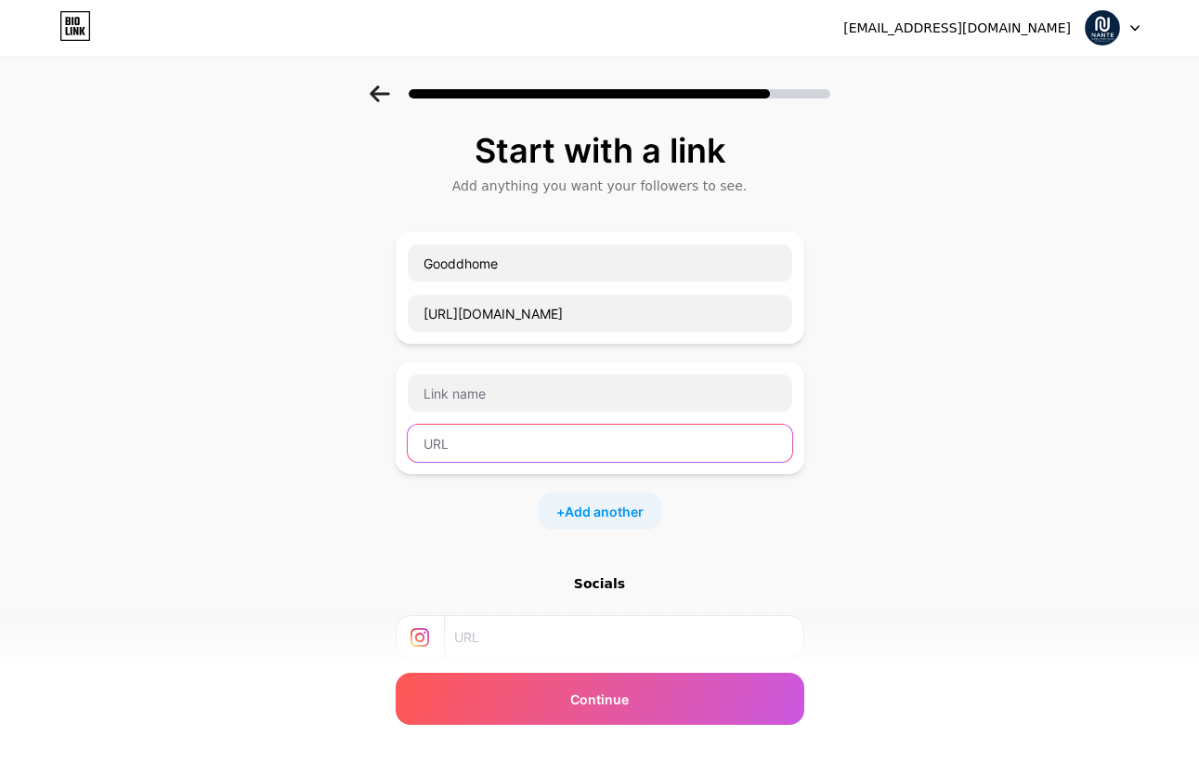
click at [543, 437] on input "text" at bounding box center [600, 443] width 385 height 37
paste input "https://openlink.co/dealer"
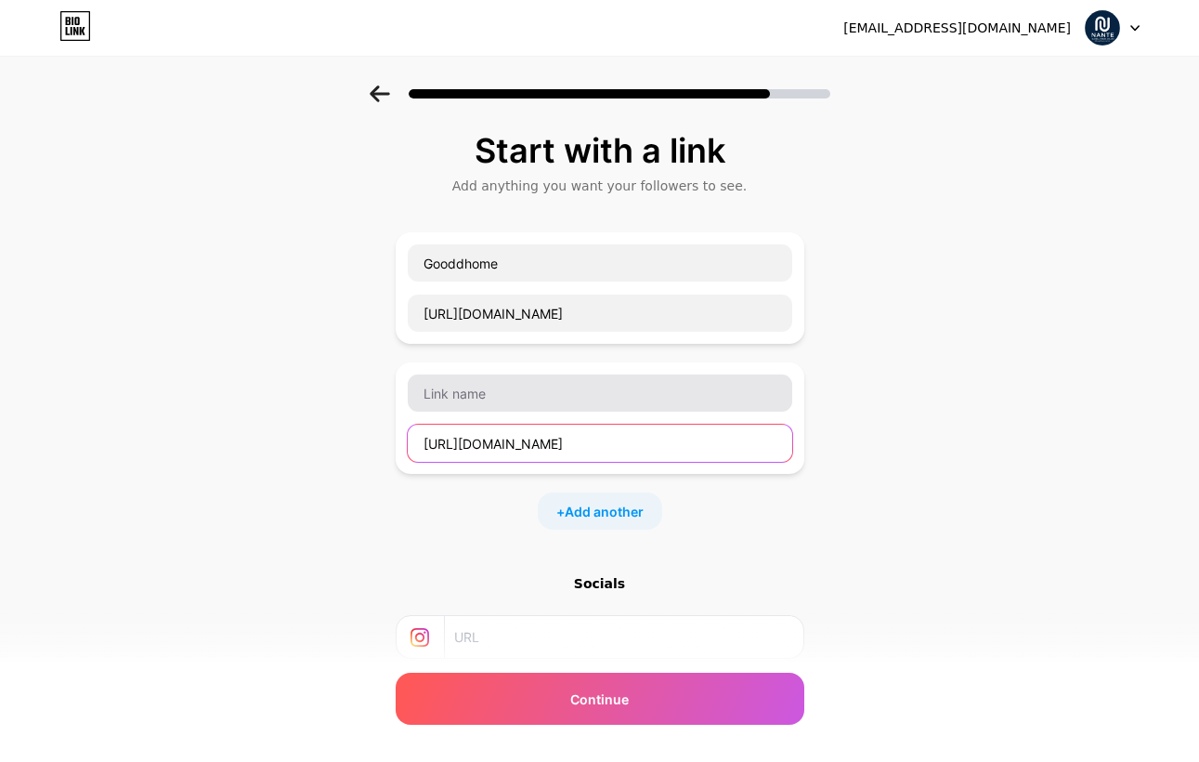
type input "https://openlink.co/dealer"
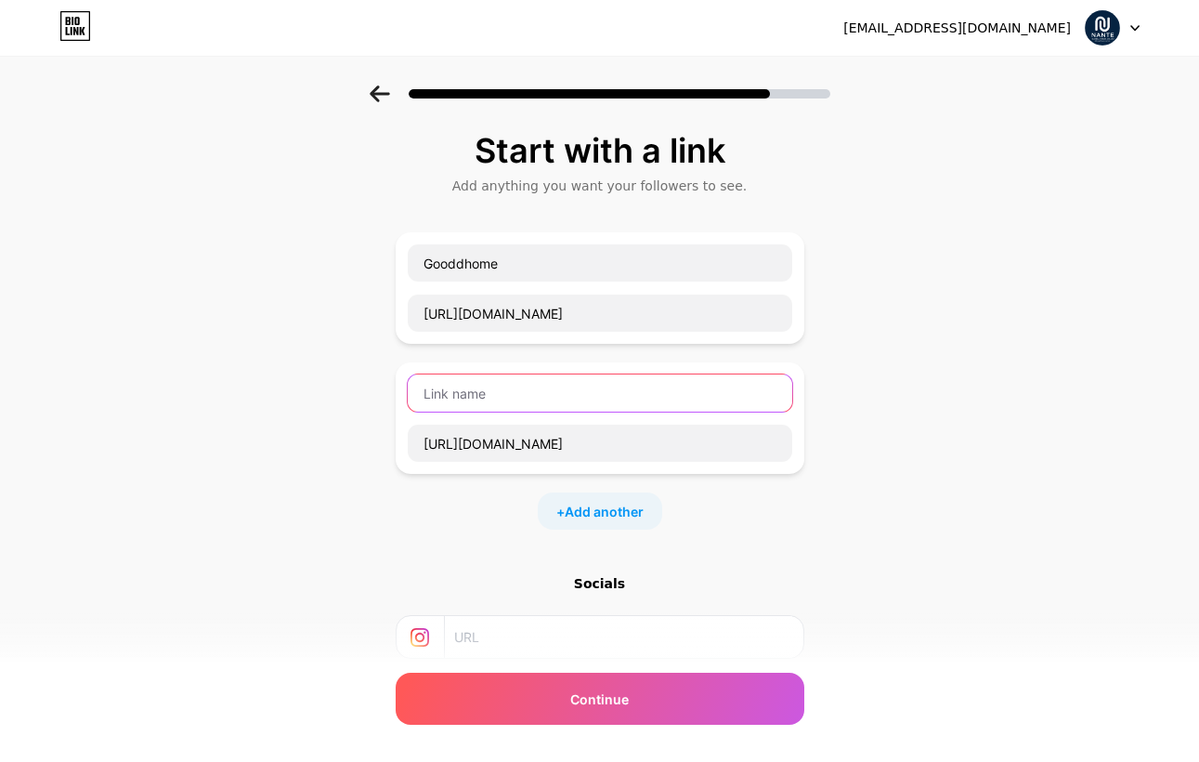
click at [546, 388] on input "text" at bounding box center [600, 392] width 385 height 37
click at [464, 394] on input "PennyHouse" at bounding box center [600, 392] width 385 height 37
click at [476, 395] on input "Penny House" at bounding box center [600, 392] width 385 height 37
type input "Penny house"
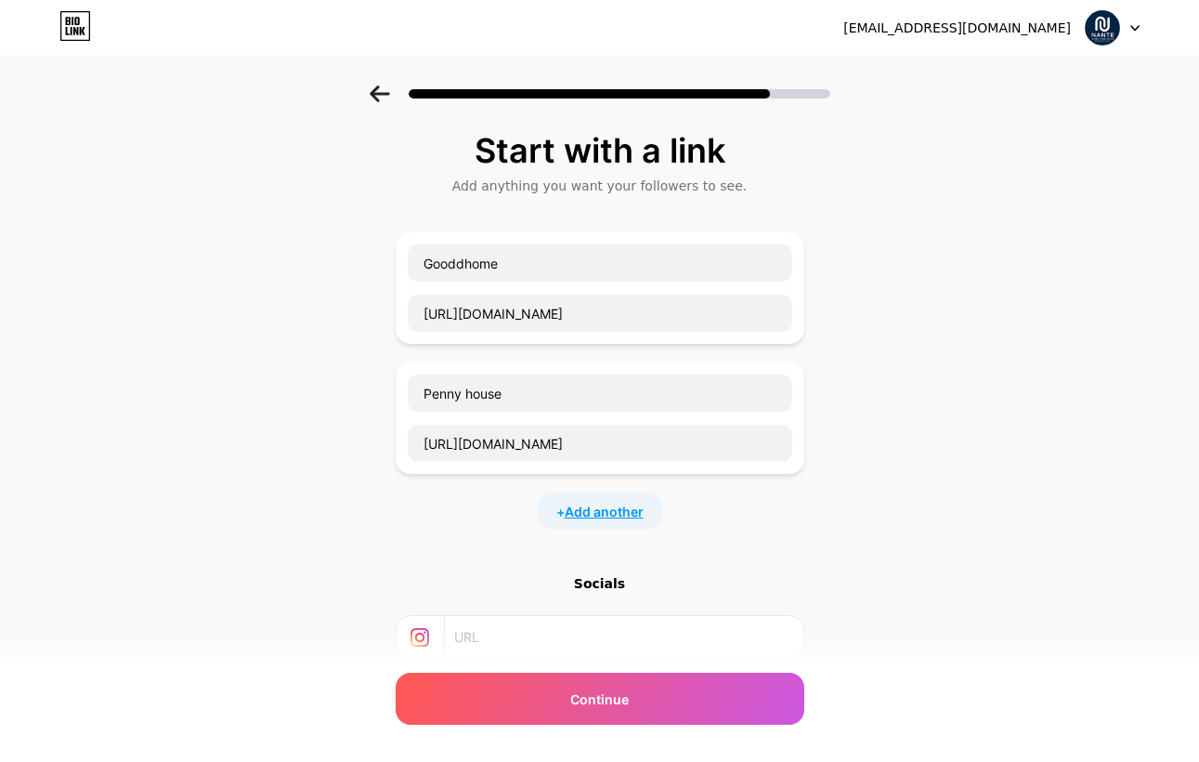
click at [637, 519] on span "Add another" at bounding box center [604, 512] width 79 height 20
click at [530, 590] on input "text" at bounding box center [600, 573] width 385 height 37
paste input "https://openlink.co/theppillow"
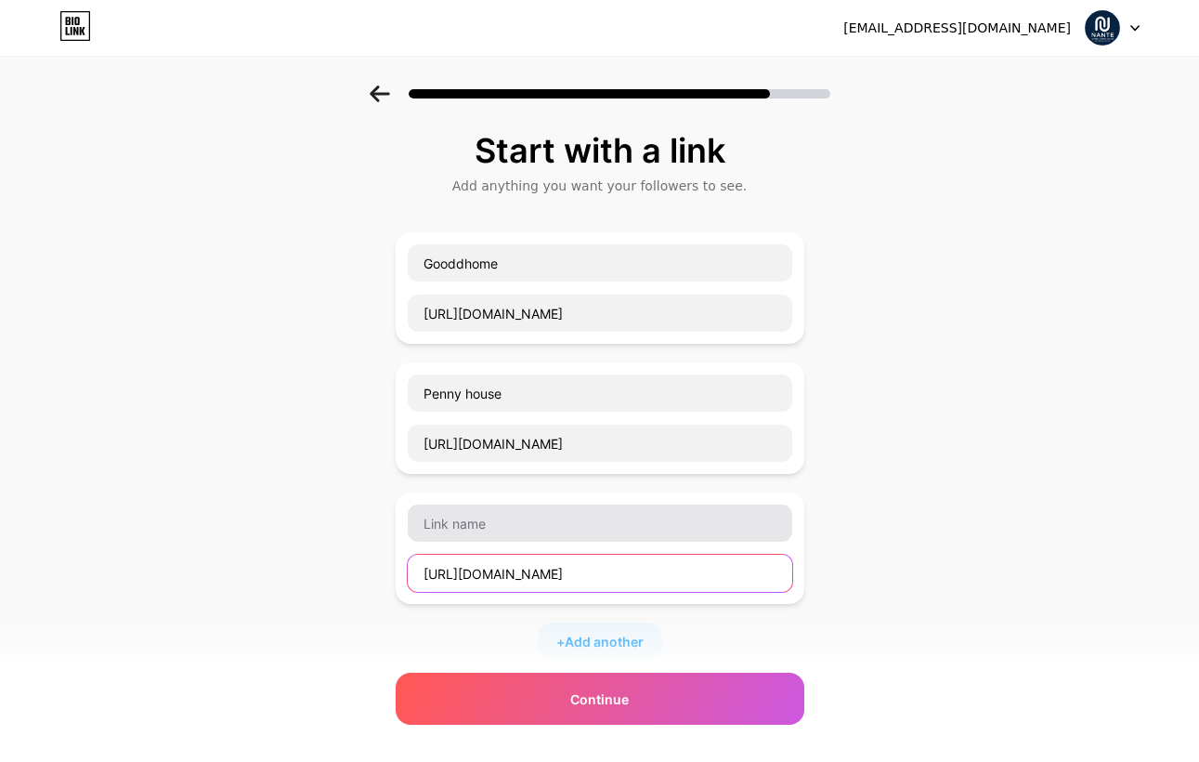
type input "https://openlink.co/theppillow"
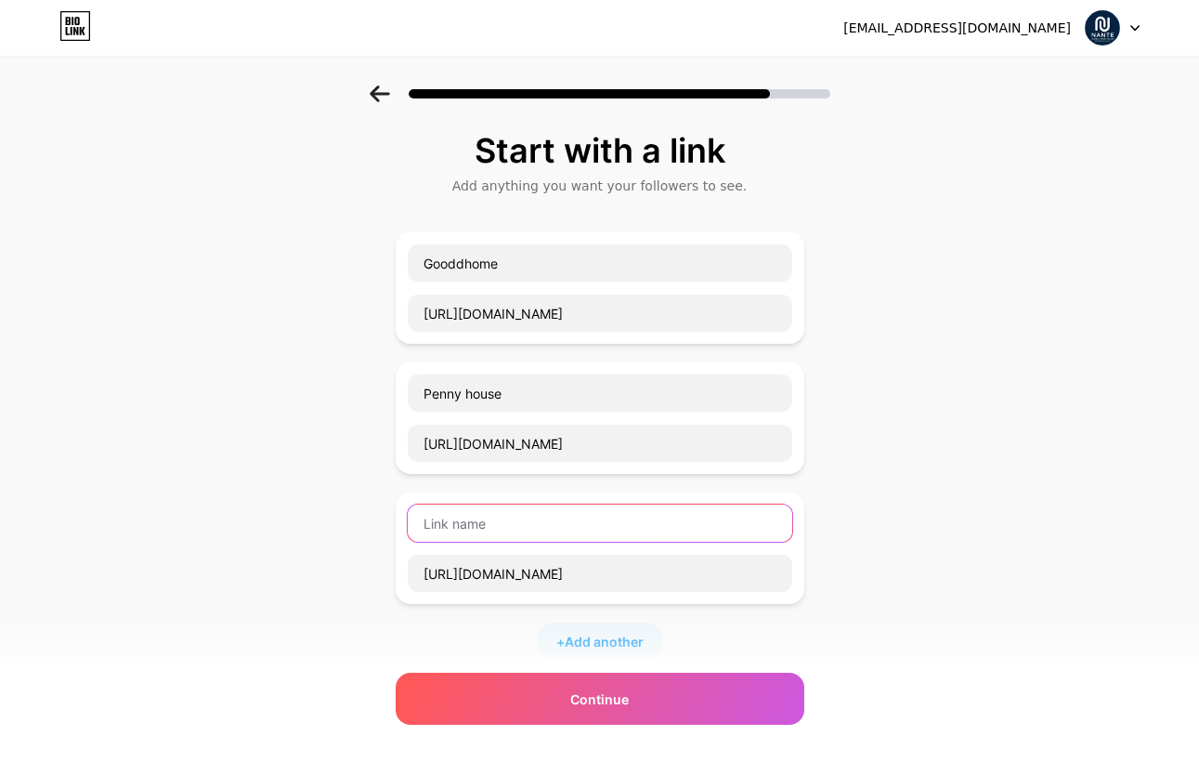
click at [515, 521] on input "text" at bounding box center [600, 522] width 385 height 37
type input "Theppillow"
click at [592, 635] on span "Add another" at bounding box center [604, 642] width 79 height 20
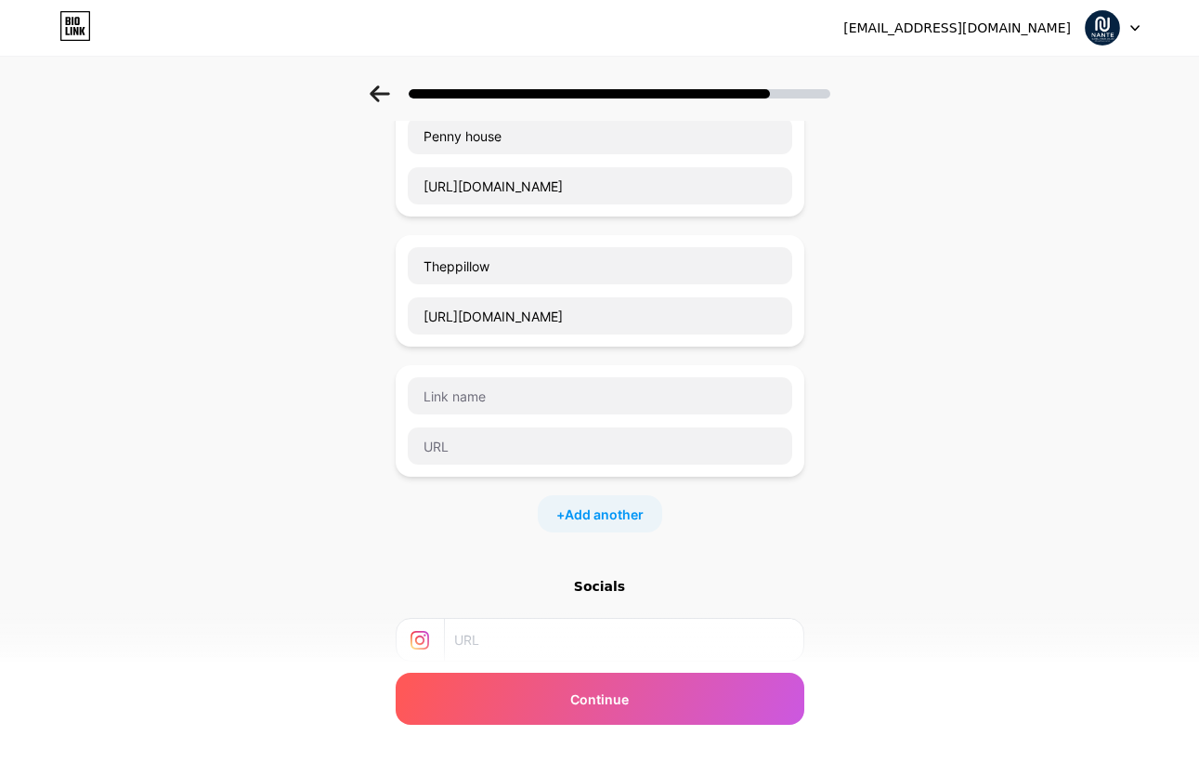
scroll to position [269, 0]
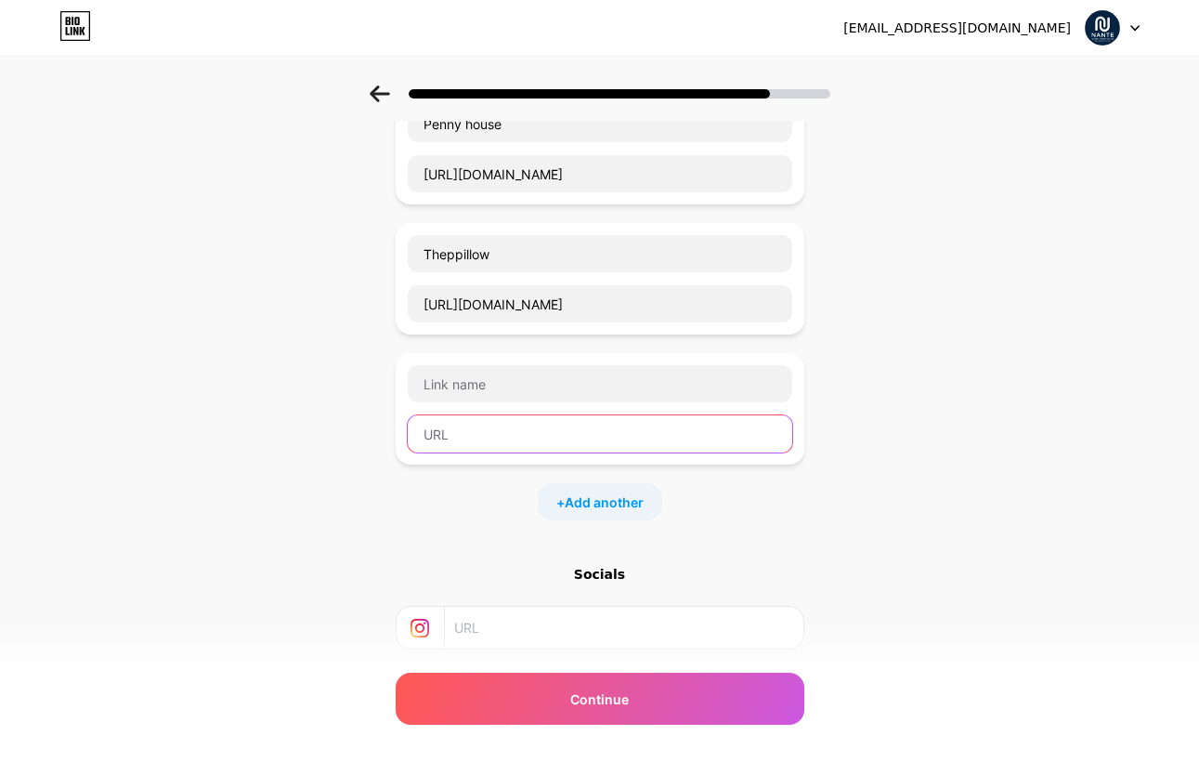
click at [608, 431] on input "text" at bounding box center [600, 433] width 385 height 37
paste input "https://www.facebook.com/linen.cotton.closet"
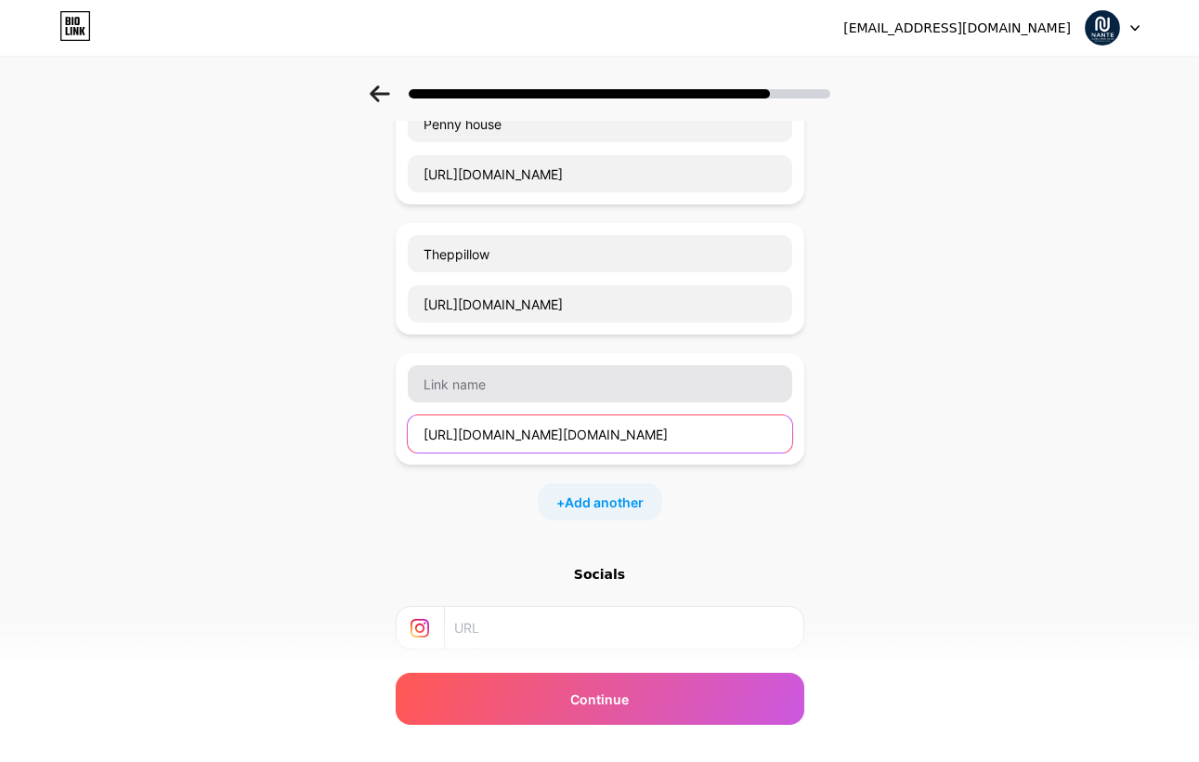
type input "https://www.facebook.com/linen.cotton.closet"
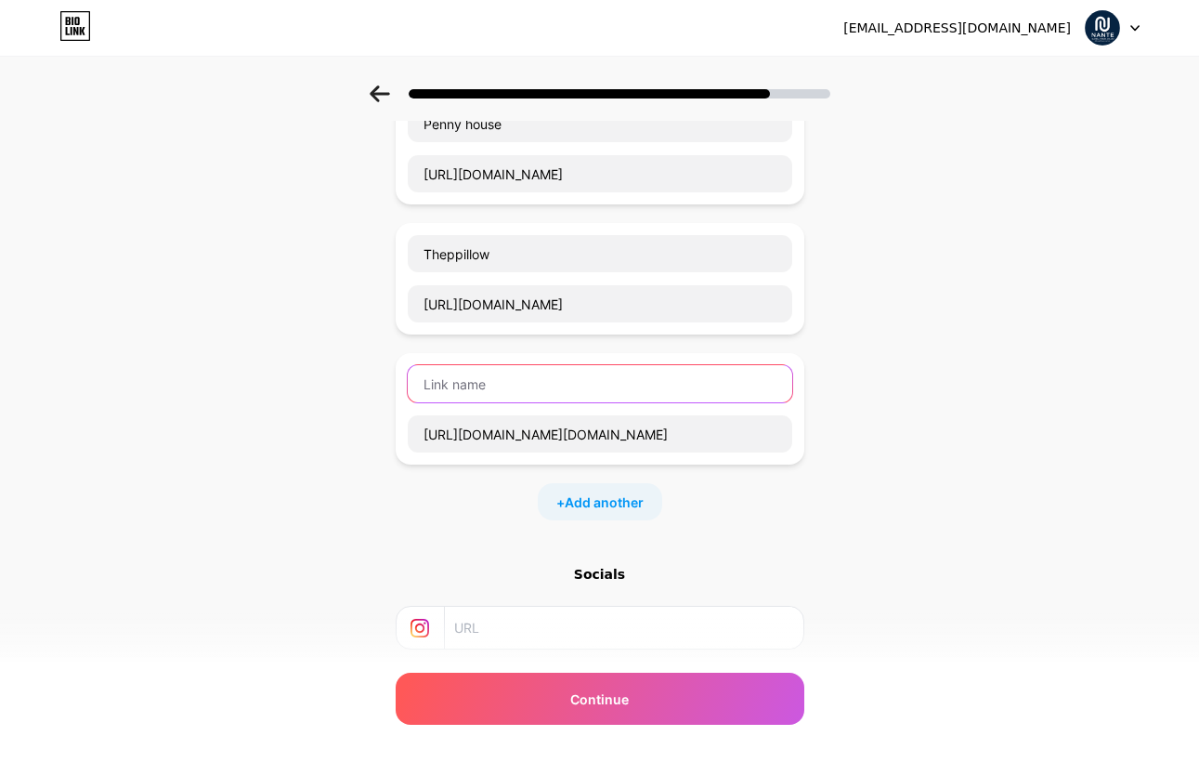
click at [583, 386] on input "text" at bounding box center [600, 383] width 385 height 37
type input "l"
type input "Linen.cotton.closet"
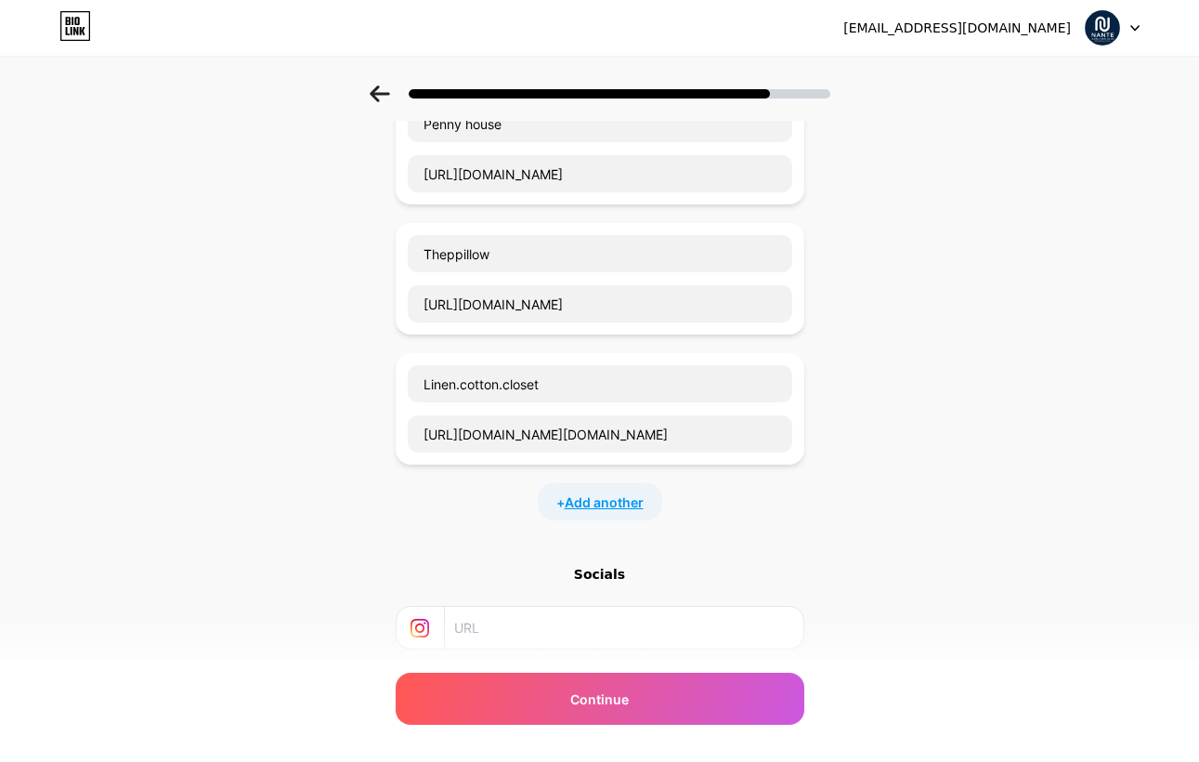
click at [566, 505] on span "Add another" at bounding box center [604, 502] width 79 height 20
click at [639, 513] on input "text" at bounding box center [600, 513] width 385 height 37
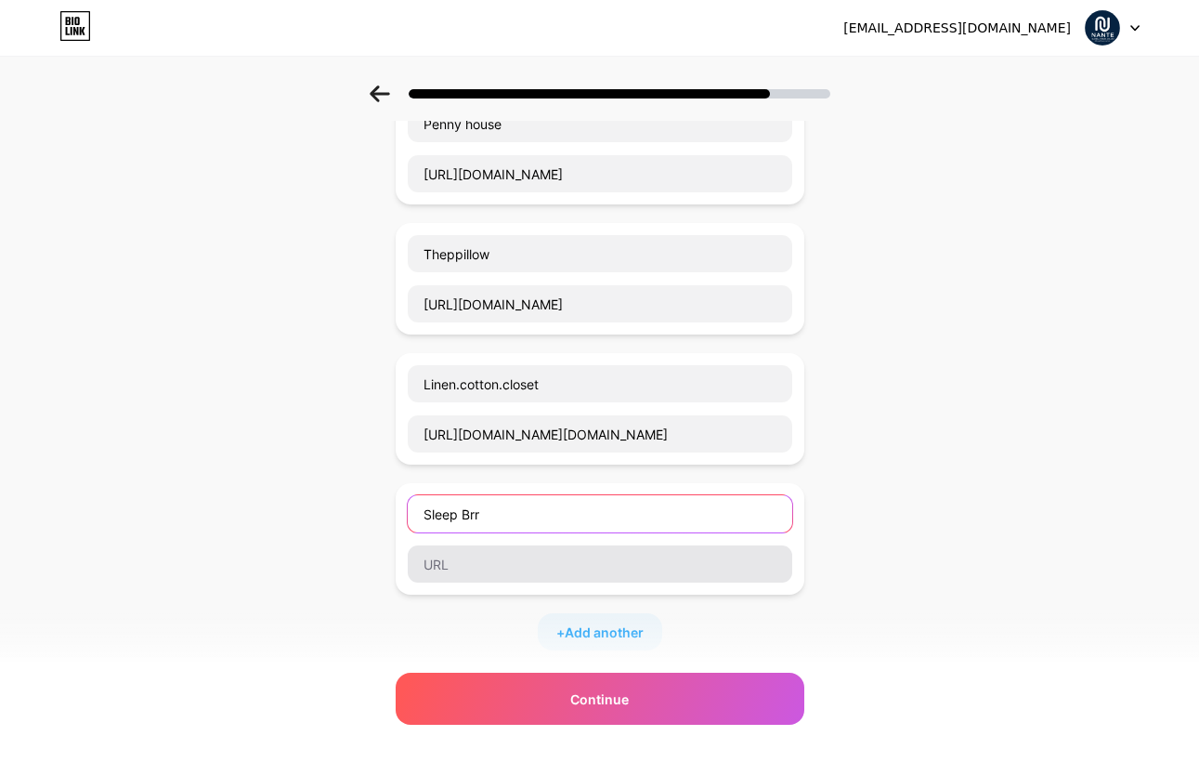
type input "Sleep Brr"
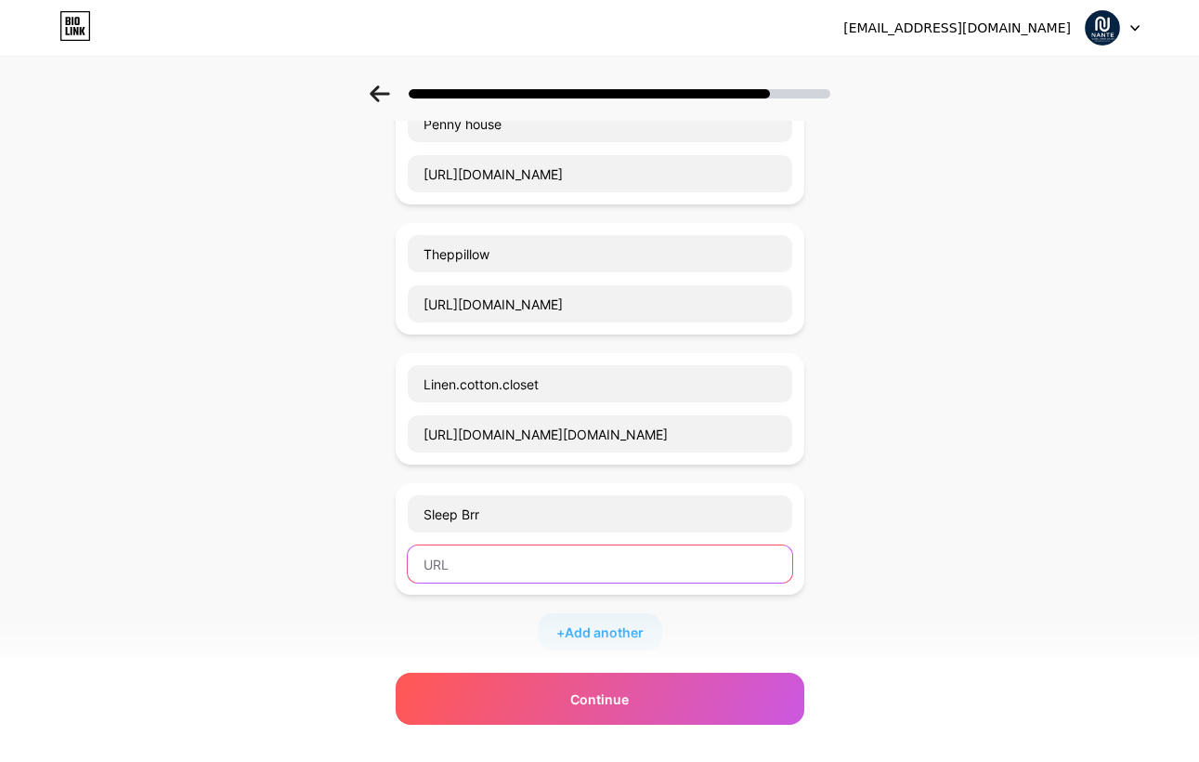
click at [471, 579] on input "text" at bounding box center [600, 563] width 385 height 37
paste input "https://lin.ee/NGpKJWo"
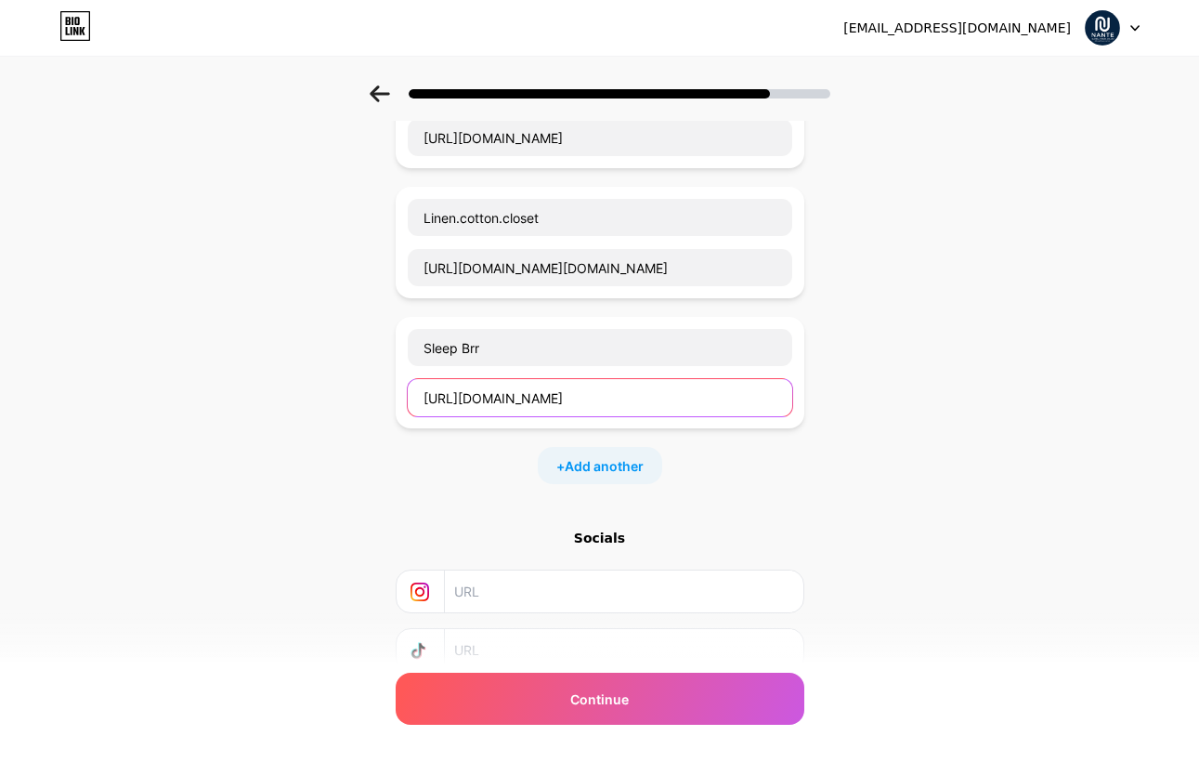
scroll to position [571, 0]
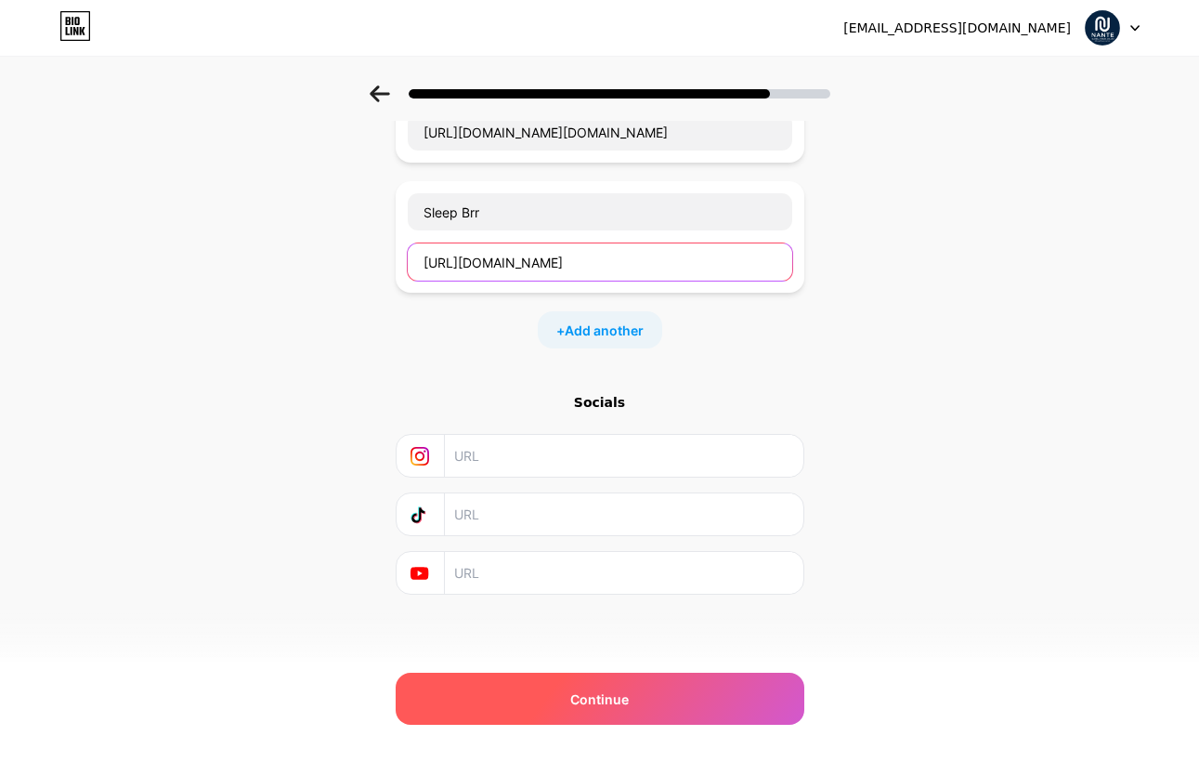
type input "https://lin.ee/NGpKJWo"
click at [671, 705] on div "Continue" at bounding box center [600, 699] width 409 height 52
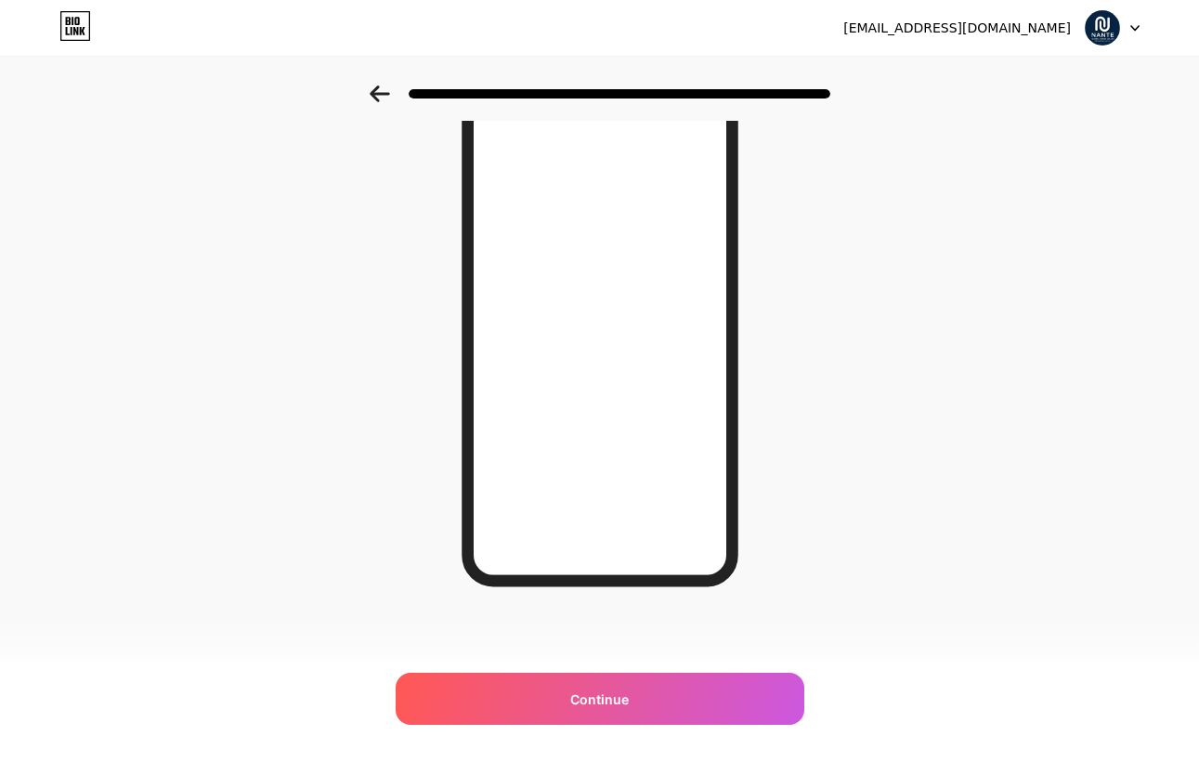
scroll to position [0, 0]
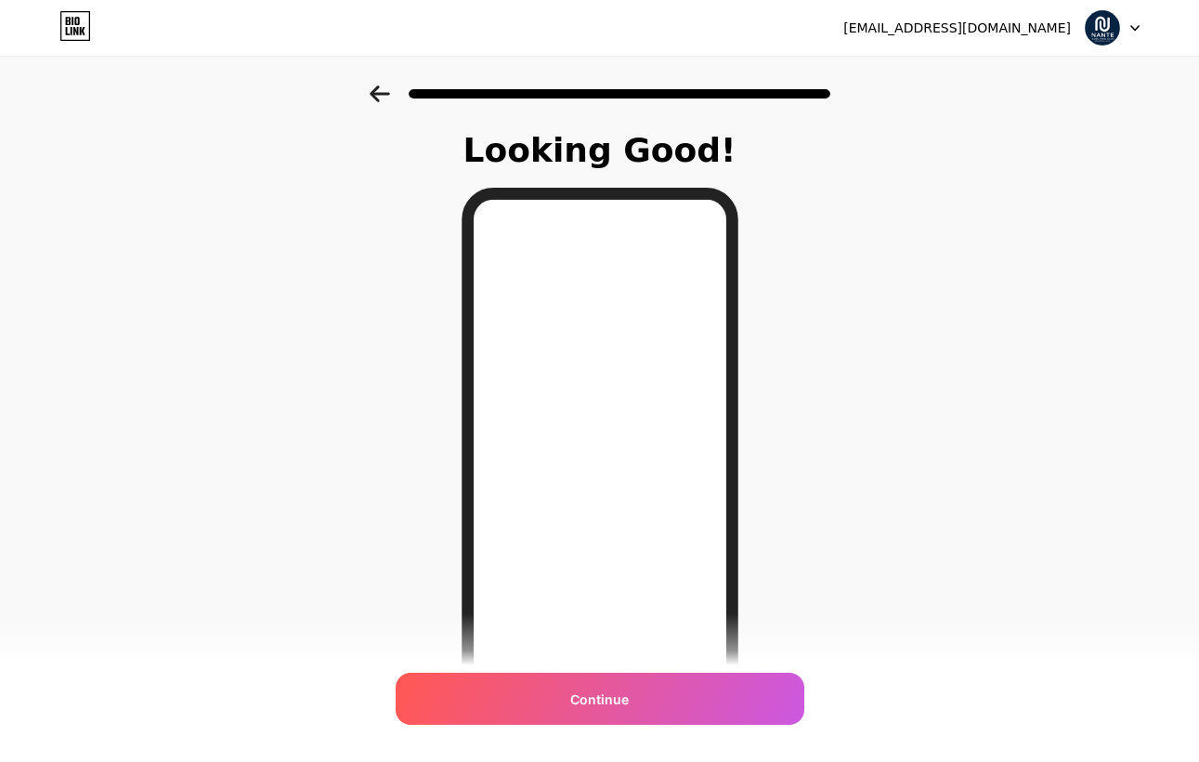
click at [671, 705] on div "Continue" at bounding box center [600, 699] width 409 height 52
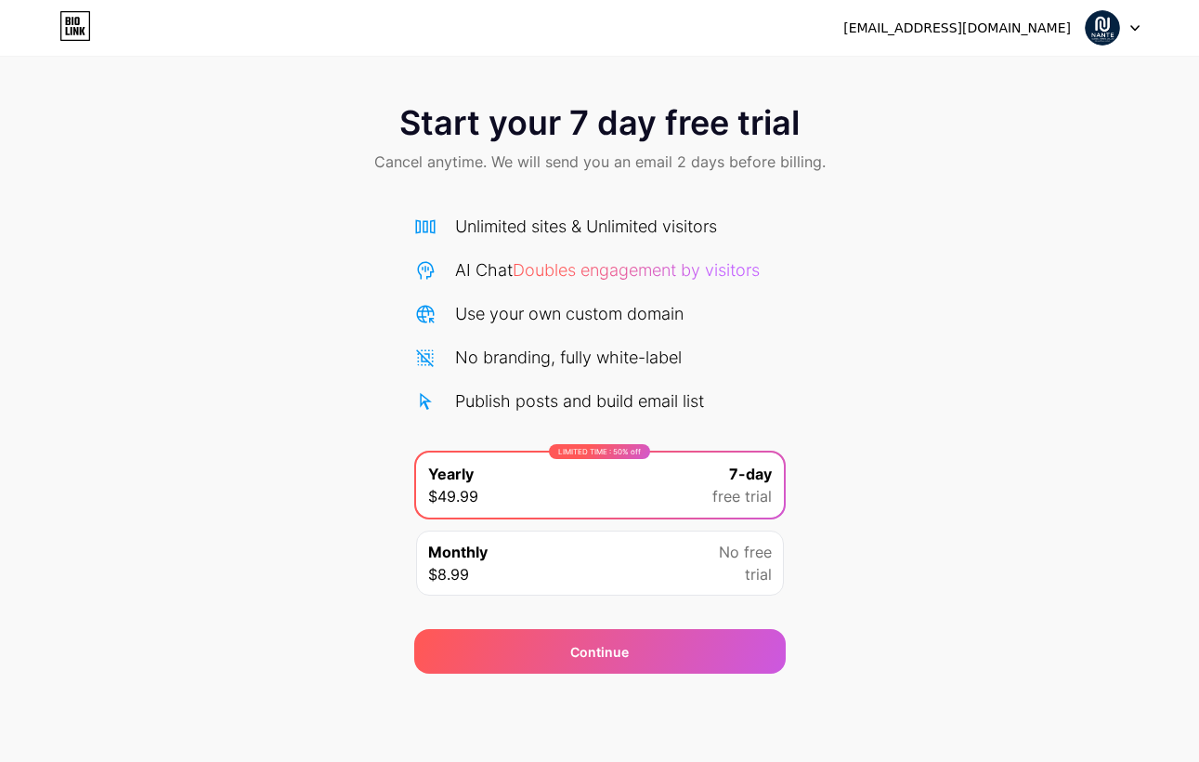
click at [746, 283] on div "Unlimited sites & Unlimited visitors AI Chat Doubles engagement by visitors Use…" at bounding box center [600, 314] width 372 height 200
click at [77, 30] on icon at bounding box center [75, 31] width 5 height 8
click at [88, 30] on icon at bounding box center [75, 26] width 32 height 30
click at [719, 544] on span "No free" at bounding box center [745, 552] width 53 height 22
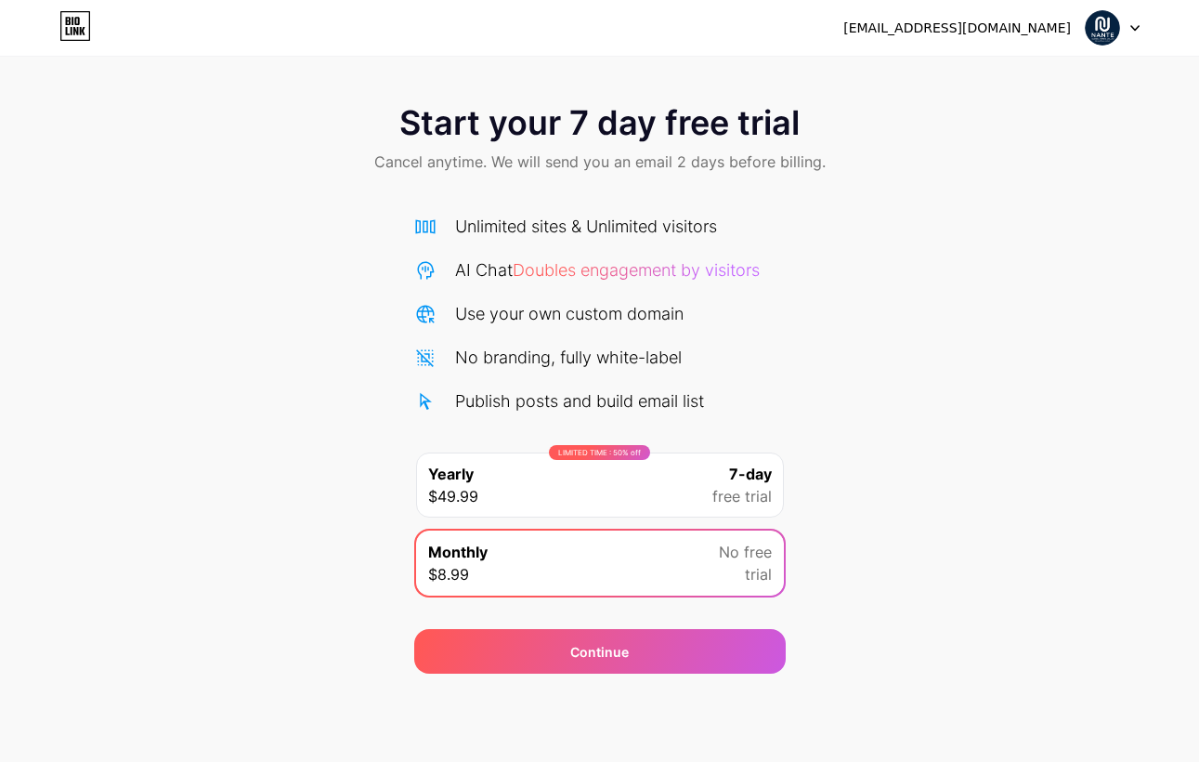
click at [1049, 210] on div "Start your 7 day free trial Cancel anytime. We will send you an email 2 days be…" at bounding box center [599, 379] width 1199 height 588
click at [1104, 24] on img at bounding box center [1102, 27] width 35 height 35
click at [973, 19] on div "[EMAIL_ADDRESS][DOMAIN_NAME]" at bounding box center [958, 29] width 228 height 20
click at [961, 31] on div "[EMAIL_ADDRESS][DOMAIN_NAME]" at bounding box center [958, 29] width 228 height 20
click at [892, 31] on div "[EMAIL_ADDRESS][DOMAIN_NAME] Logout" at bounding box center [599, 27] width 1199 height 33
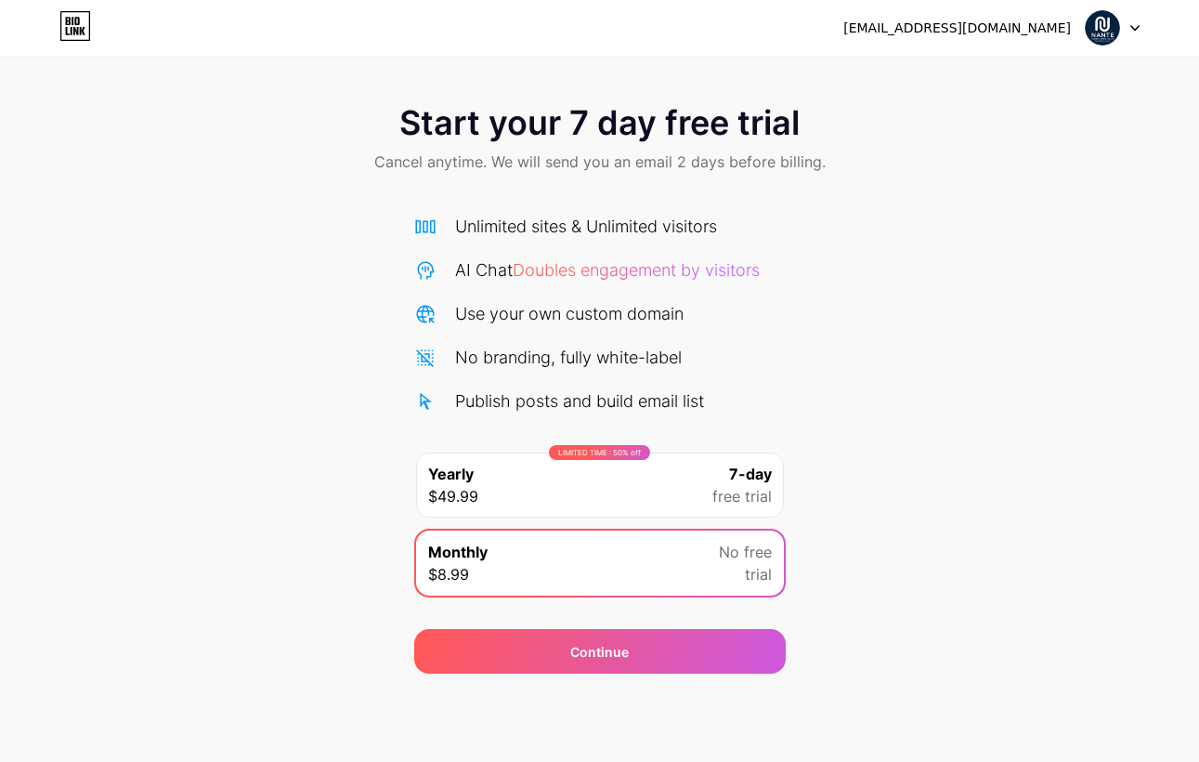
click at [64, 25] on icon at bounding box center [75, 26] width 32 height 30
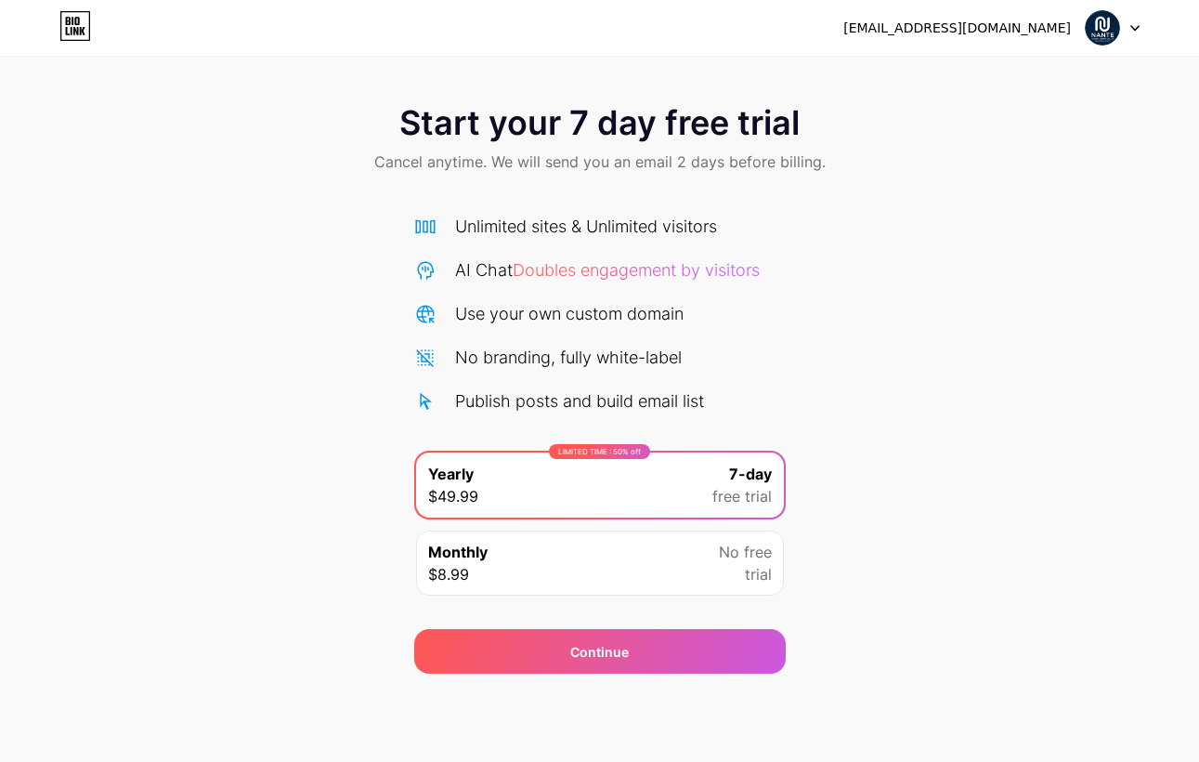
click at [1098, 35] on img at bounding box center [1102, 27] width 35 height 35
click at [1060, 76] on li "Logout" at bounding box center [1024, 76] width 230 height 50
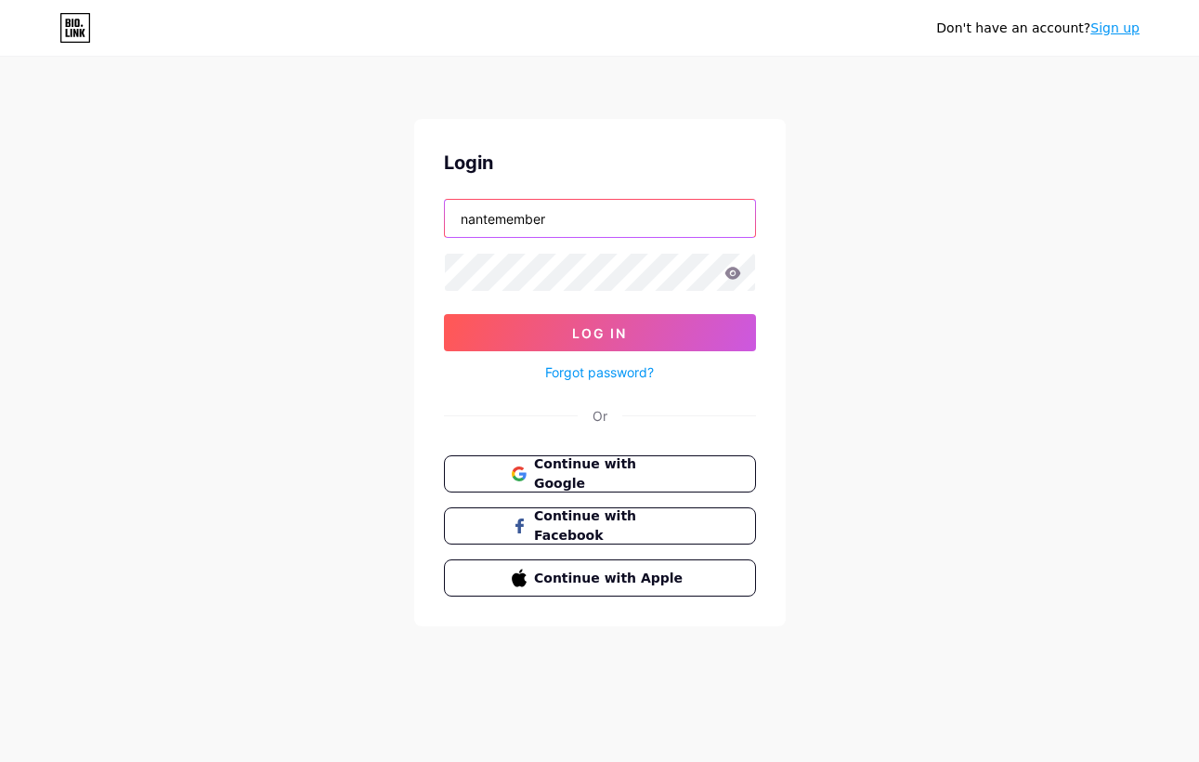
type input "nantemember"
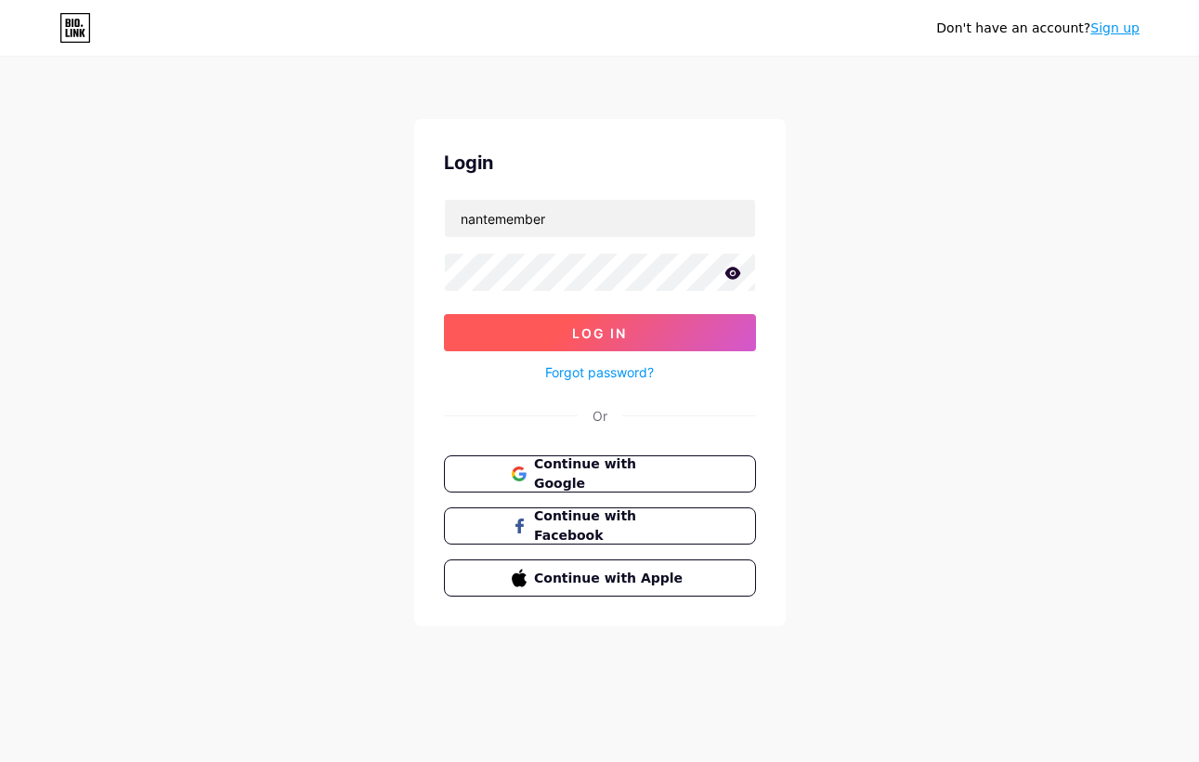
click at [670, 332] on button "Log In" at bounding box center [600, 332] width 312 height 37
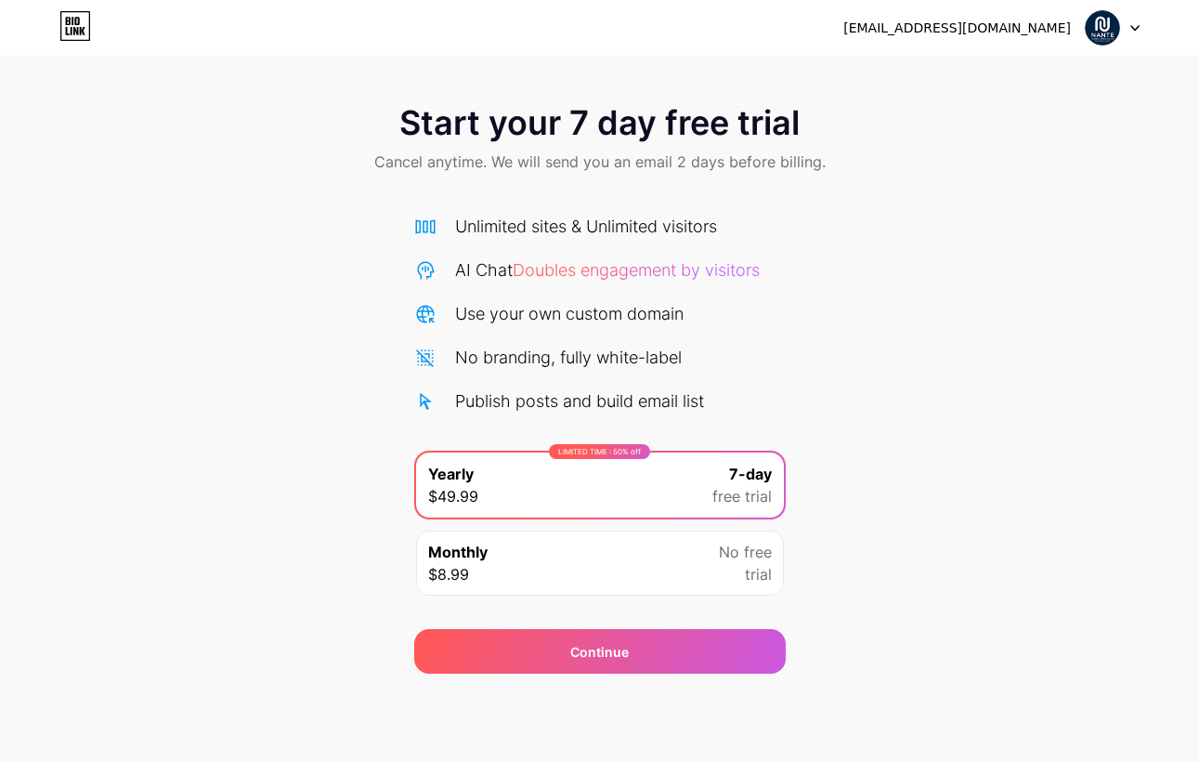
click at [602, 540] on div "Monthly $8.99 No free trial" at bounding box center [600, 563] width 368 height 65
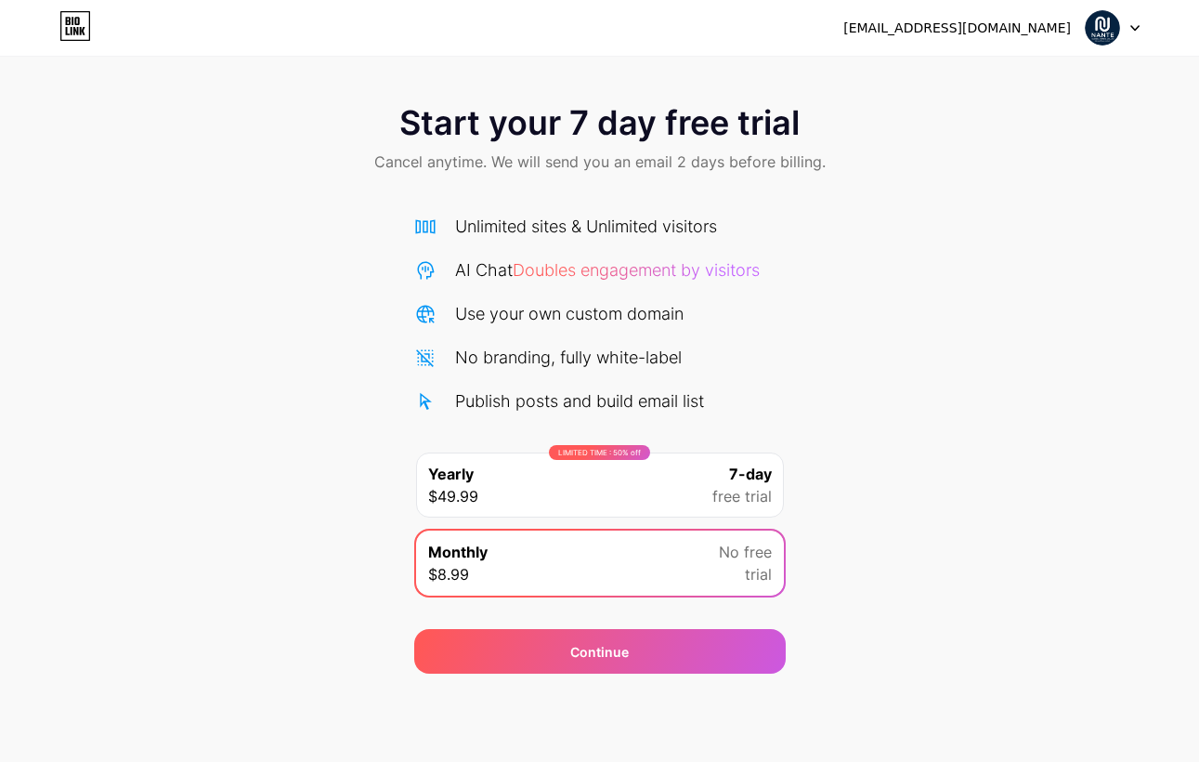
click at [358, 488] on div "Start your 7 day free trial Cancel anytime. We will send you an email 2 days be…" at bounding box center [599, 379] width 1199 height 588
click at [83, 46] on div "[EMAIL_ADDRESS][DOMAIN_NAME] Logout" at bounding box center [599, 28] width 1199 height 56
click at [83, 39] on icon at bounding box center [75, 26] width 32 height 30
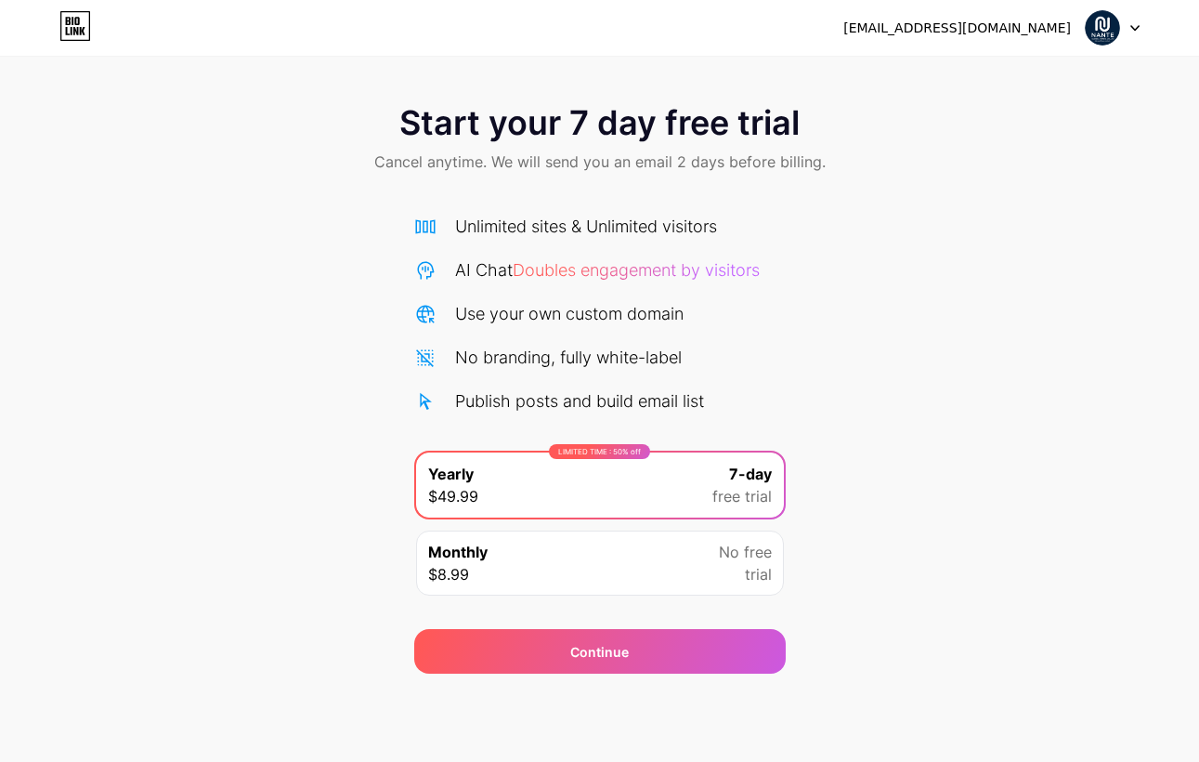
click at [672, 562] on div "Monthly $8.99 No free trial" at bounding box center [600, 563] width 368 height 65
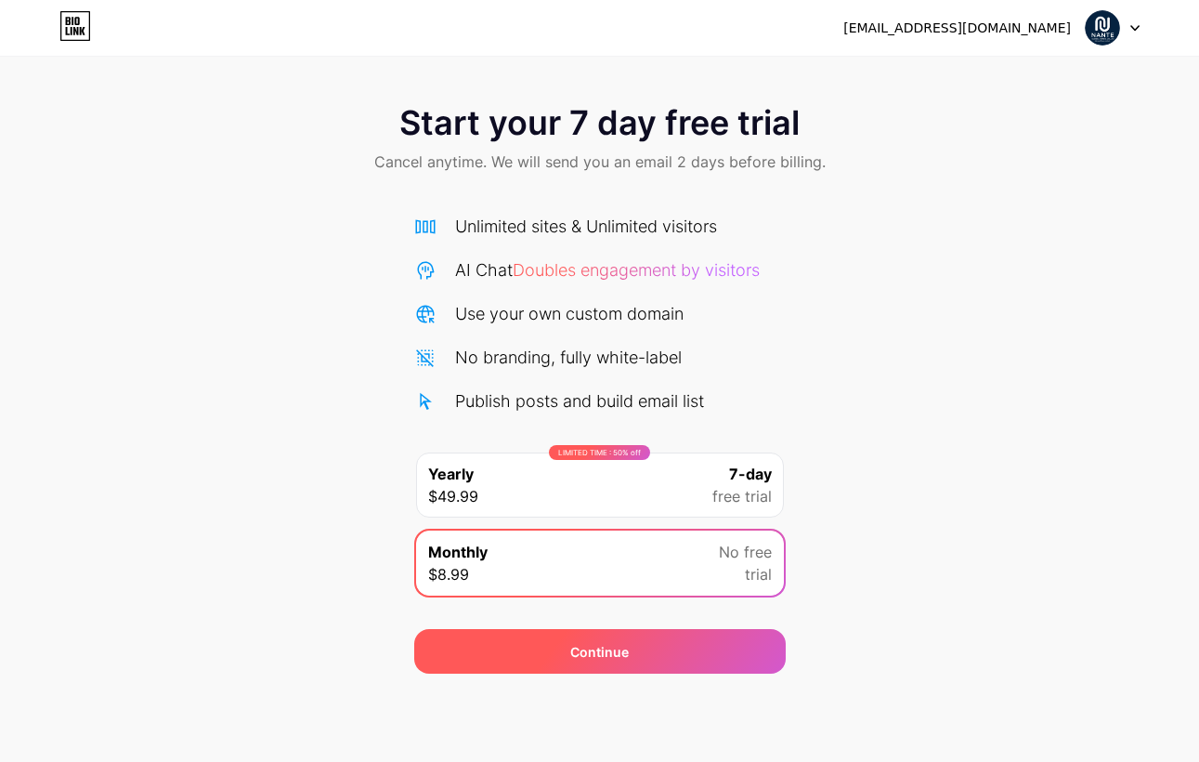
click at [670, 644] on div "Continue" at bounding box center [600, 651] width 372 height 45
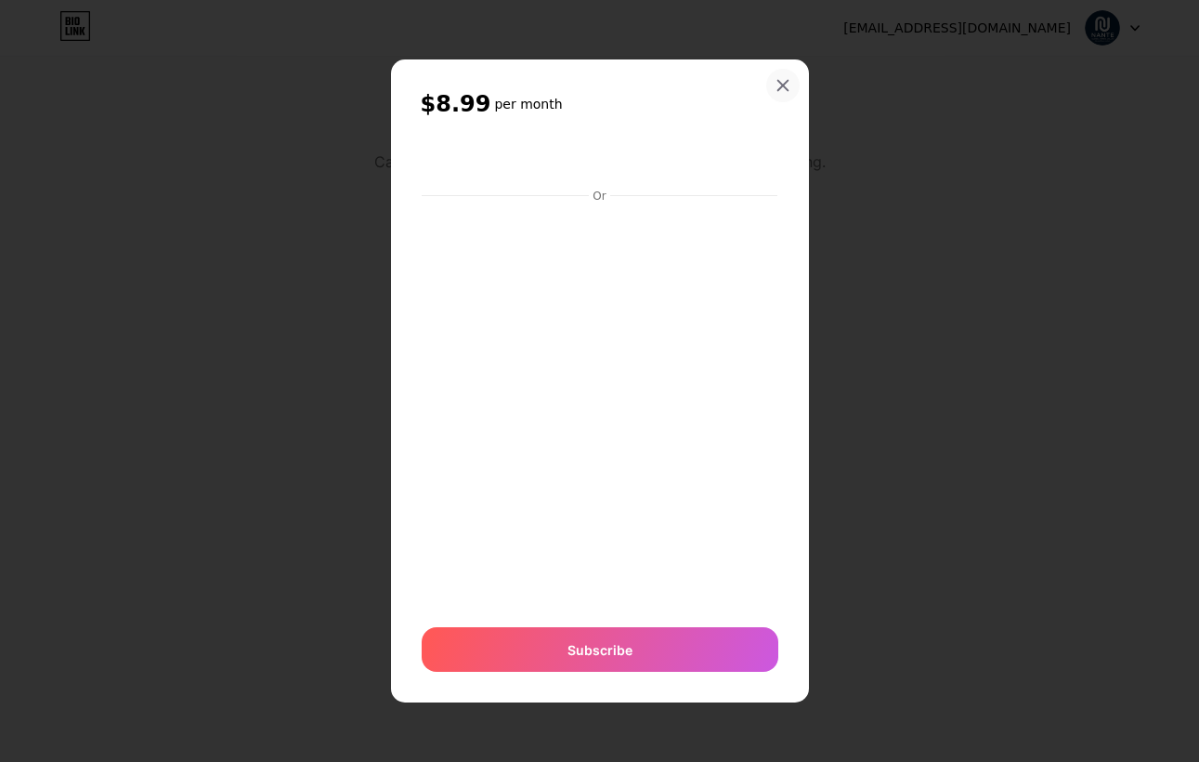
click at [779, 82] on icon at bounding box center [783, 86] width 10 height 10
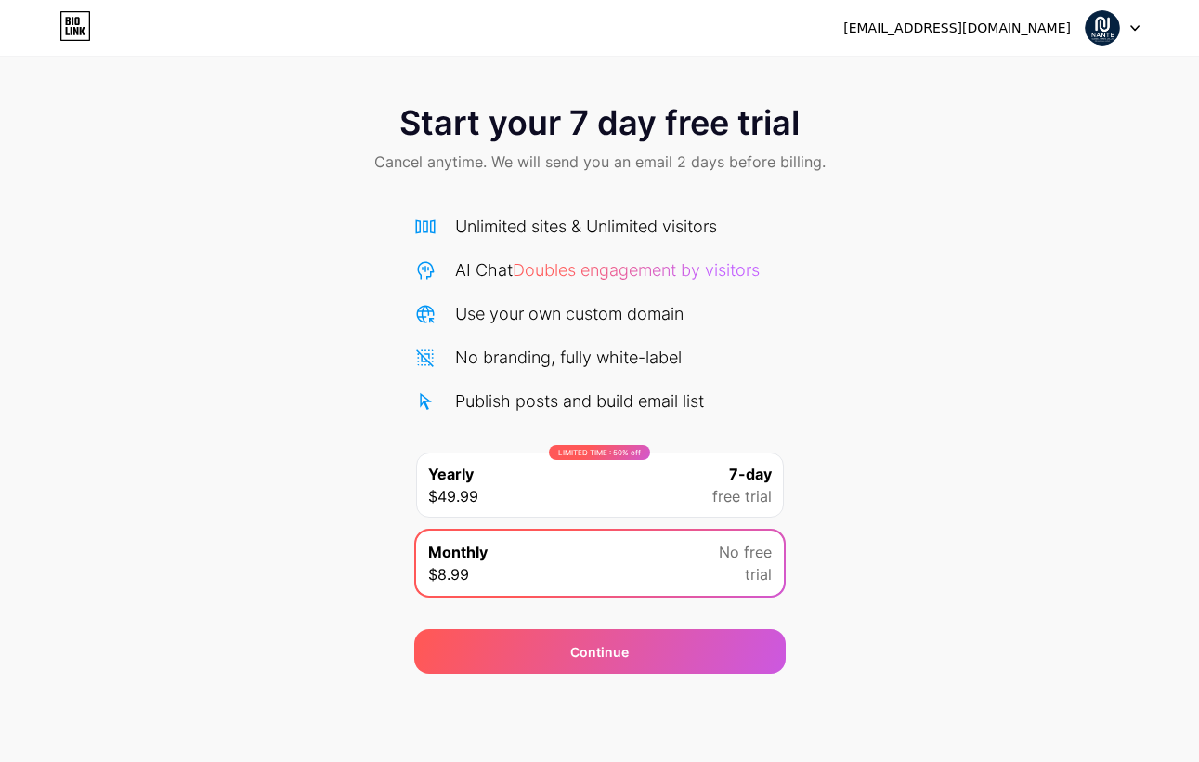
click at [951, 32] on div "[EMAIL_ADDRESS][DOMAIN_NAME]" at bounding box center [958, 29] width 228 height 20
click at [1108, 39] on img at bounding box center [1102, 27] width 35 height 35
click at [1009, 19] on div "[EMAIL_ADDRESS][DOMAIN_NAME]" at bounding box center [958, 29] width 228 height 20
click at [65, 22] on icon at bounding box center [75, 26] width 32 height 30
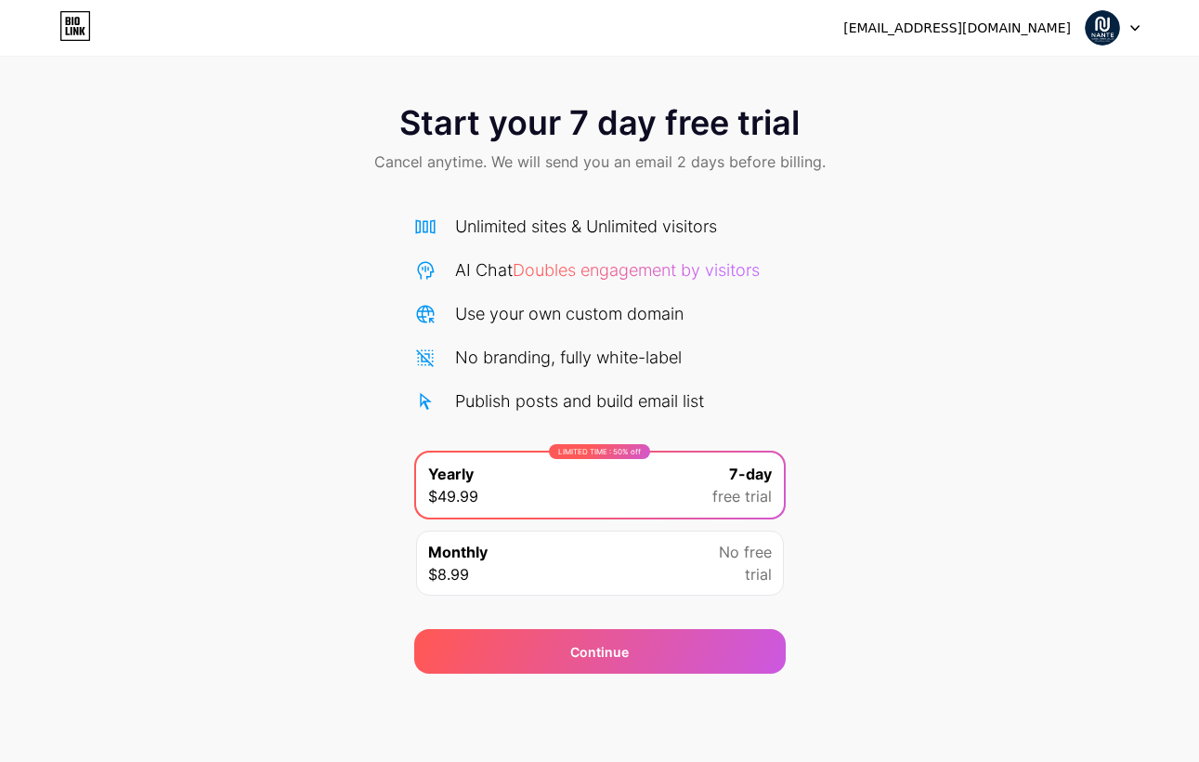
click at [1124, 26] on div at bounding box center [1113, 27] width 54 height 33
click at [1017, 75] on li "Logout" at bounding box center [1024, 76] width 230 height 50
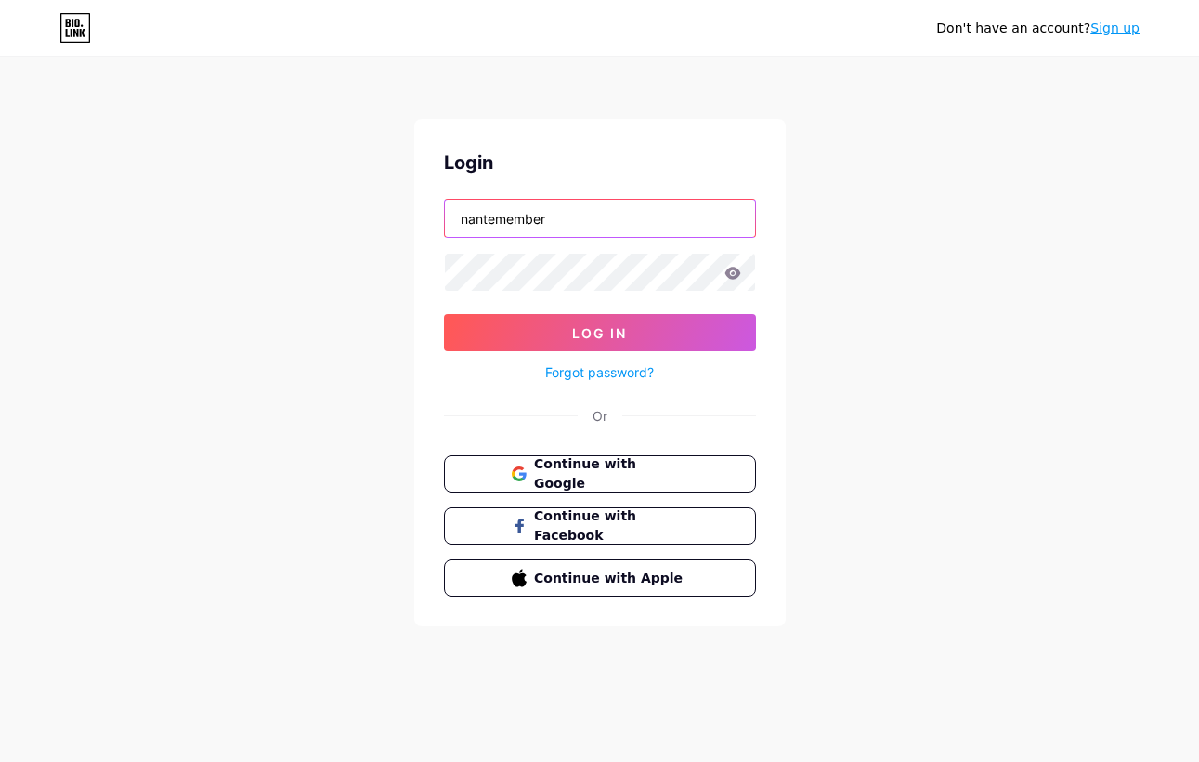
type input "nantemember"
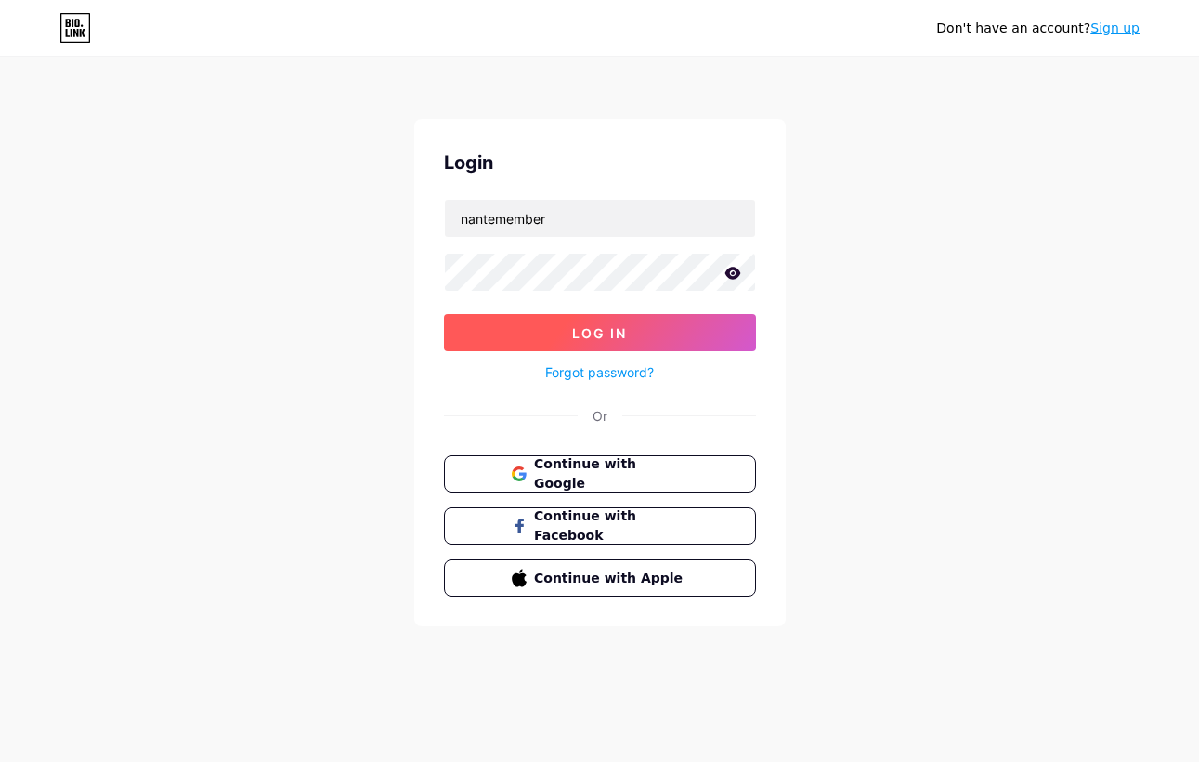
click at [507, 325] on button "Log In" at bounding box center [600, 332] width 312 height 37
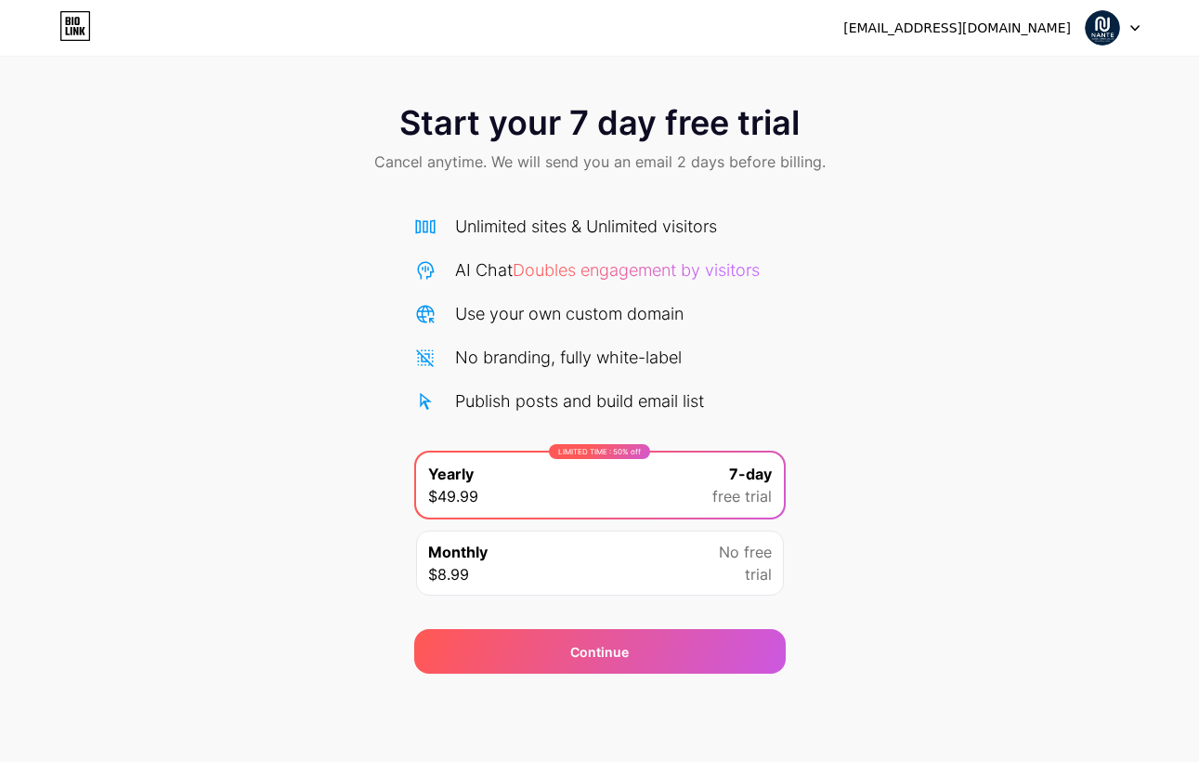
click at [61, 30] on icon at bounding box center [75, 26] width 29 height 29
click at [627, 558] on div "Monthly $8.99 No free trial" at bounding box center [600, 563] width 368 height 65
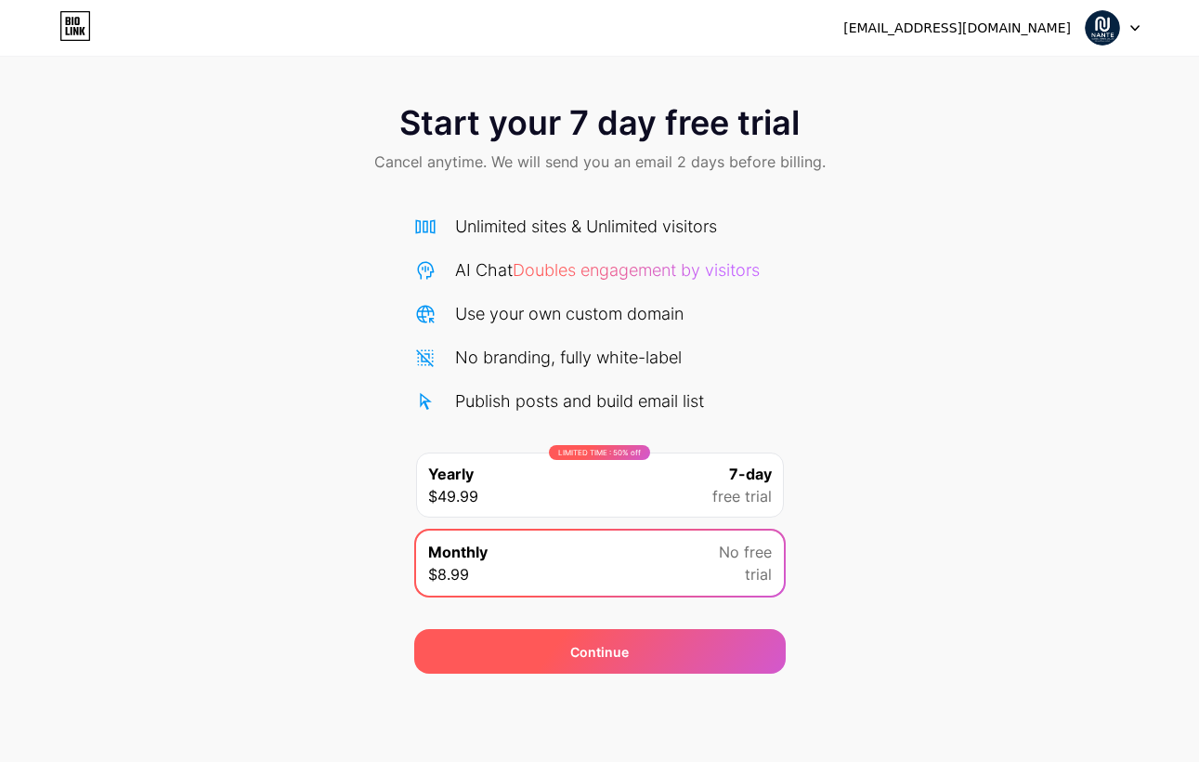
click at [649, 657] on div "Continue" at bounding box center [600, 651] width 372 height 45
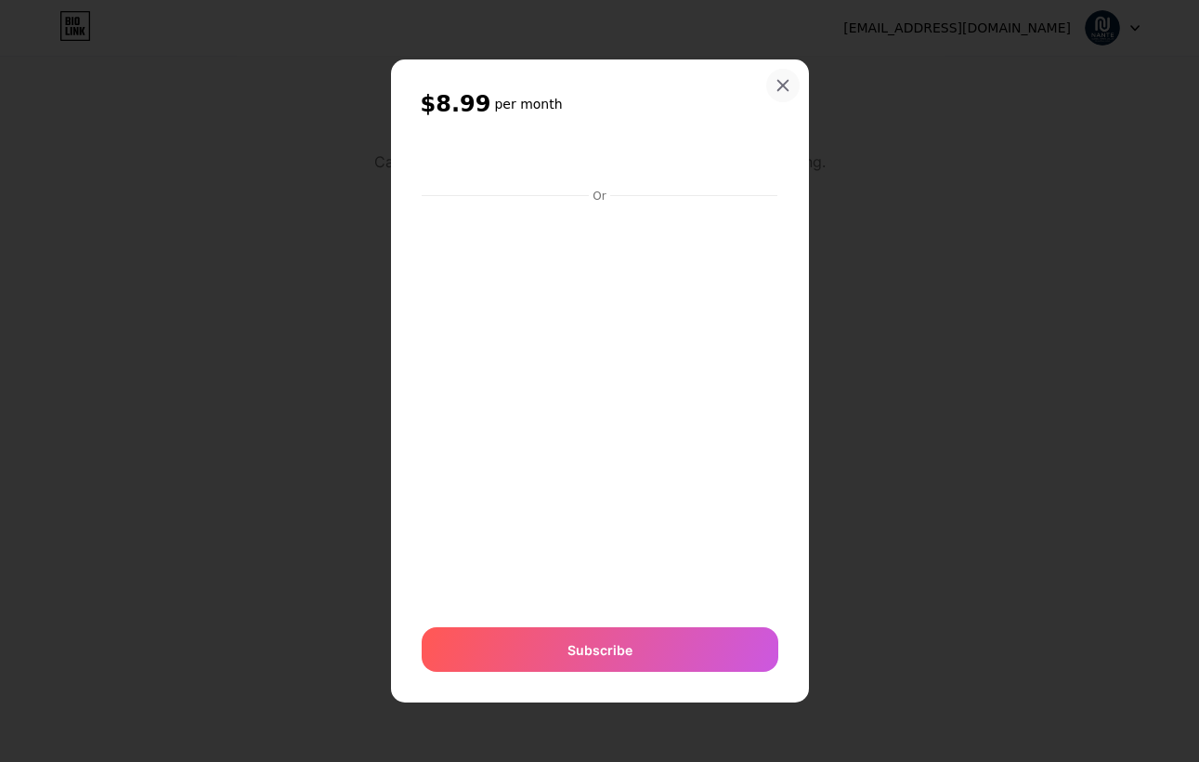
click at [778, 82] on icon at bounding box center [783, 85] width 15 height 15
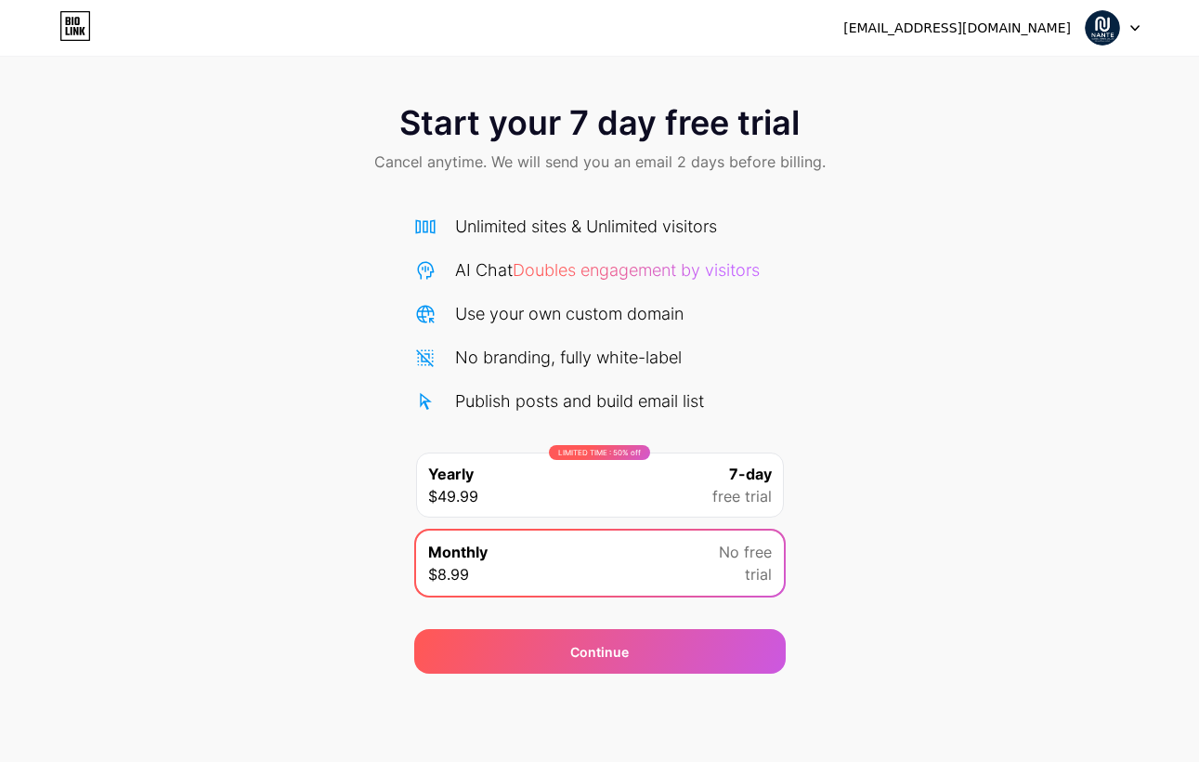
click at [1099, 31] on img at bounding box center [1102, 27] width 35 height 35
click at [983, 41] on div "[EMAIL_ADDRESS][DOMAIN_NAME]" at bounding box center [992, 27] width 296 height 33
click at [983, 33] on div "[EMAIL_ADDRESS][DOMAIN_NAME]" at bounding box center [958, 29] width 228 height 20
click at [71, 35] on icon at bounding box center [75, 26] width 32 height 30
